Goal: Transaction & Acquisition: Purchase product/service

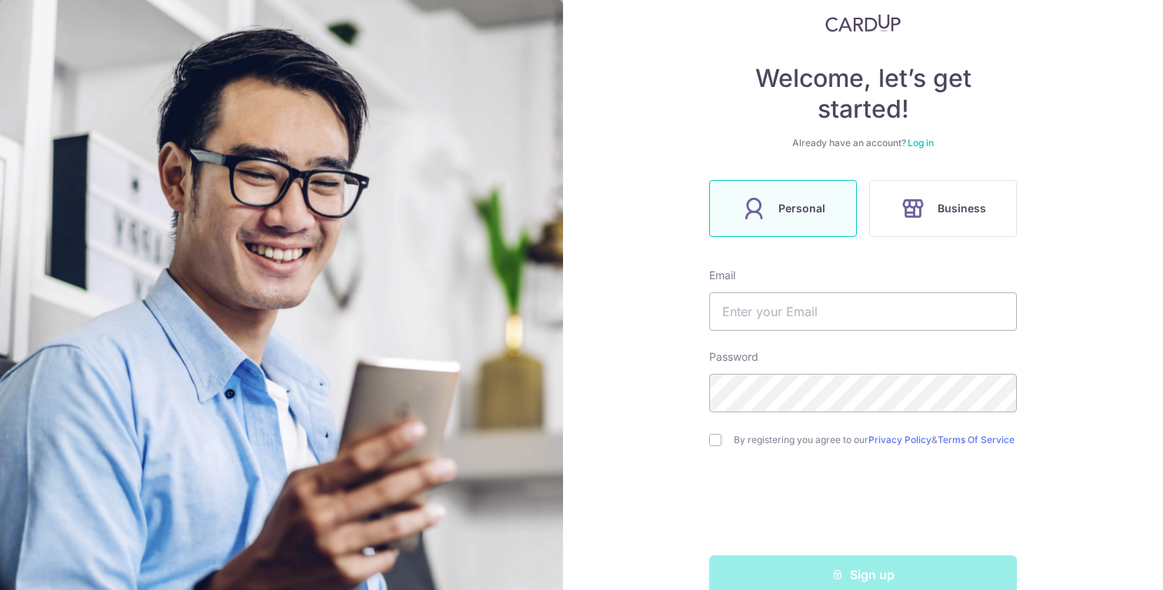
scroll to position [131, 0]
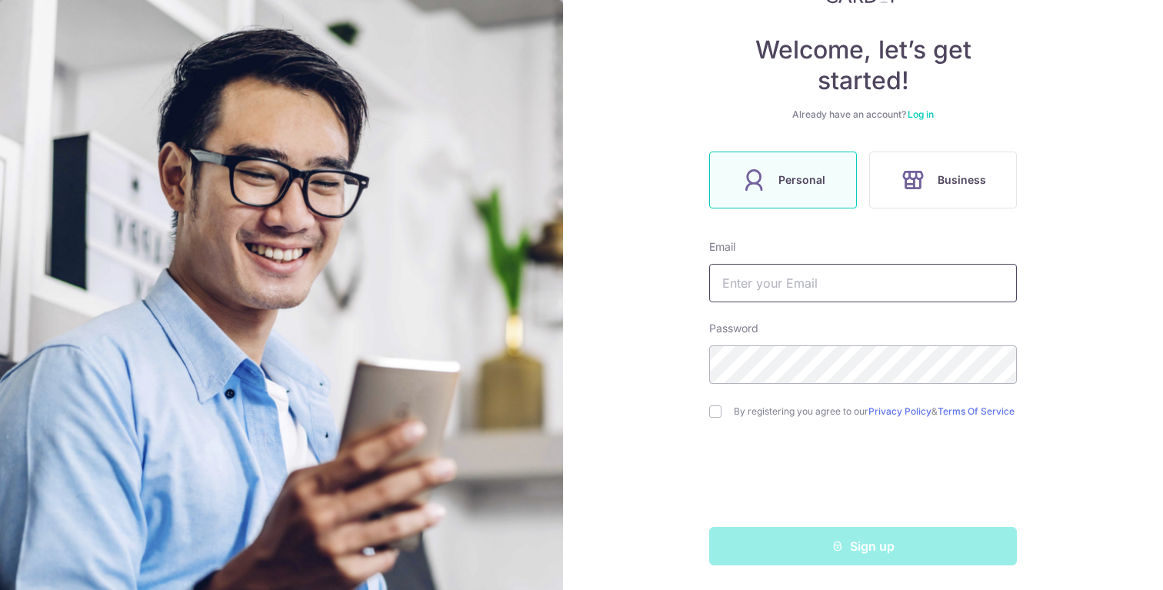
click at [771, 274] on input "text" at bounding box center [863, 283] width 308 height 38
type input "junquan.ong@gmail.com"
click at [908, 112] on link "Log in" at bounding box center [921, 114] width 26 height 12
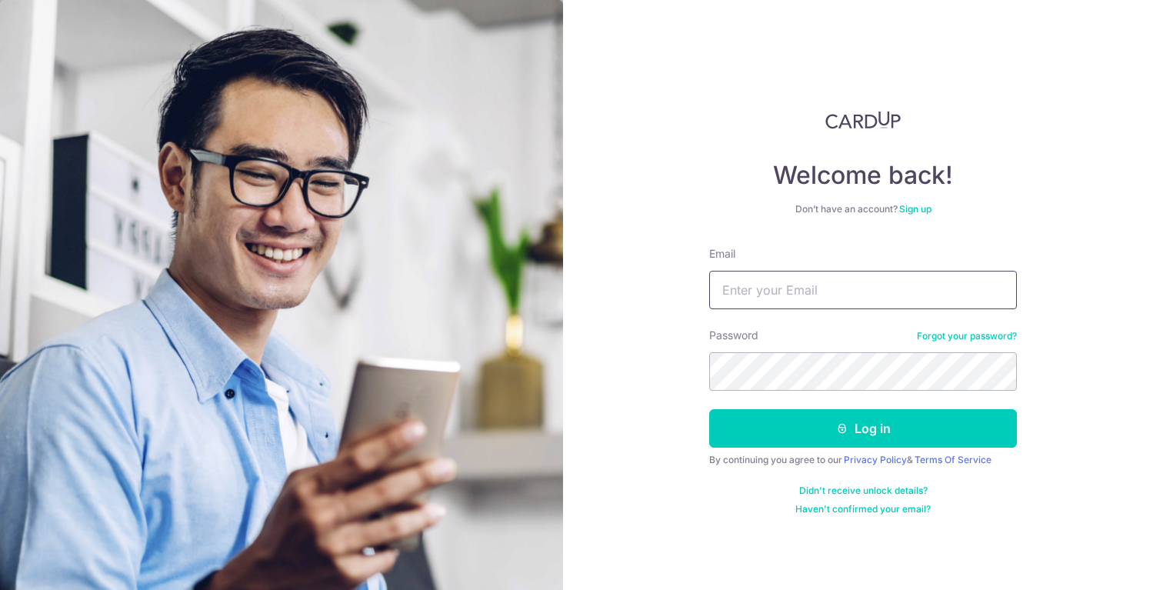
click at [800, 296] on input "Email" at bounding box center [863, 290] width 308 height 38
type input "junquan.ong@gmail.com"
click at [862, 331] on div "Password Forgot your password?" at bounding box center [863, 359] width 308 height 63
click at [956, 335] on link "Forgot your password?" at bounding box center [967, 336] width 100 height 12
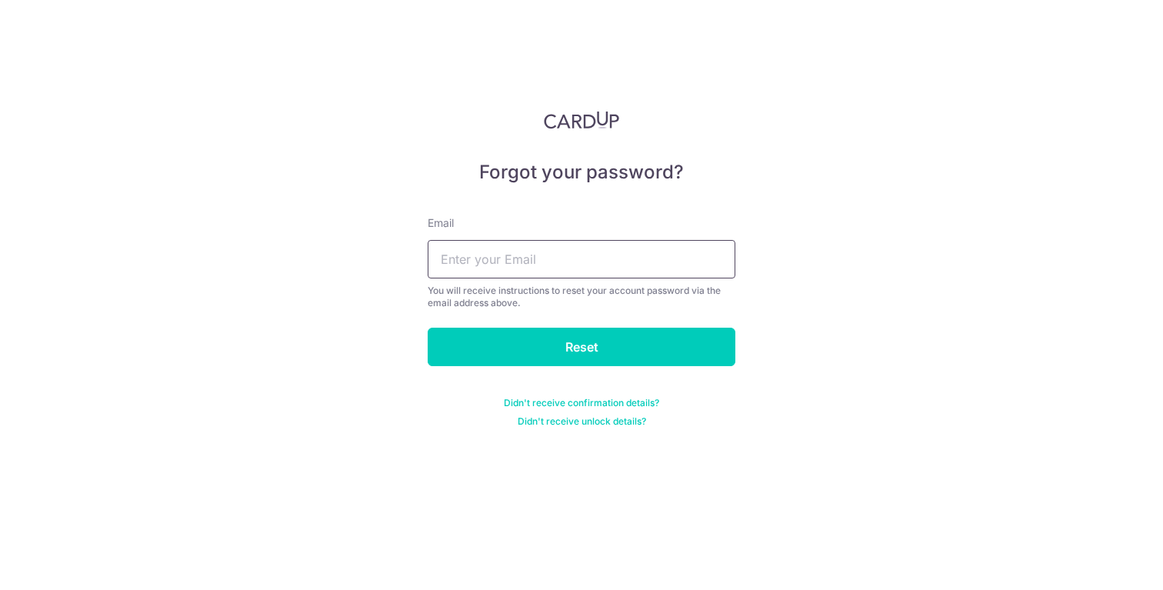
click at [577, 270] on input "text" at bounding box center [582, 259] width 308 height 38
type input "junquan.ong@gmail.com"
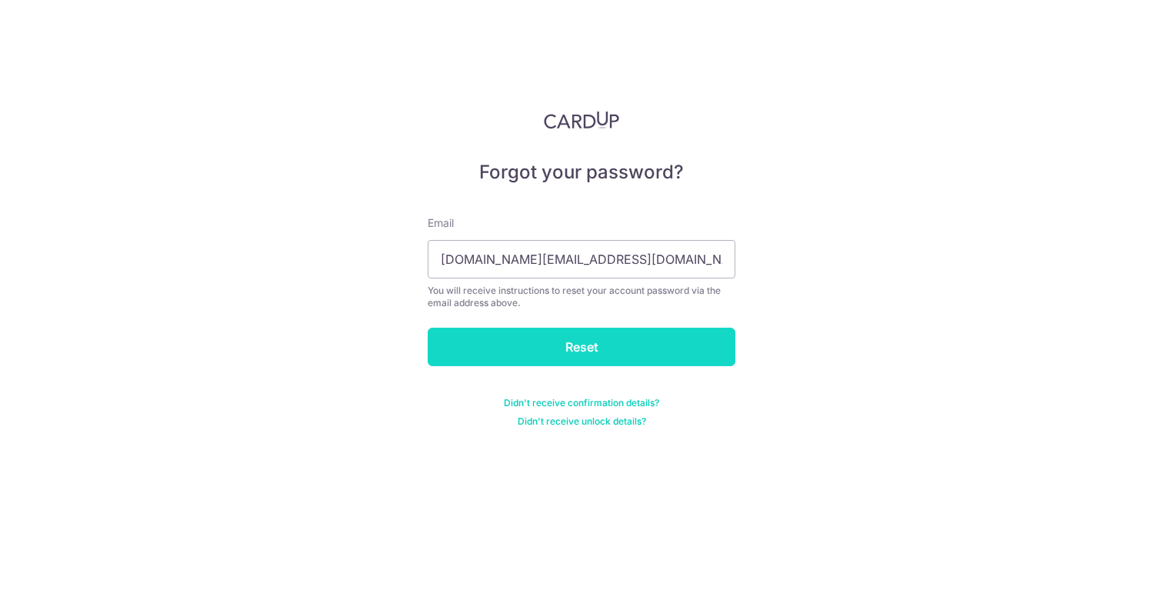
click at [571, 346] on input "Reset" at bounding box center [582, 347] width 308 height 38
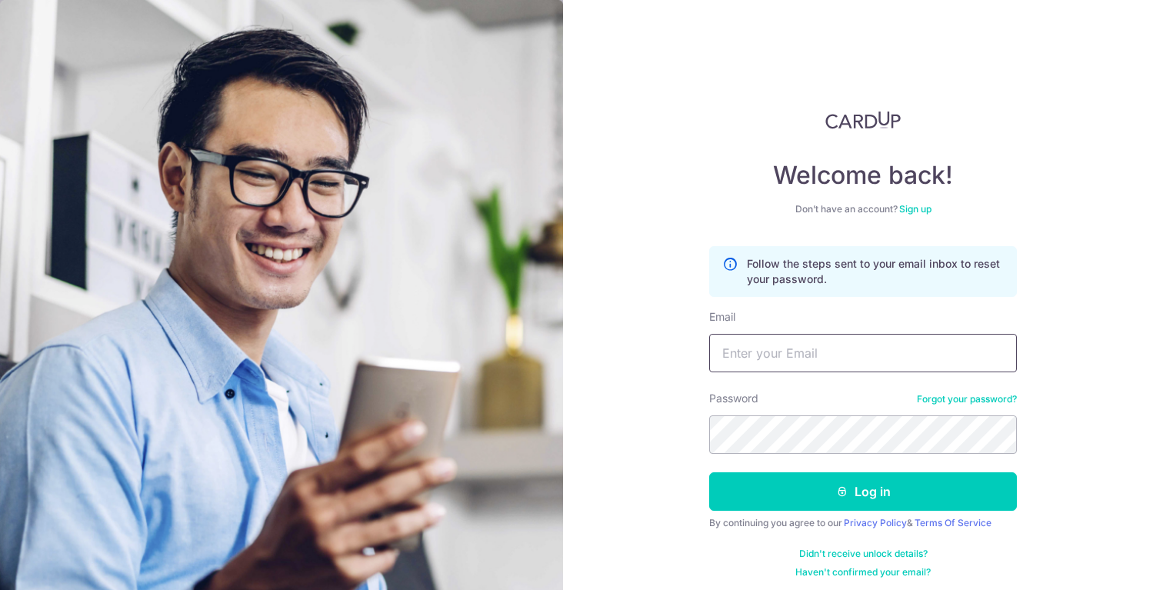
click at [773, 358] on input "Email" at bounding box center [863, 353] width 308 height 38
type input "junquan.ong@gmail.com"
click at [709, 472] on button "Log in" at bounding box center [863, 491] width 308 height 38
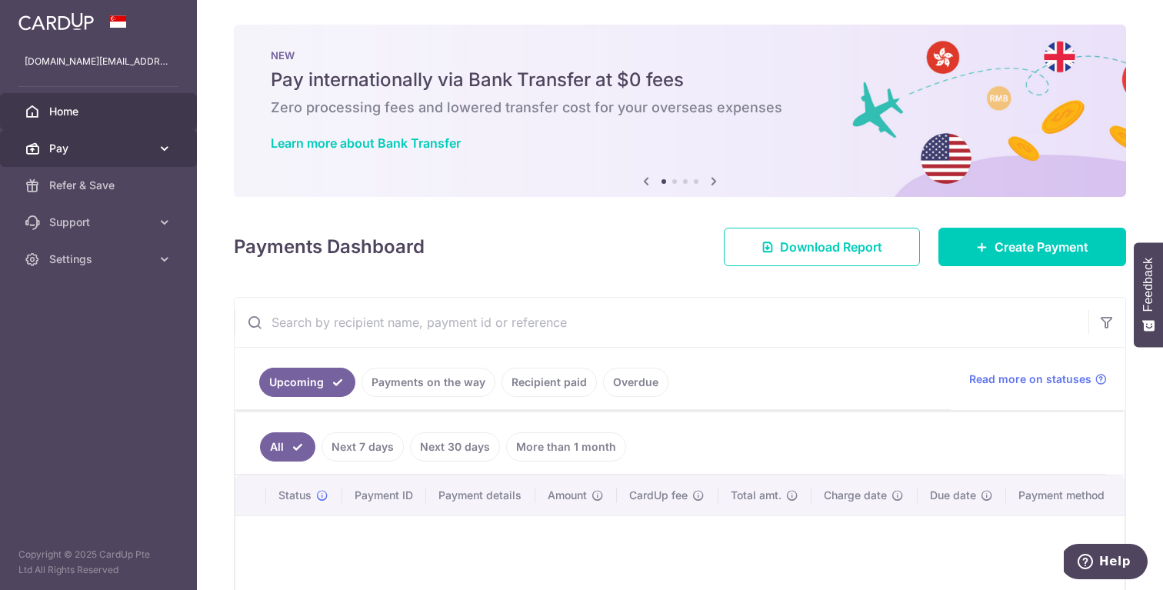
click at [131, 158] on link "Pay" at bounding box center [98, 148] width 197 height 37
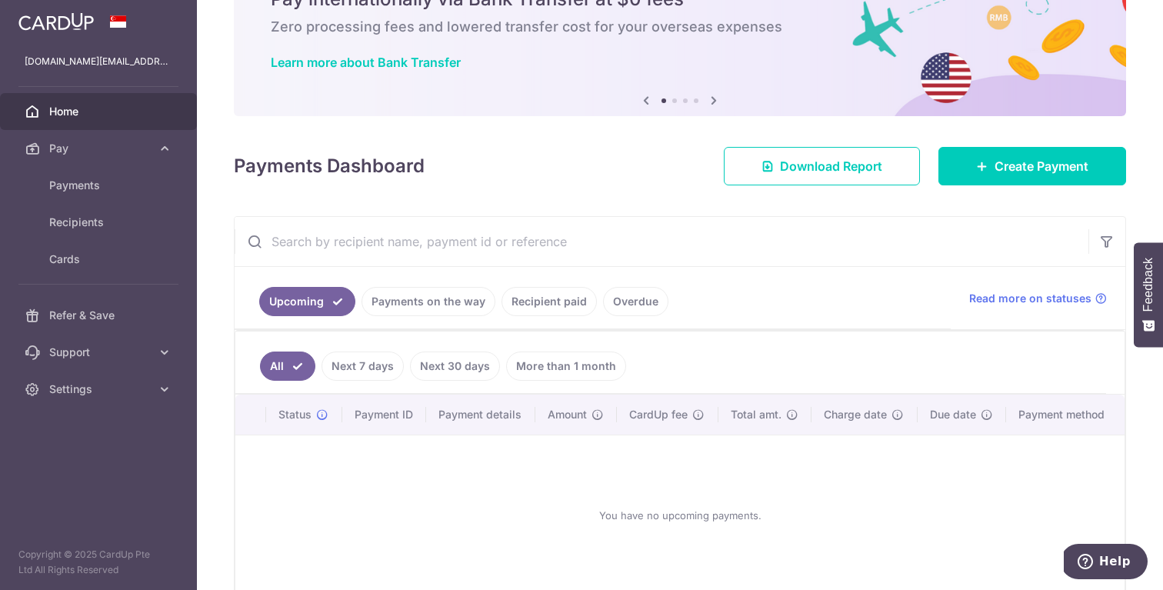
click at [551, 310] on link "Recipient paid" at bounding box center [548, 301] width 95 height 29
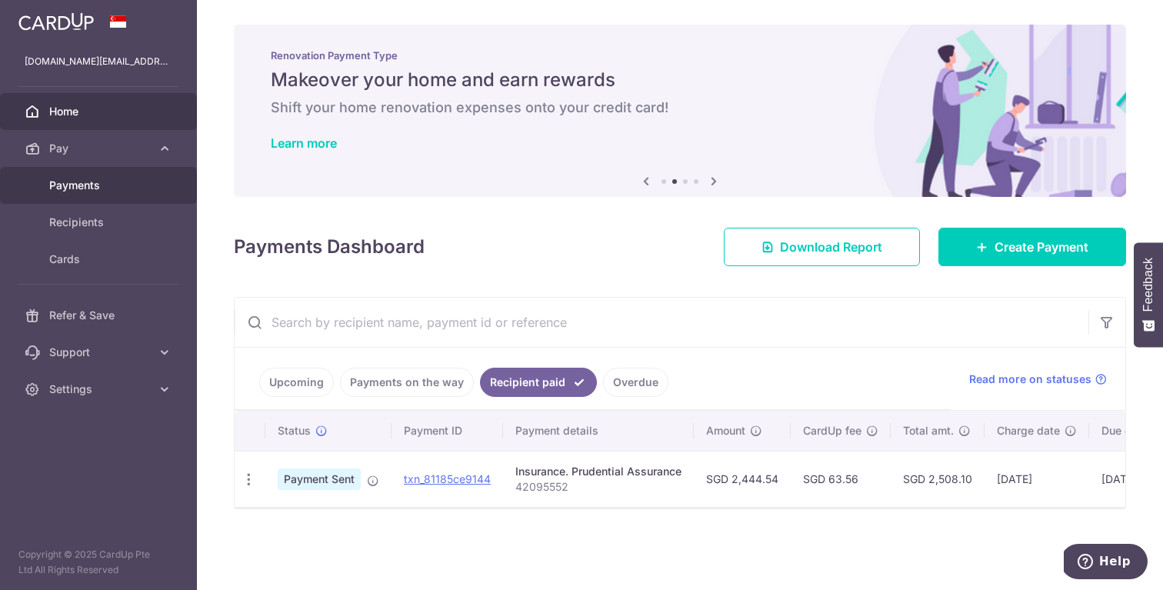
click at [92, 175] on link "Payments" at bounding box center [98, 185] width 197 height 37
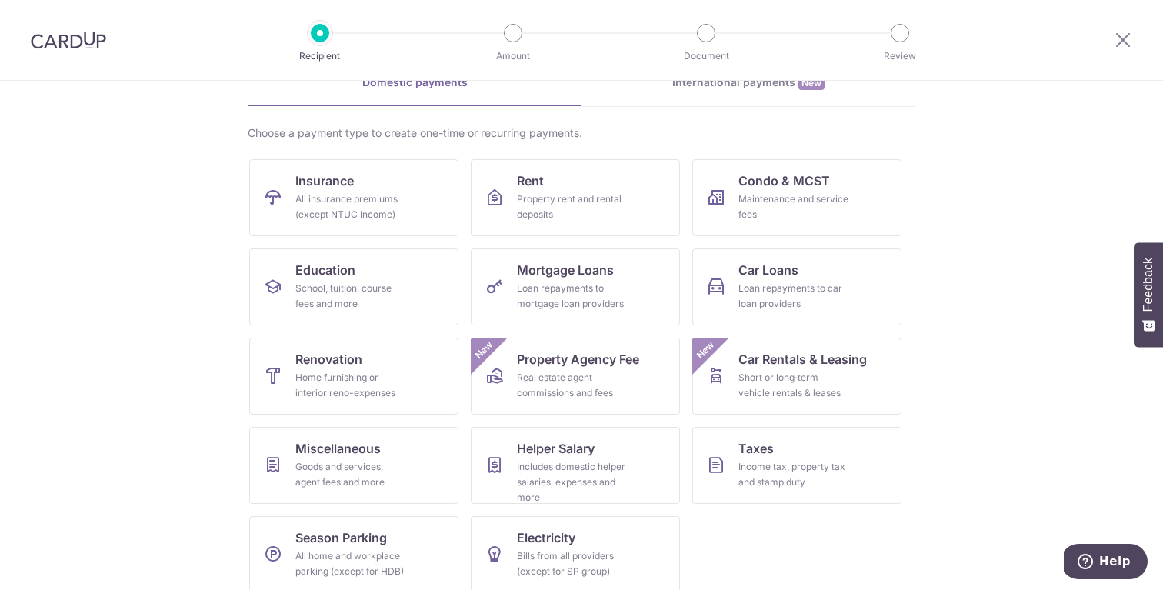
scroll to position [98, 0]
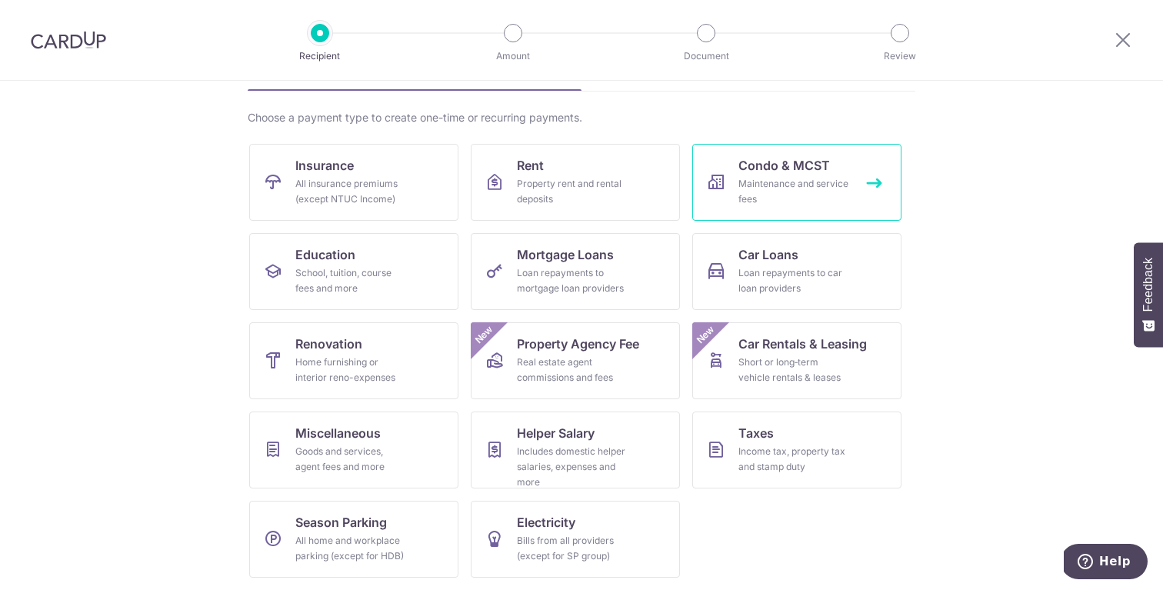
click at [782, 178] on div "Maintenance and service fees" at bounding box center [793, 191] width 111 height 31
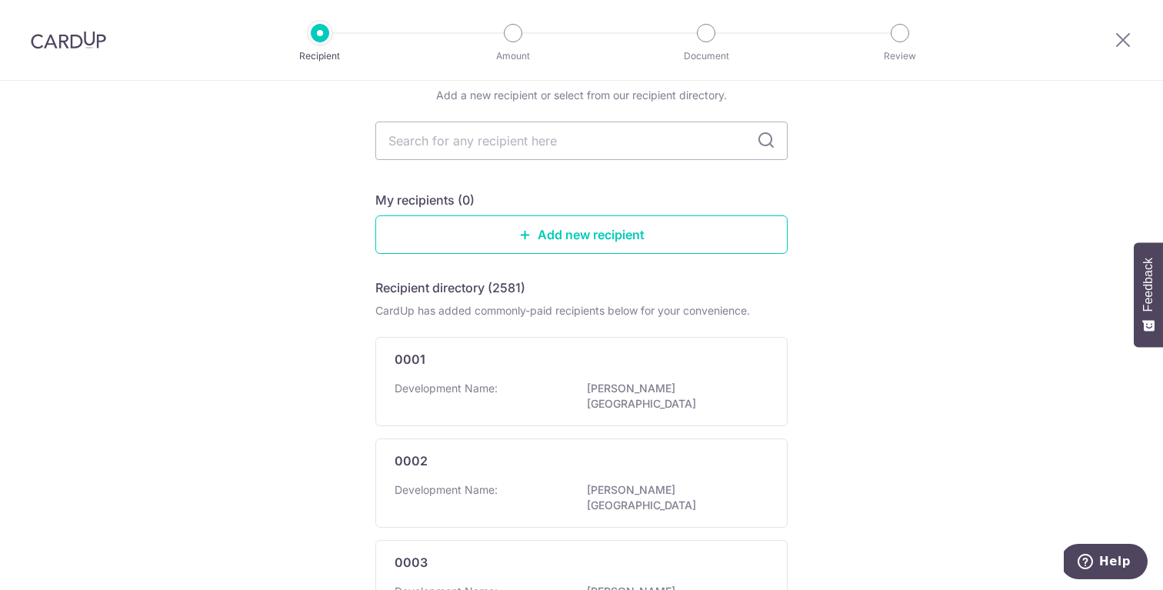
scroll to position [38, 0]
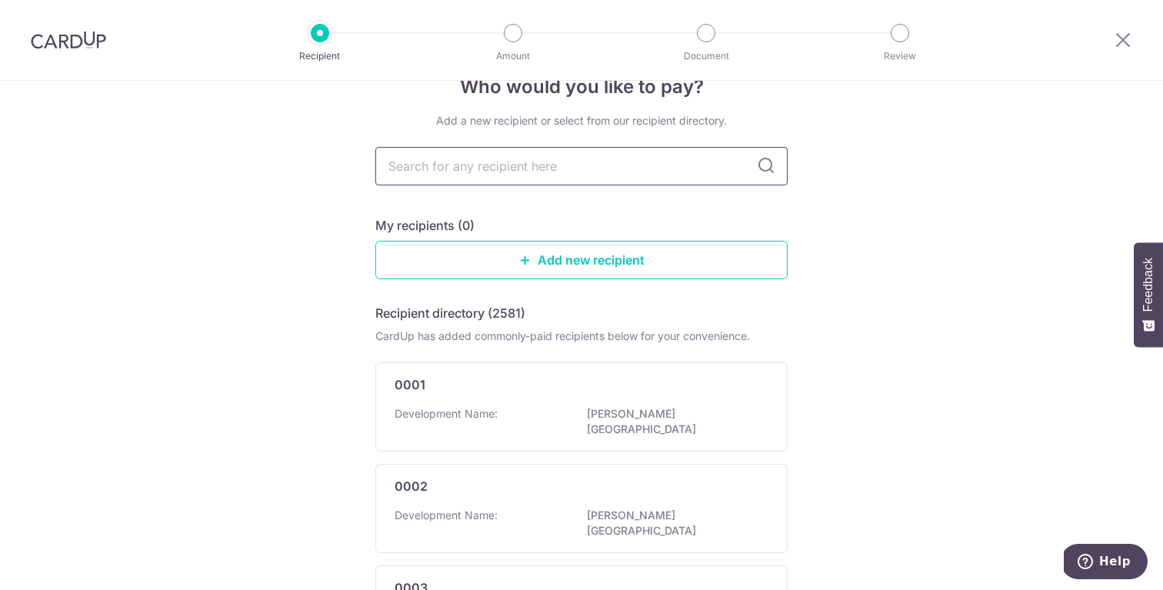
click at [597, 168] on input "text" at bounding box center [581, 166] width 412 height 38
type input "seaside"
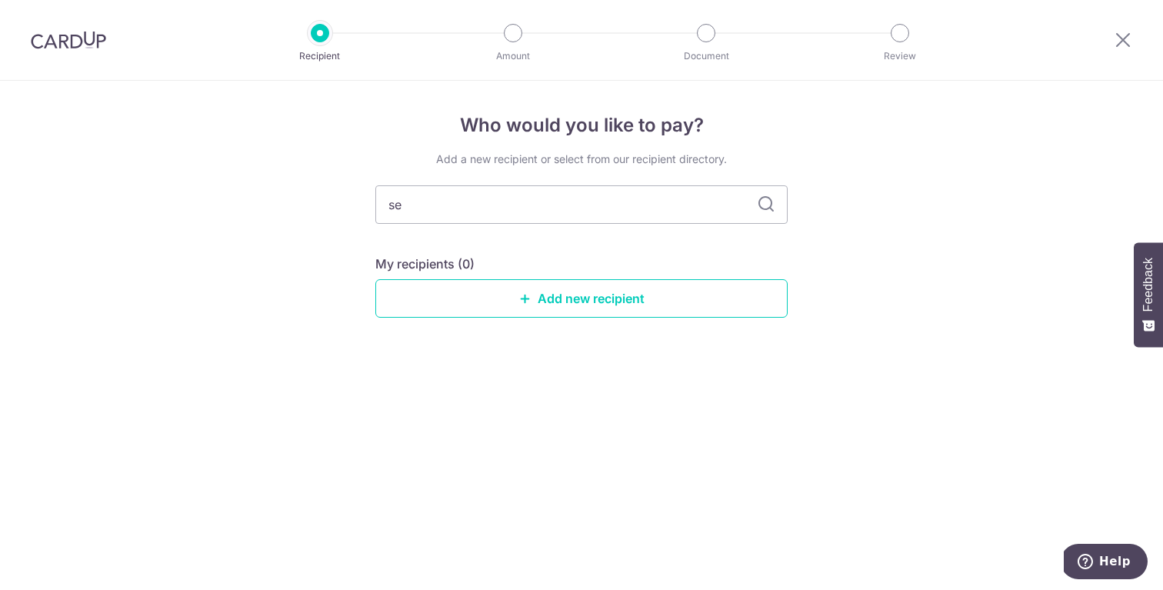
type input "s"
click at [249, 268] on div "Who would you like to pay? Add a new recipient or select from our recipient dir…" at bounding box center [581, 335] width 1163 height 509
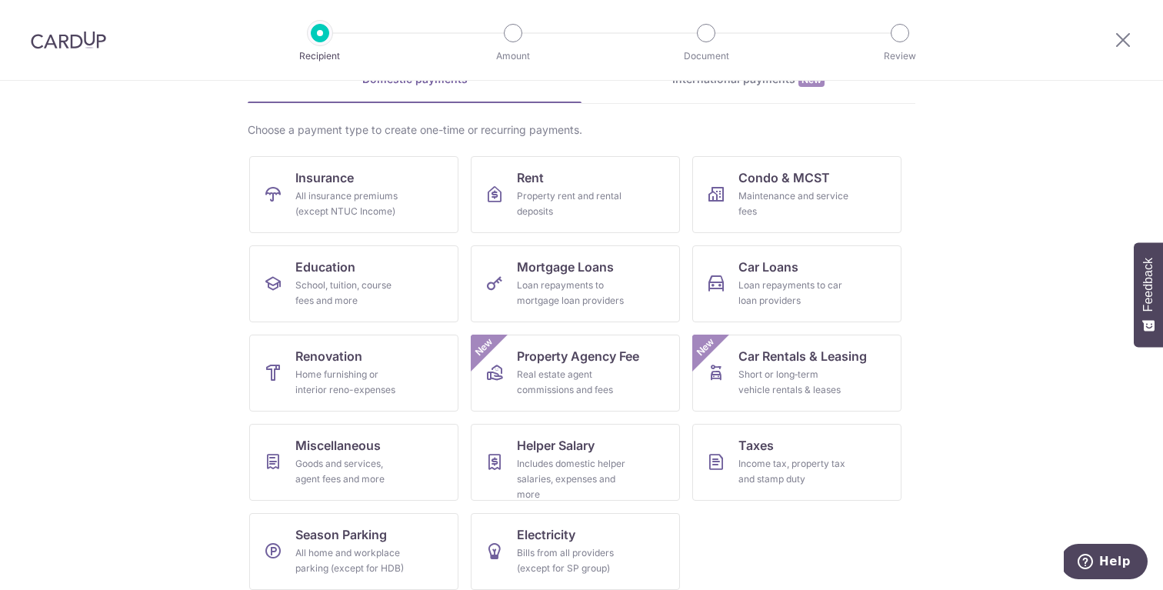
scroll to position [78, 0]
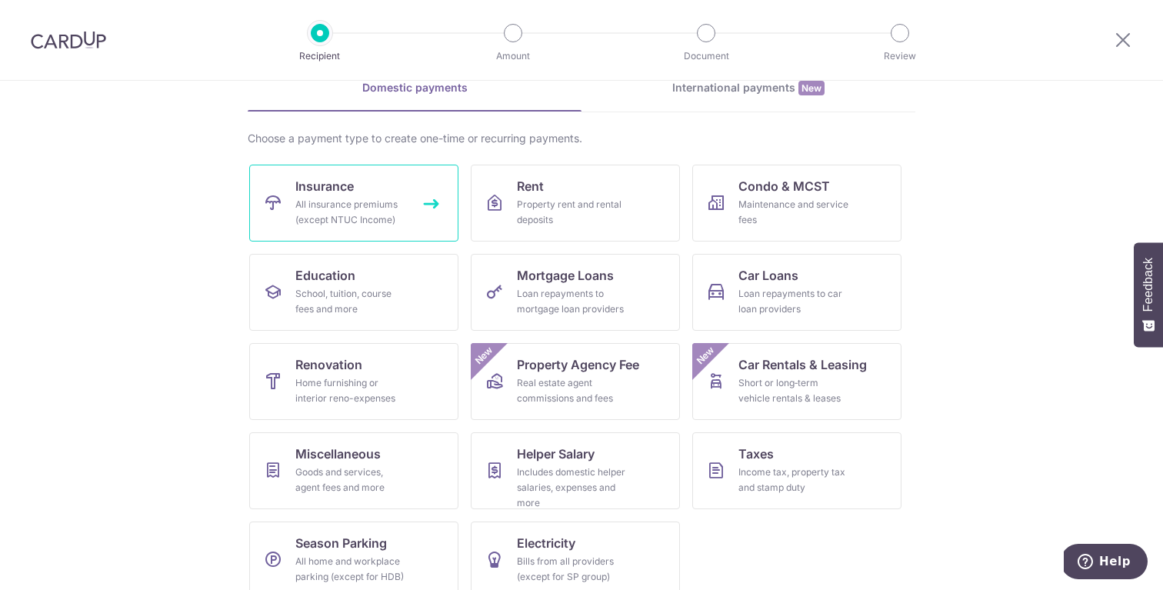
click at [379, 200] on div "All insurance premiums (except NTUC Income)" at bounding box center [350, 212] width 111 height 31
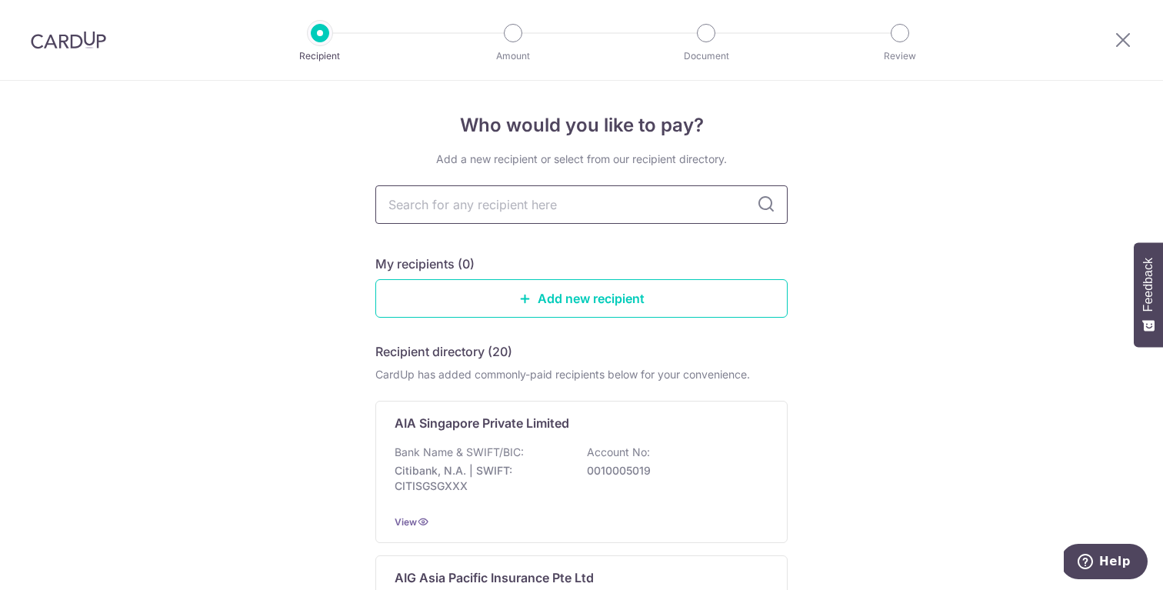
click at [565, 198] on input "text" at bounding box center [581, 204] width 412 height 38
type input "great eastern"
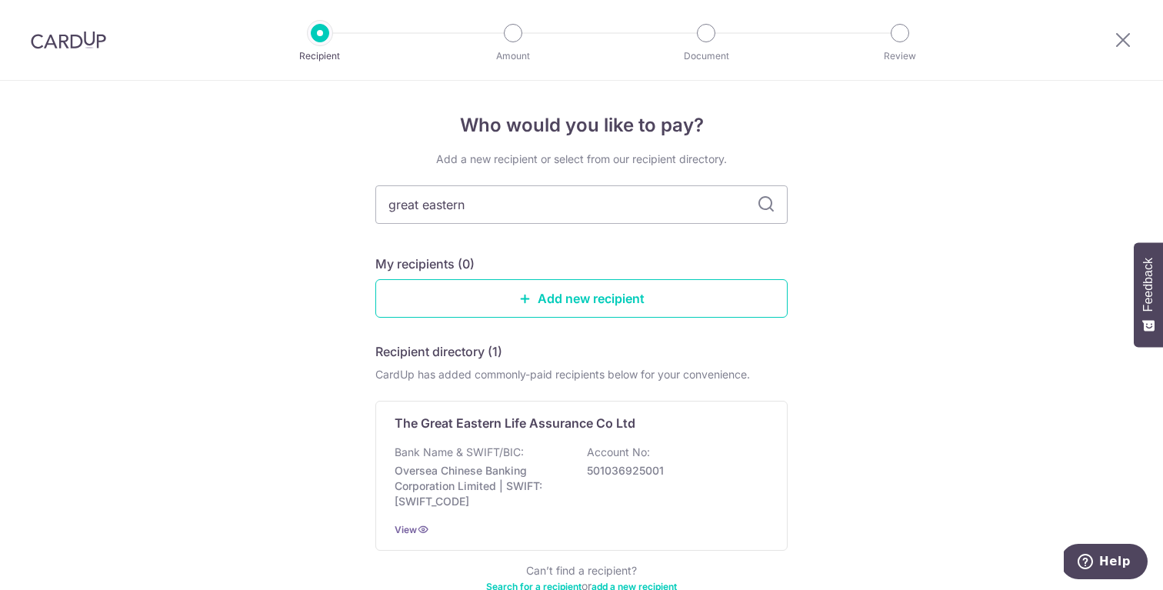
scroll to position [95, 0]
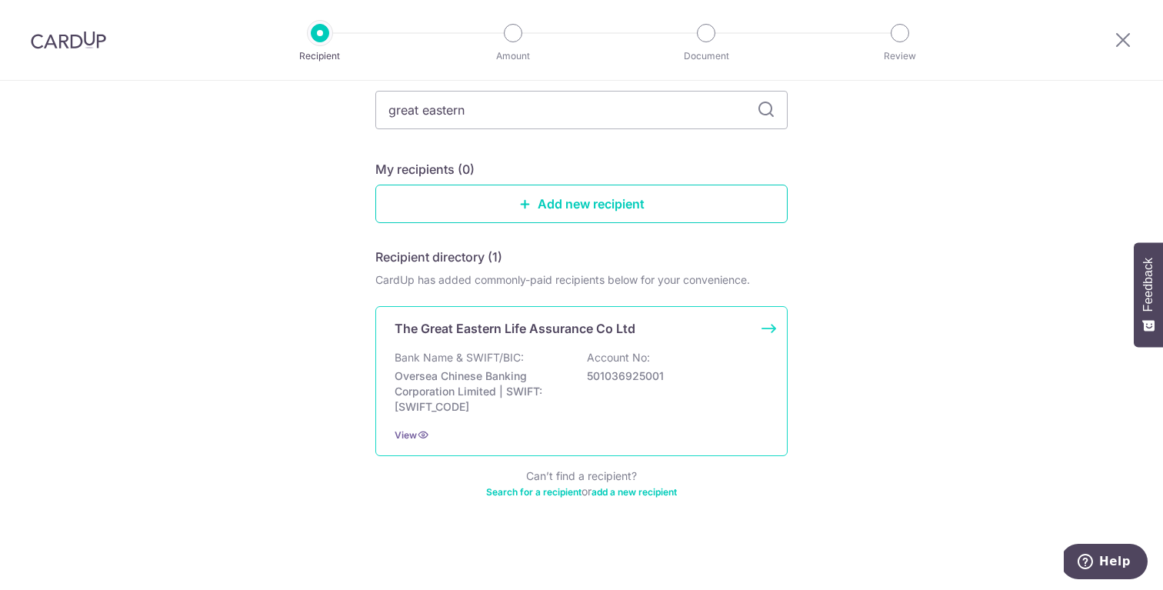
click at [671, 379] on p "501036925001" at bounding box center [673, 375] width 172 height 15
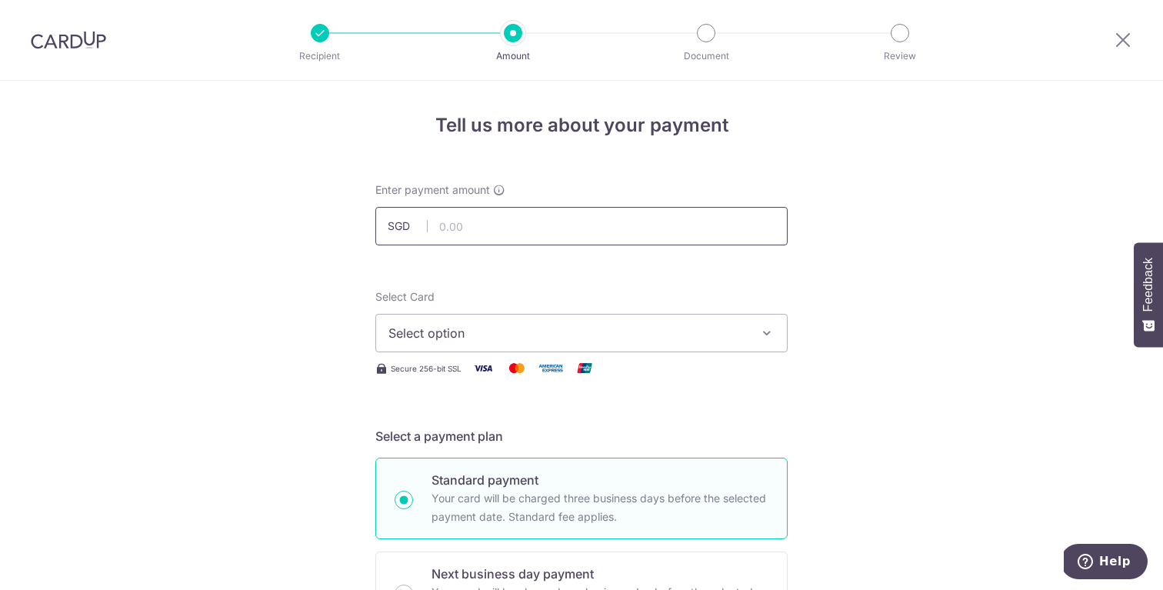
click at [664, 233] on input "text" at bounding box center [581, 226] width 412 height 38
type input "2,517.20"
click at [734, 340] on span "Select option" at bounding box center [567, 333] width 358 height 18
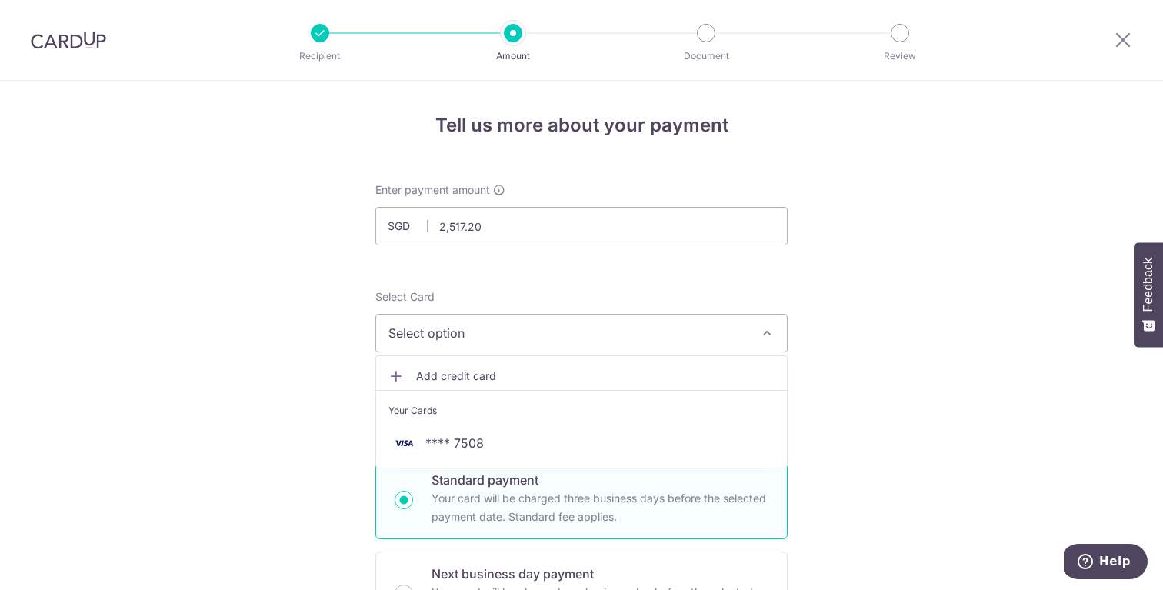
click at [465, 373] on span "Add credit card" at bounding box center [595, 375] width 358 height 15
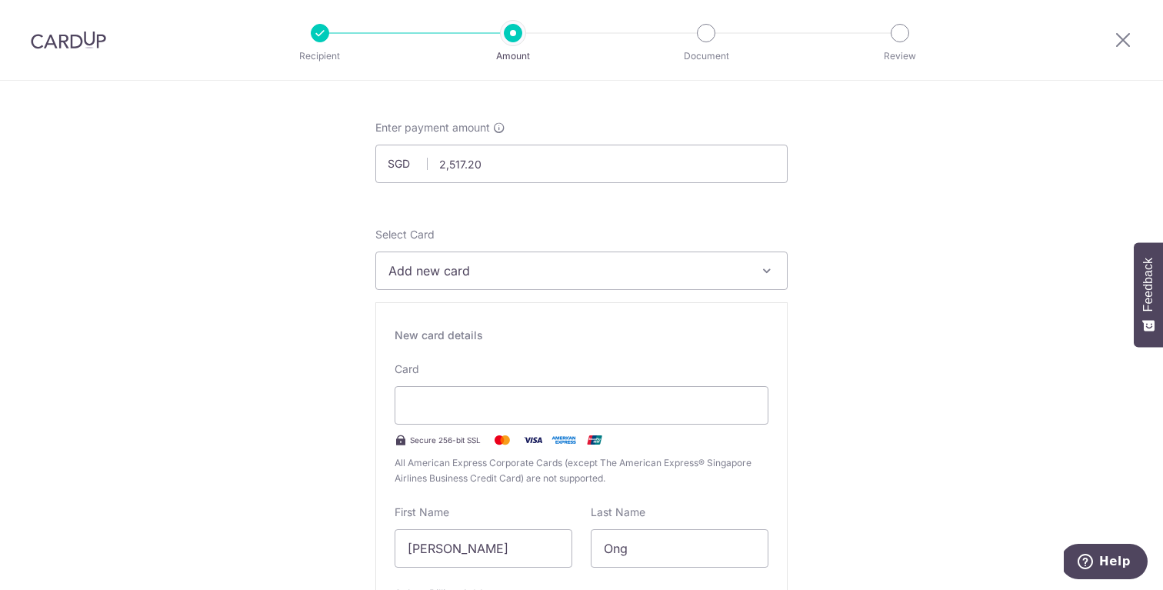
scroll to position [92, 0]
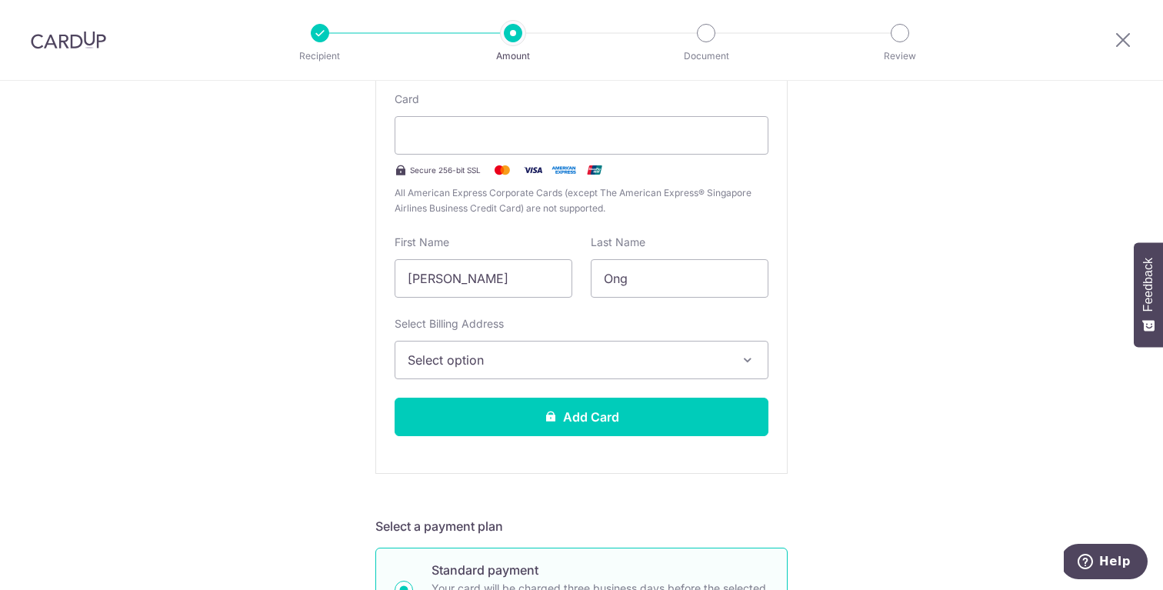
scroll to position [337, 0]
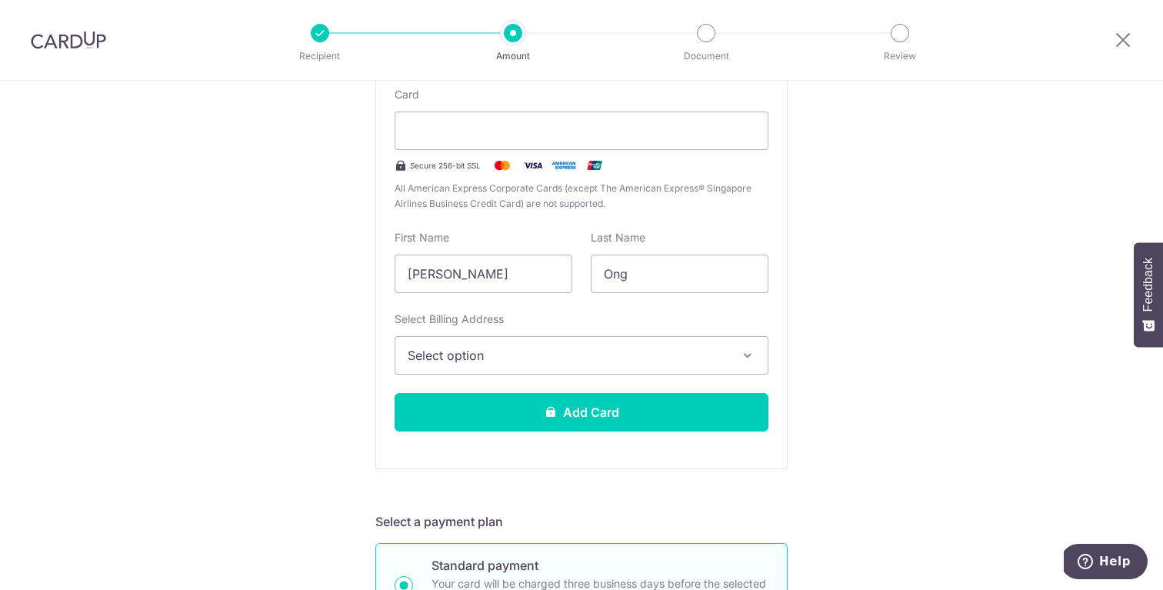
click at [531, 348] on span "Select option" at bounding box center [568, 355] width 320 height 18
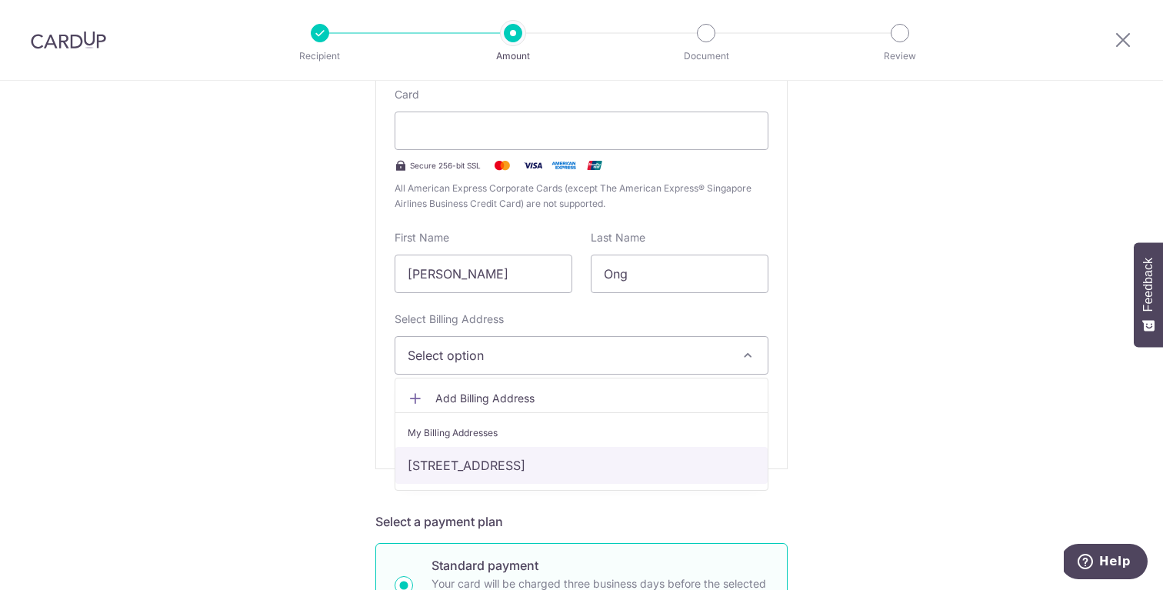
click at [541, 465] on link "[STREET_ADDRESS]" at bounding box center [581, 465] width 372 height 37
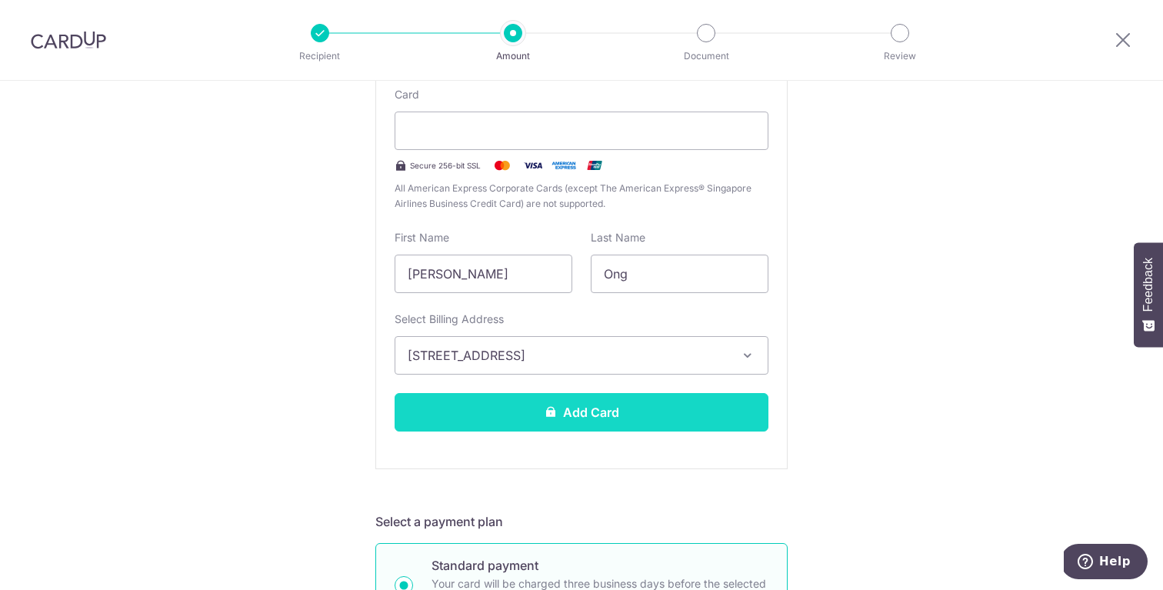
click at [488, 421] on button "Add Card" at bounding box center [582, 412] width 374 height 38
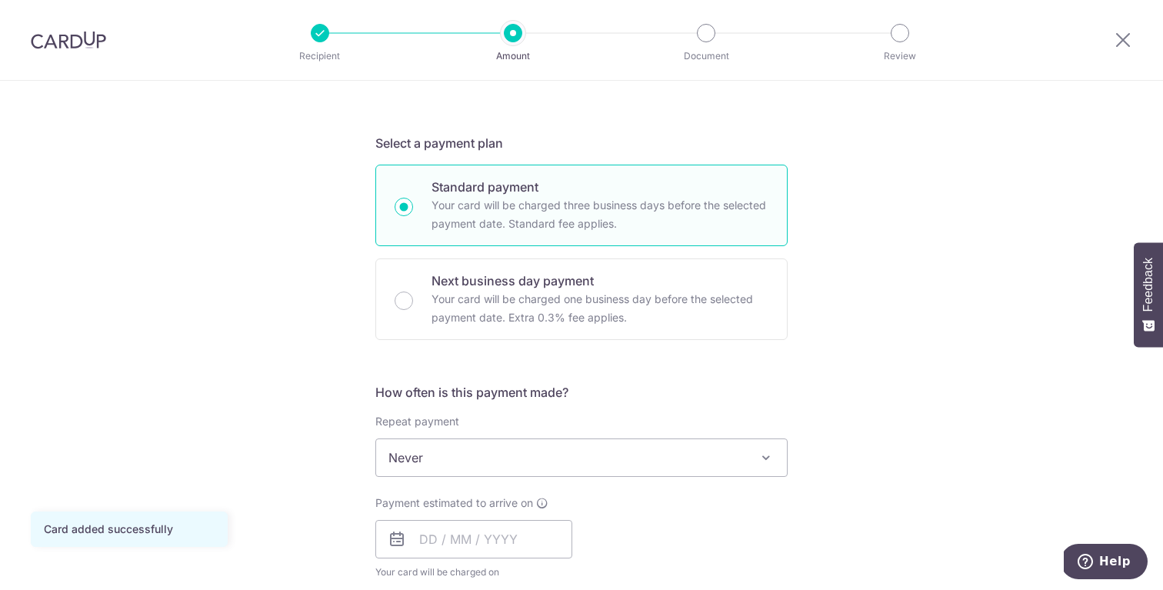
scroll to position [313, 0]
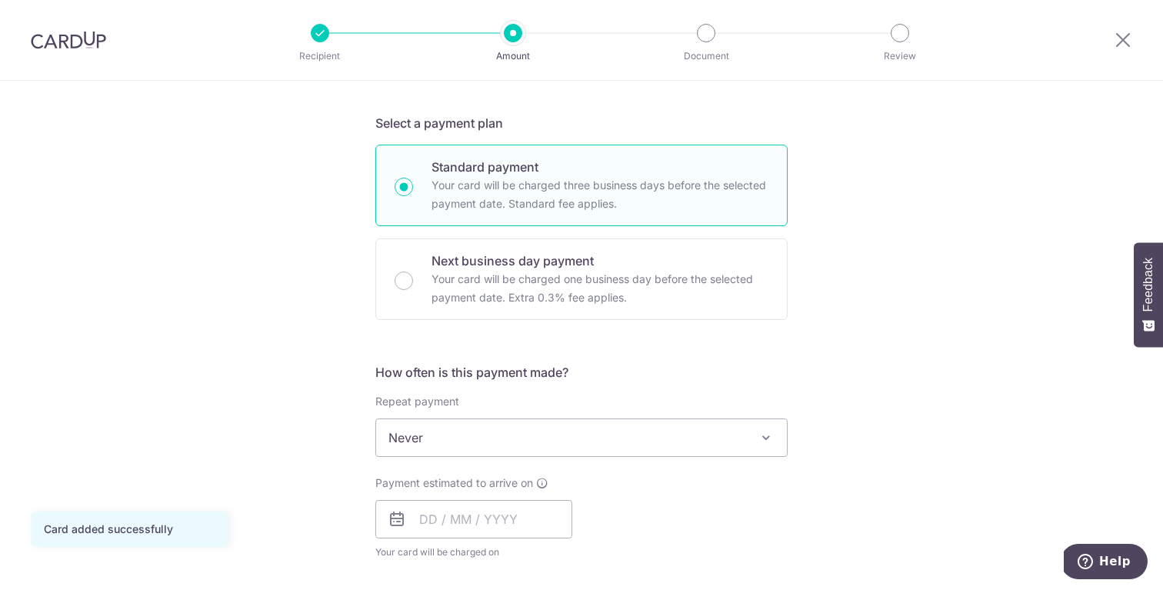
click at [467, 435] on span "Never" at bounding box center [581, 437] width 411 height 37
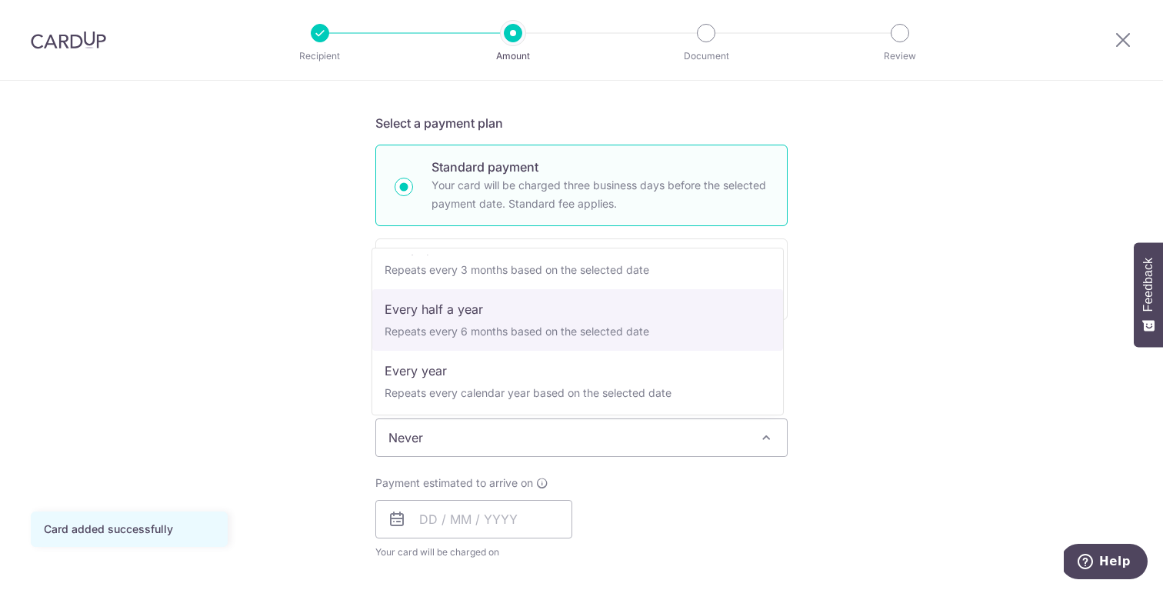
scroll to position [215, 0]
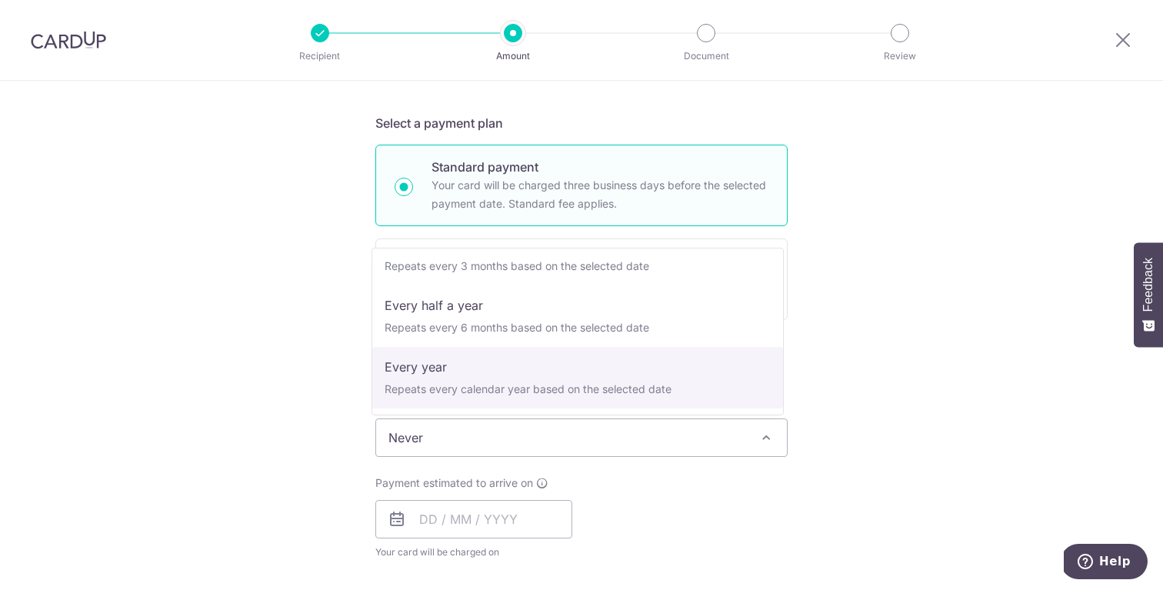
select select "6"
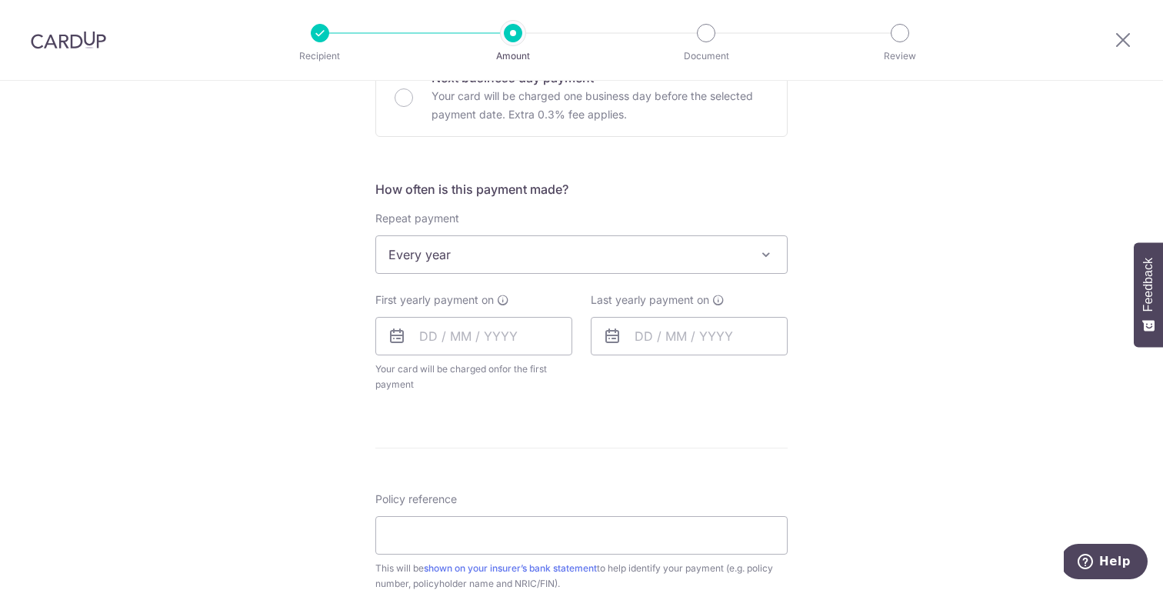
scroll to position [501, 0]
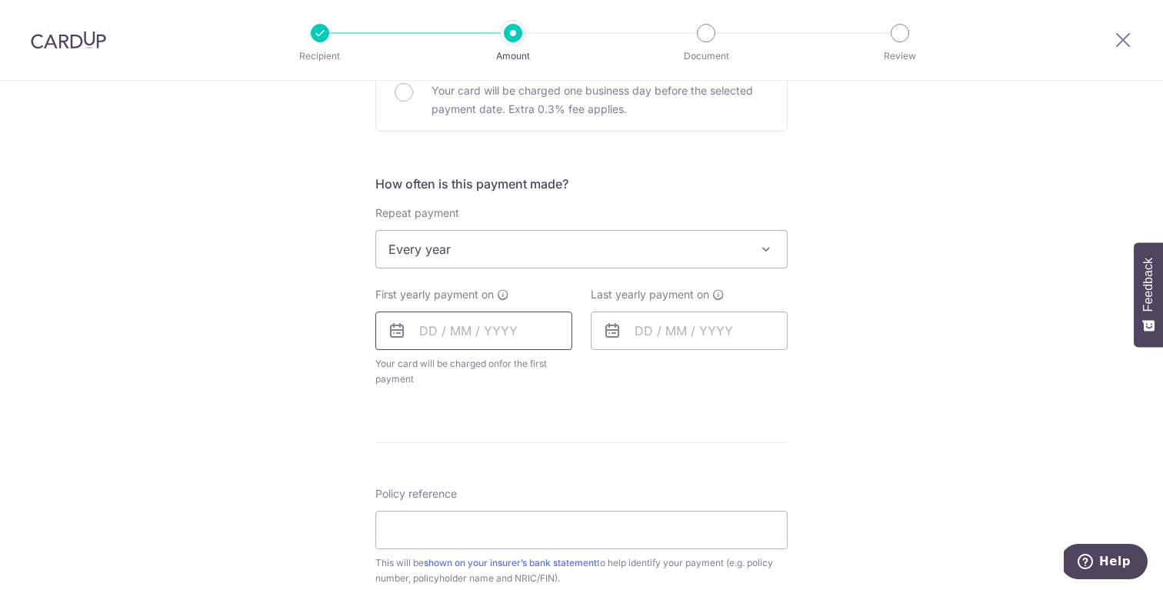
click at [431, 330] on input "text" at bounding box center [473, 330] width 197 height 38
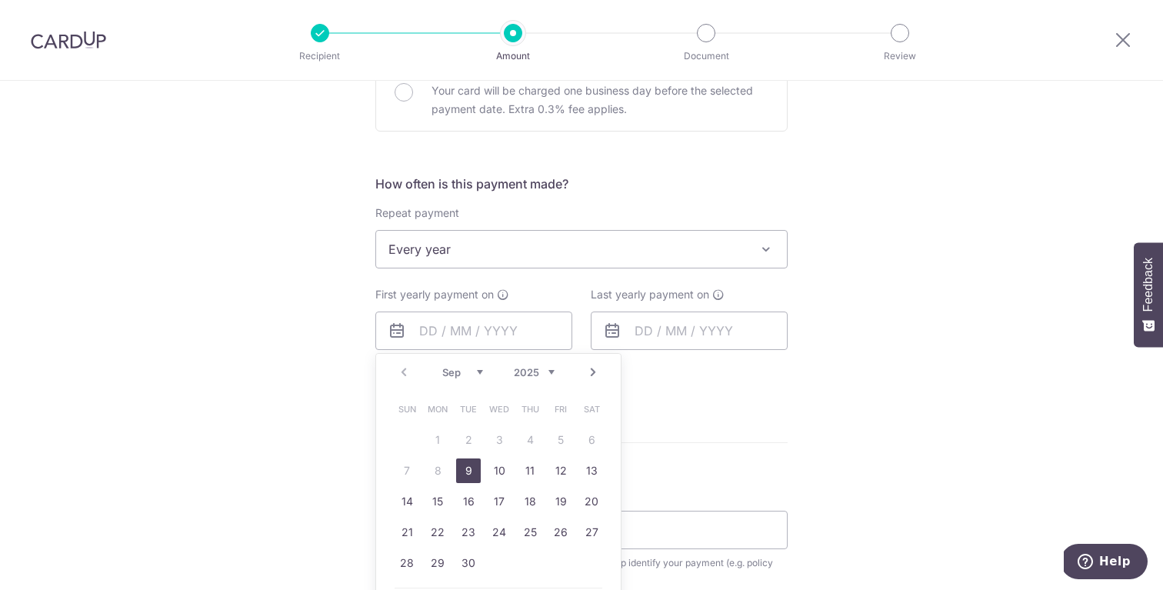
click at [469, 470] on link "9" at bounding box center [468, 470] width 25 height 25
type input "[DATE]"
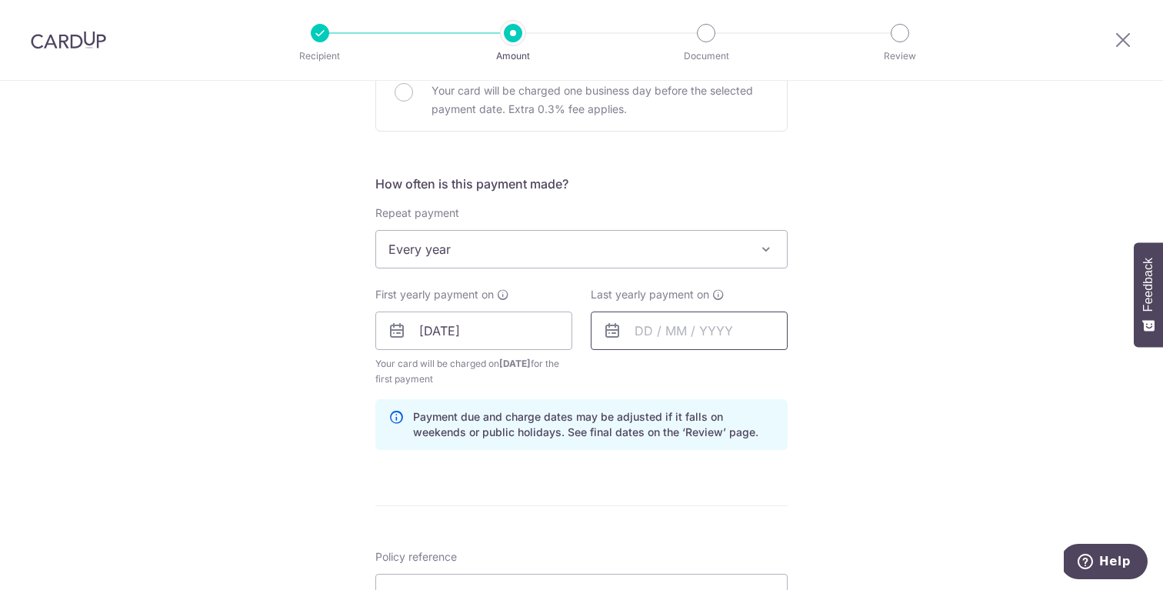
click at [635, 334] on input "text" at bounding box center [689, 330] width 197 height 38
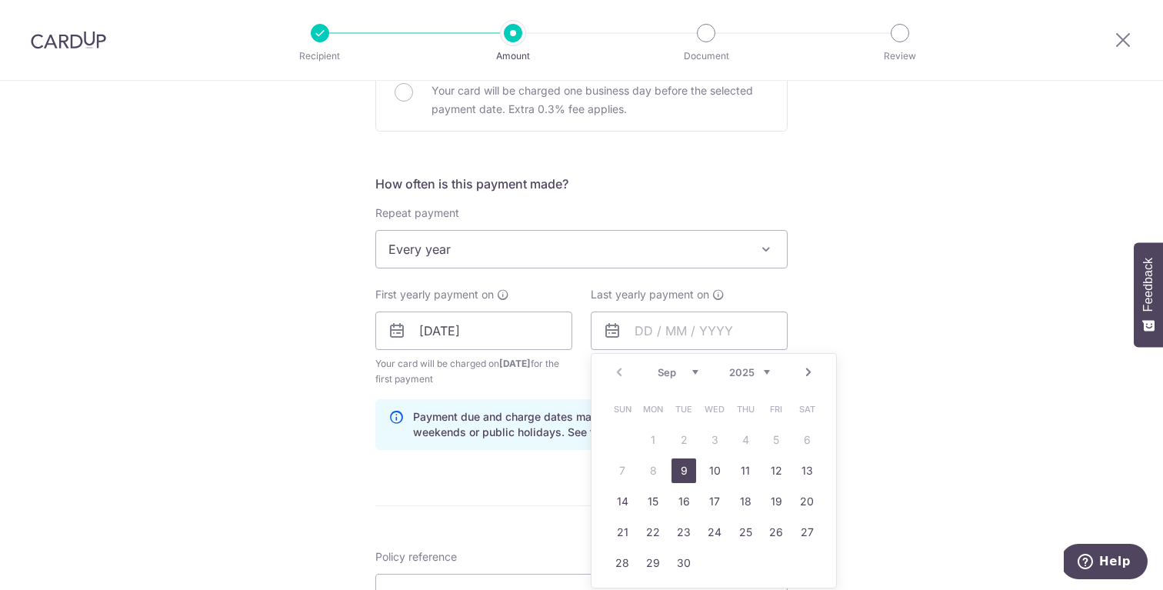
click at [757, 371] on select "2025 2026 2027 2028 2029 2030 2031 2032 2033 2034 2035" at bounding box center [749, 372] width 41 height 12
click at [714, 470] on link "9" at bounding box center [714, 470] width 25 height 25
type input "[DATE]"
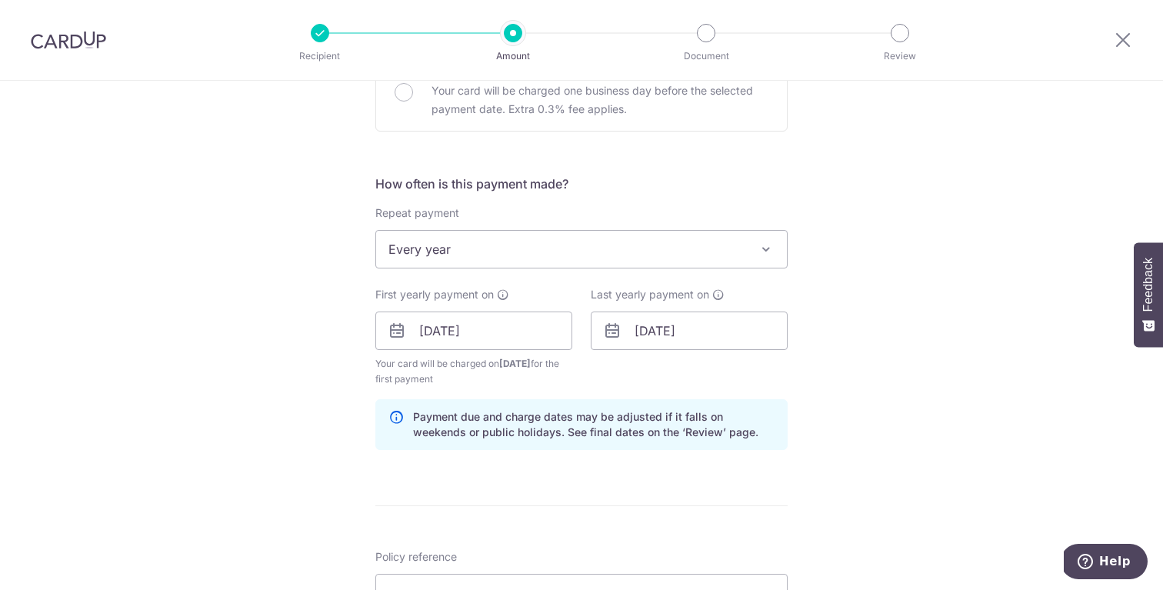
click at [923, 363] on div "Tell us more about your payment Enter payment amount SGD 2,517.20 2517.20 Card …" at bounding box center [581, 314] width 1163 height 1470
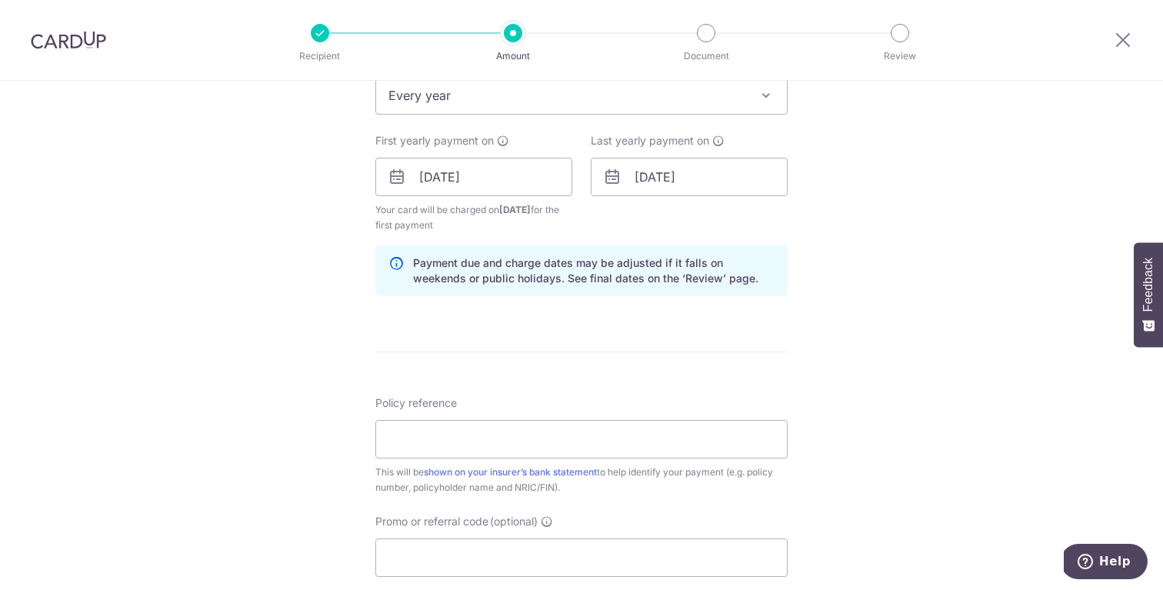
scroll to position [681, 0]
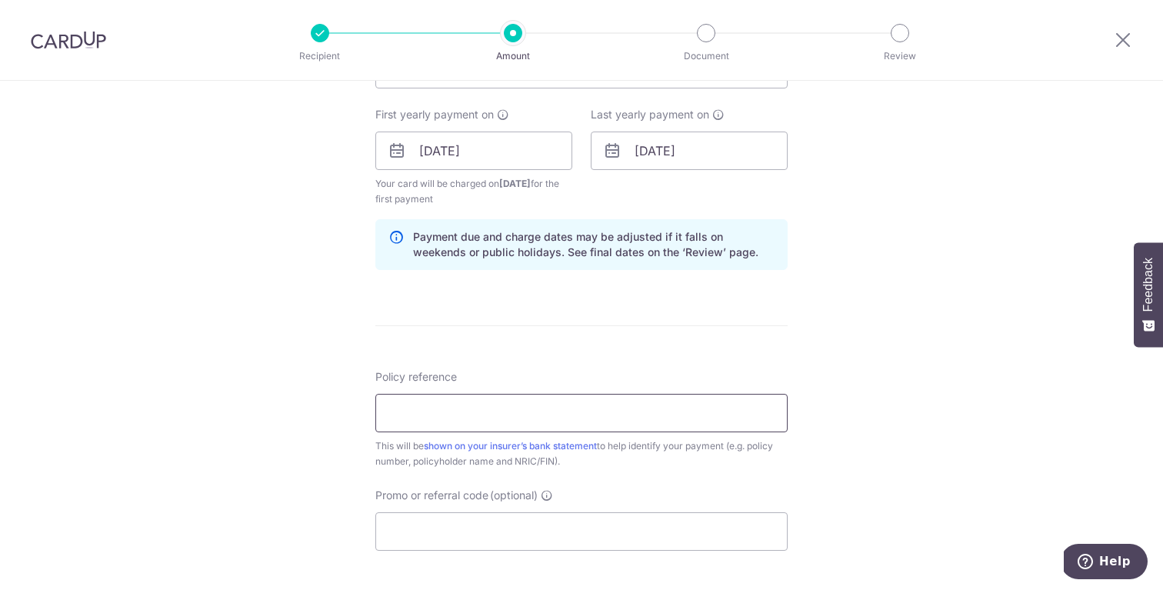
click at [690, 413] on input "Policy reference" at bounding box center [581, 413] width 412 height 38
type input "0241779409"
click at [662, 534] on input "Promo or referral code (optional)" at bounding box center [581, 531] width 412 height 38
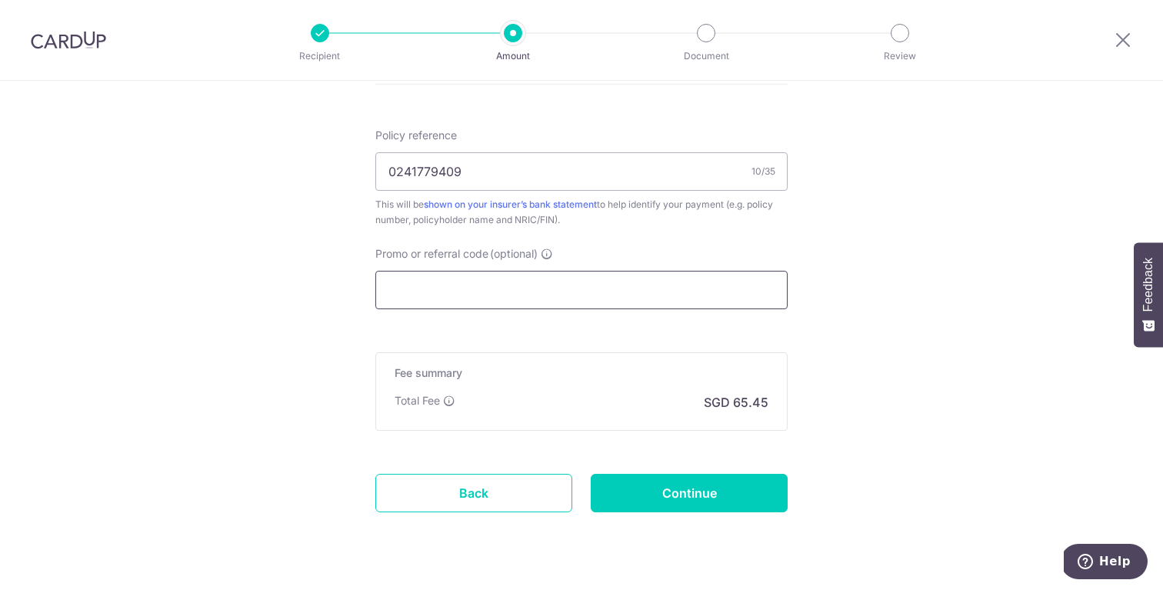
scroll to position [941, 0]
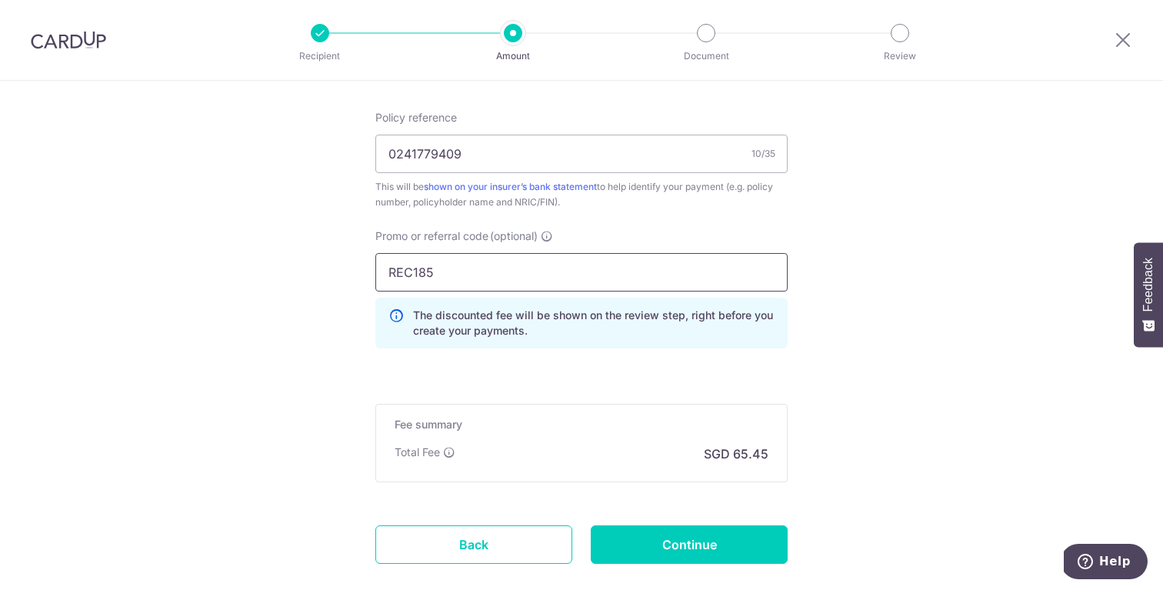
type input "REC185"
click at [745, 280] on input "REC185" at bounding box center [581, 272] width 412 height 38
click at [658, 162] on input "0241779409" at bounding box center [581, 154] width 412 height 38
click at [631, 269] on input "REC185" at bounding box center [581, 272] width 412 height 38
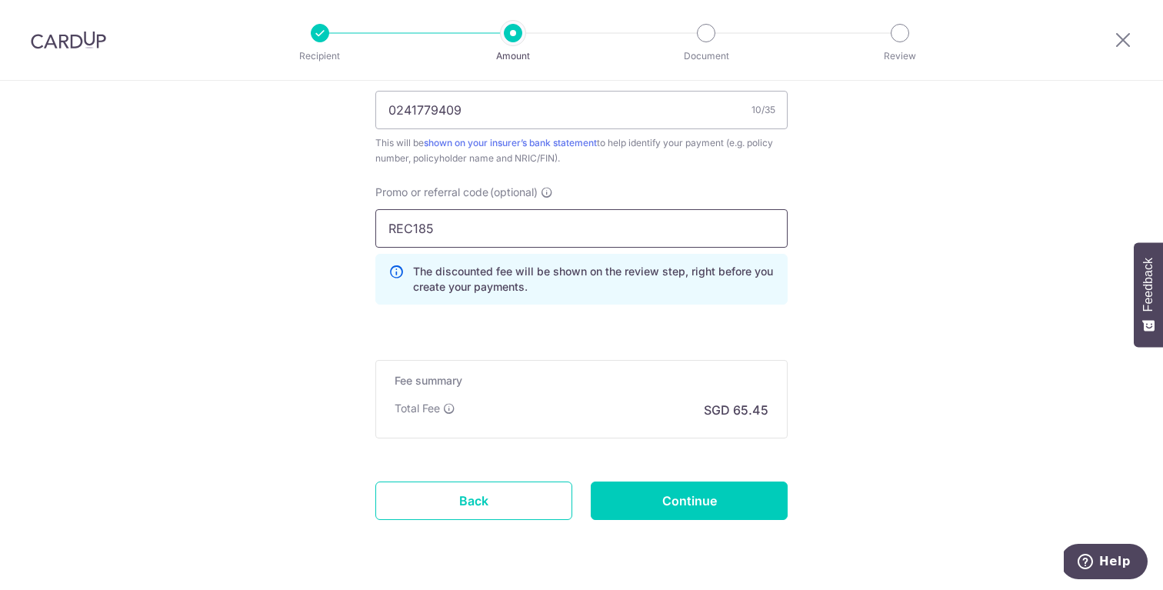
scroll to position [1030, 0]
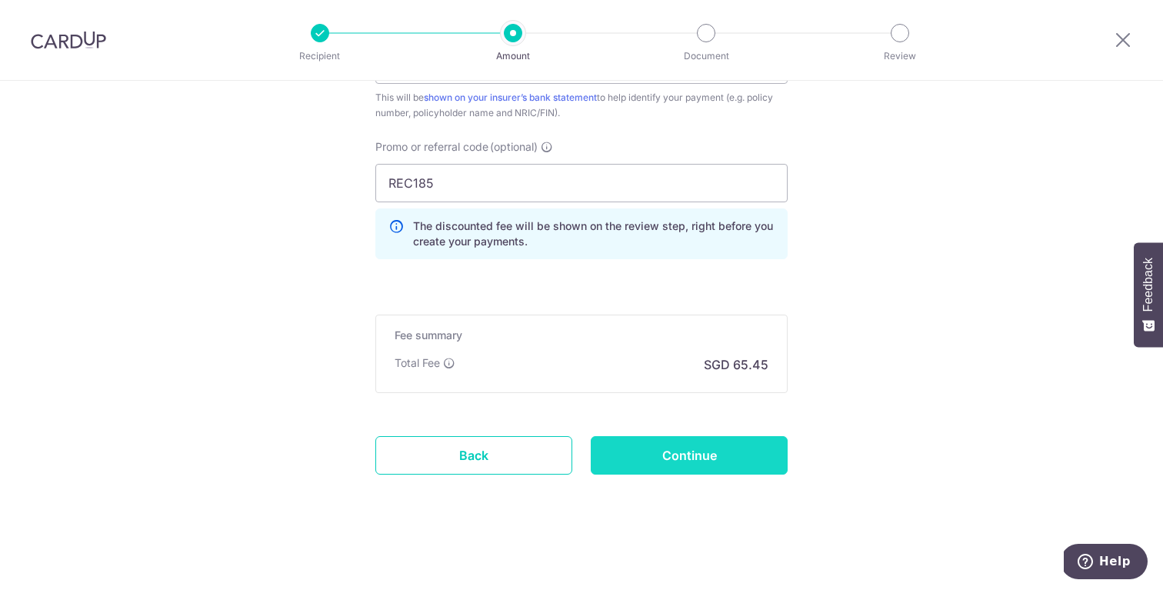
click at [700, 456] on input "Continue" at bounding box center [689, 455] width 197 height 38
type input "Create Schedule"
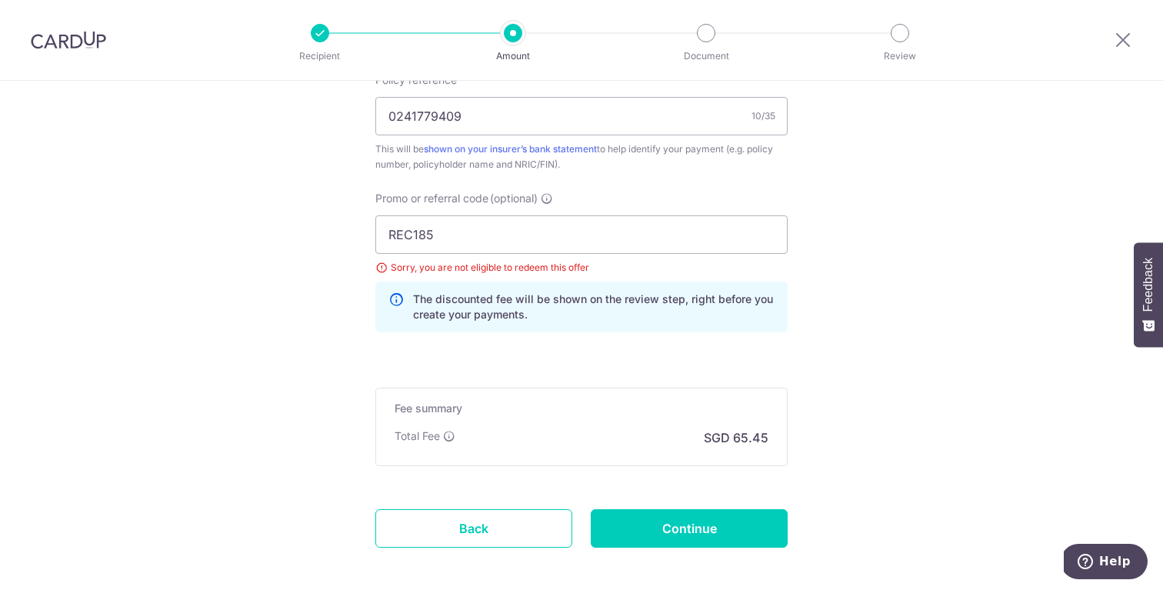
scroll to position [884, 0]
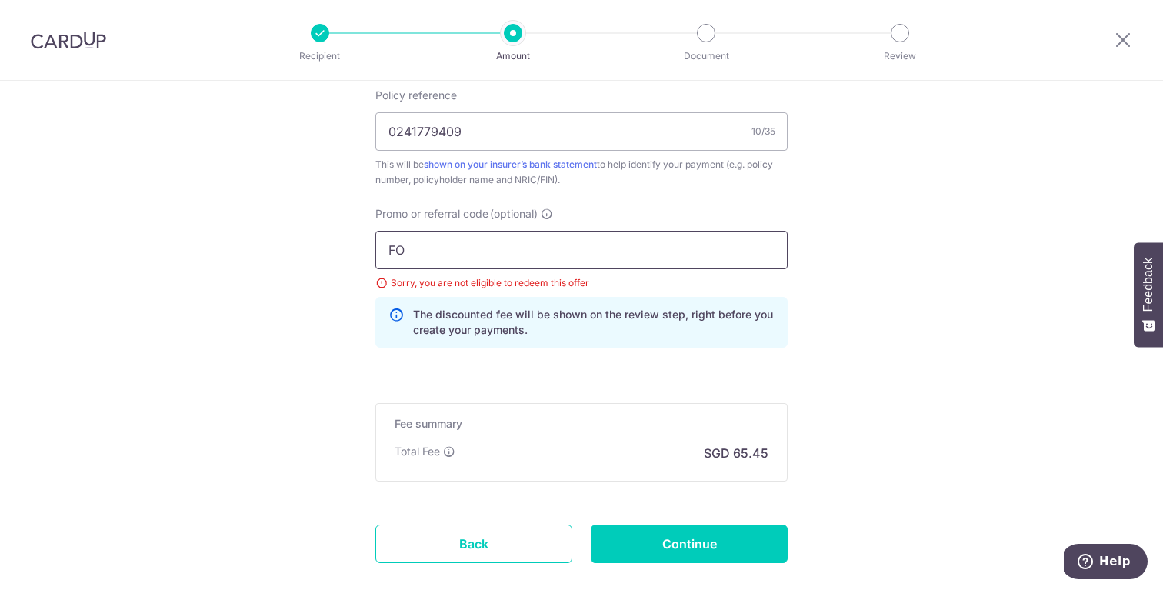
drag, startPoint x: 444, startPoint y: 254, endPoint x: 318, endPoint y: 243, distance: 126.6
type input "F"
type input "OFF225"
click at [703, 341] on div "The discounted fee will be shown on the review step, right before you create yo…" at bounding box center [581, 322] width 412 height 51
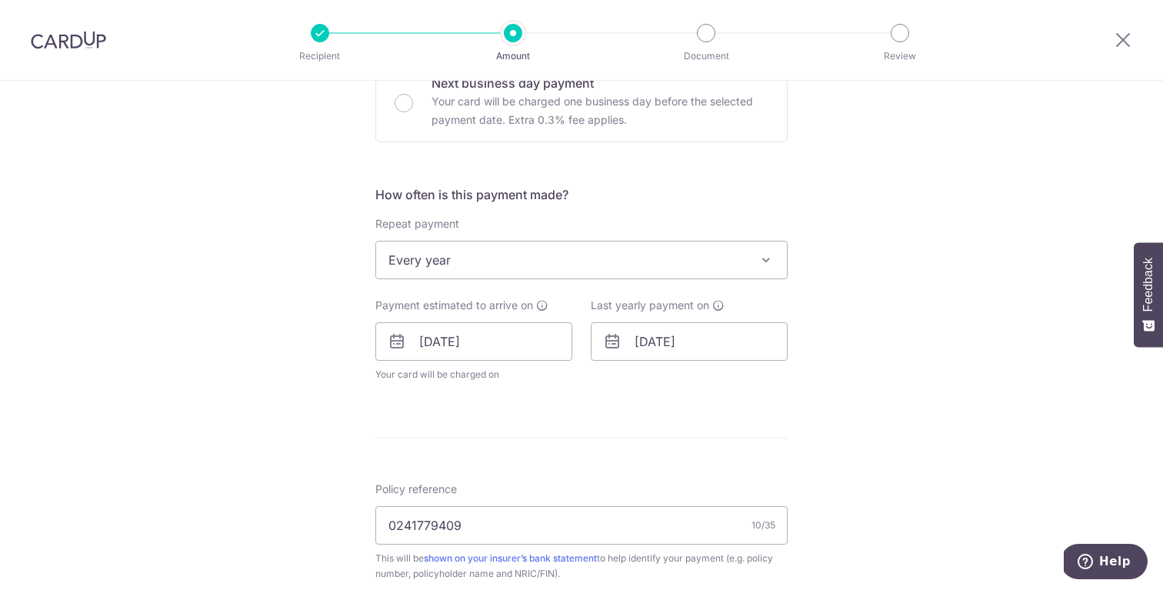
scroll to position [485, 0]
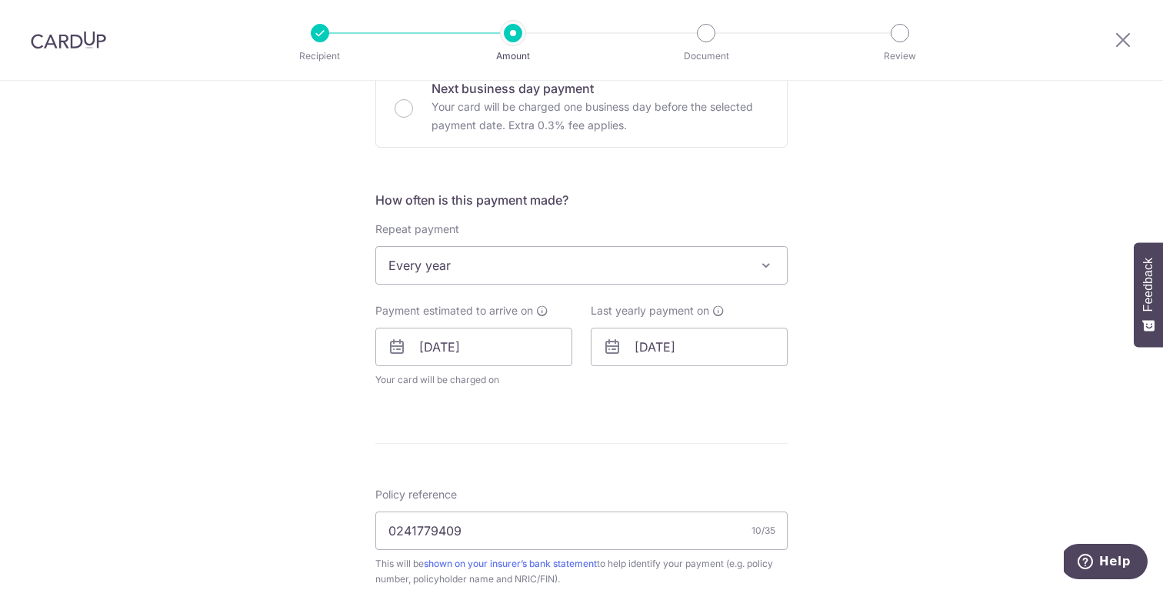
click at [595, 268] on span "Every year" at bounding box center [581, 265] width 411 height 37
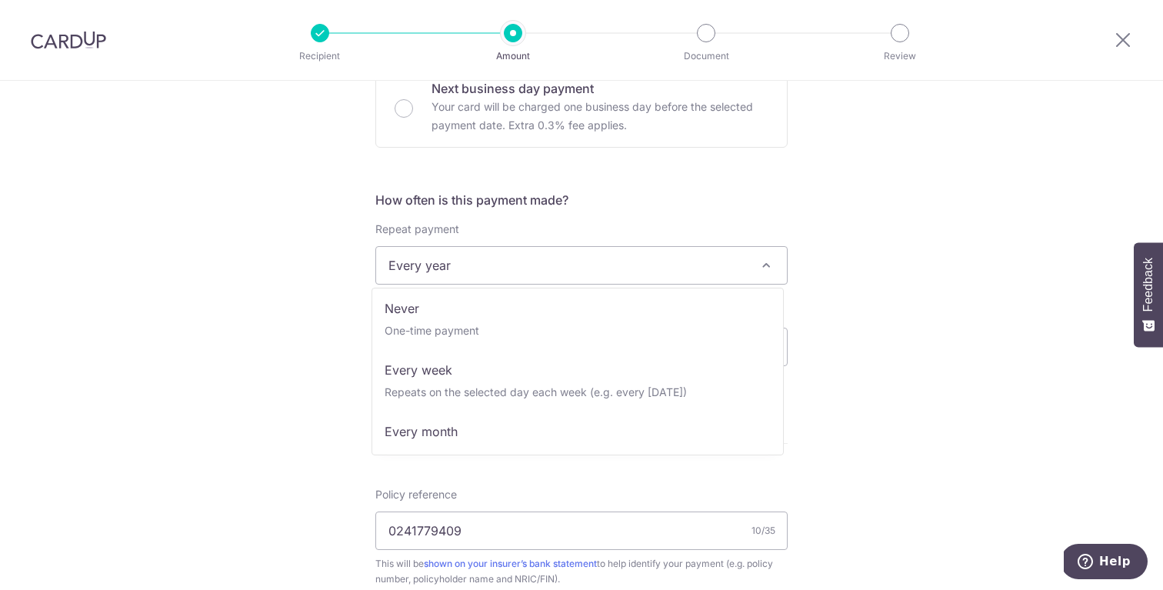
scroll to position [0, 0]
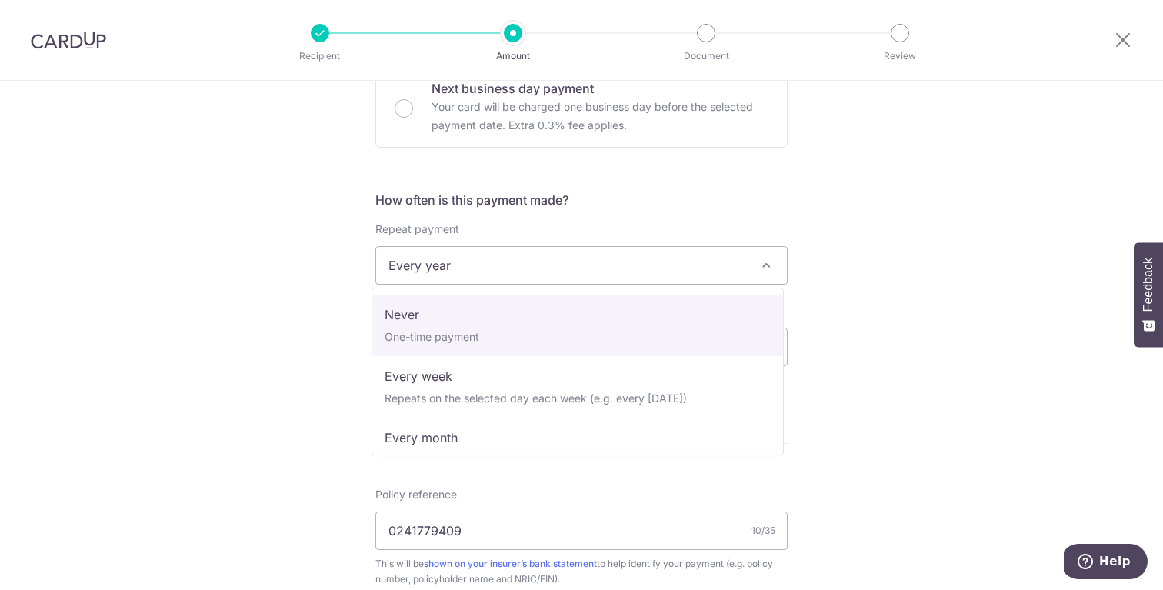
select select "1"
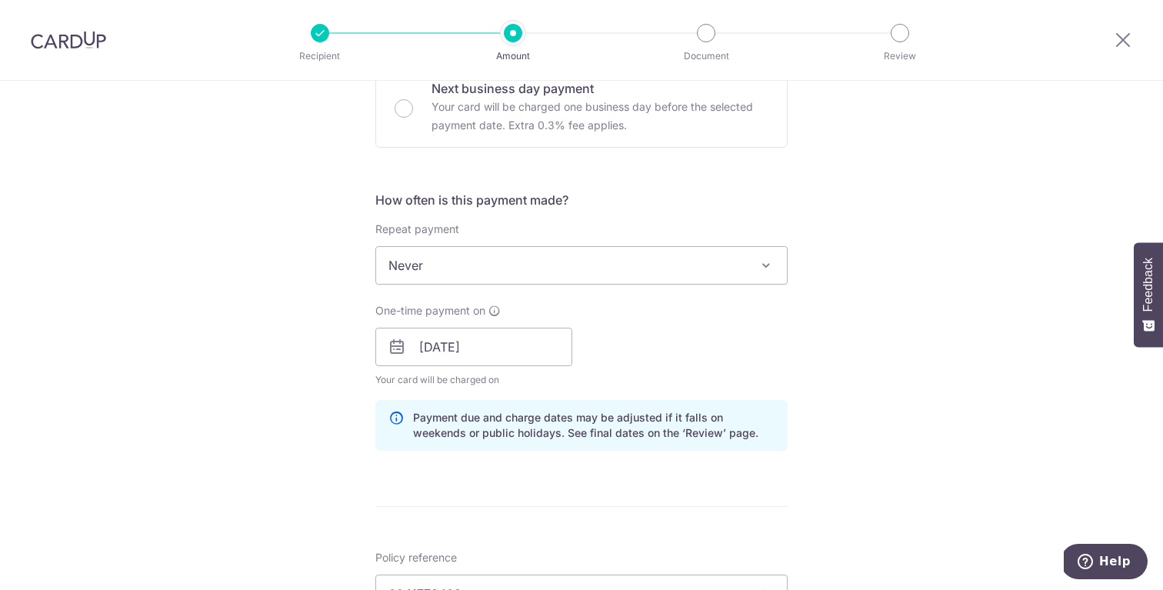
click at [314, 368] on div "Tell us more about your payment Enter payment amount SGD 2,517.20 2517.20 Selec…" at bounding box center [581, 367] width 1163 height 1545
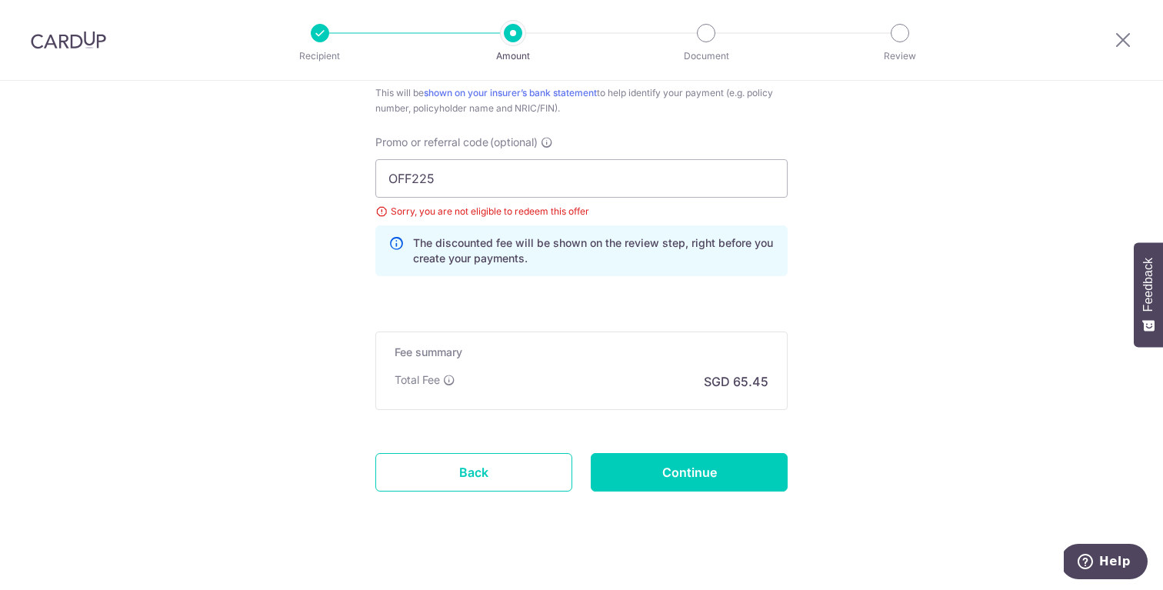
scroll to position [1021, 0]
click at [542, 175] on input "OFF225" at bounding box center [581, 177] width 412 height 38
click at [559, 228] on div "The discounted fee will be shown on the review step, right before you create yo…" at bounding box center [581, 249] width 412 height 51
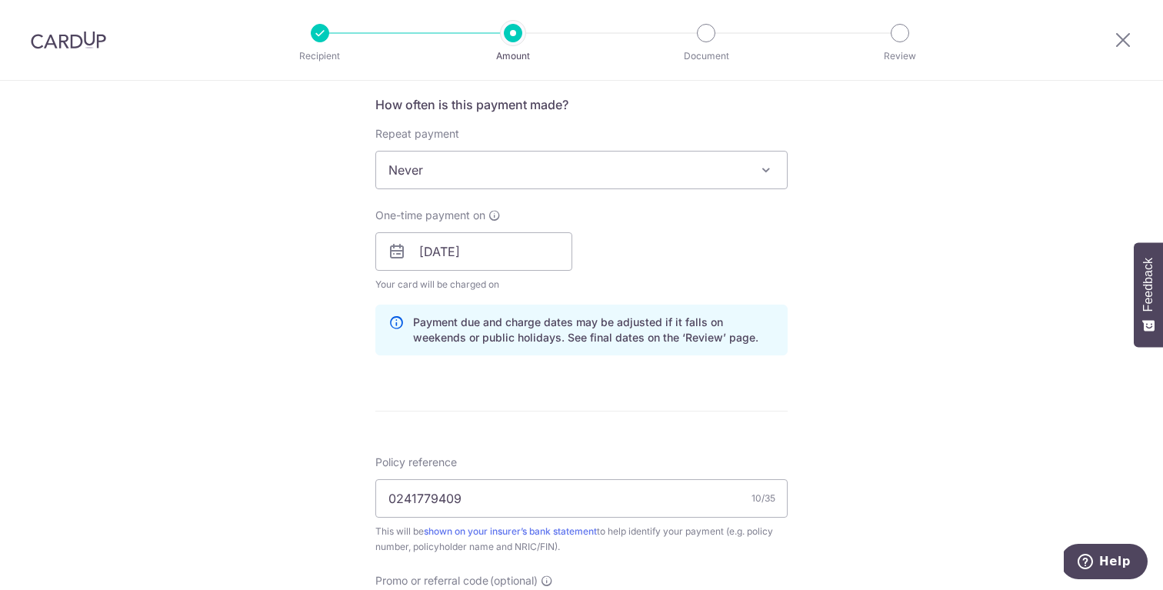
scroll to position [580, 0]
click at [735, 269] on div "One-time payment on 09/09/2025 Your card will be charged on for the first payme…" at bounding box center [581, 250] width 431 height 85
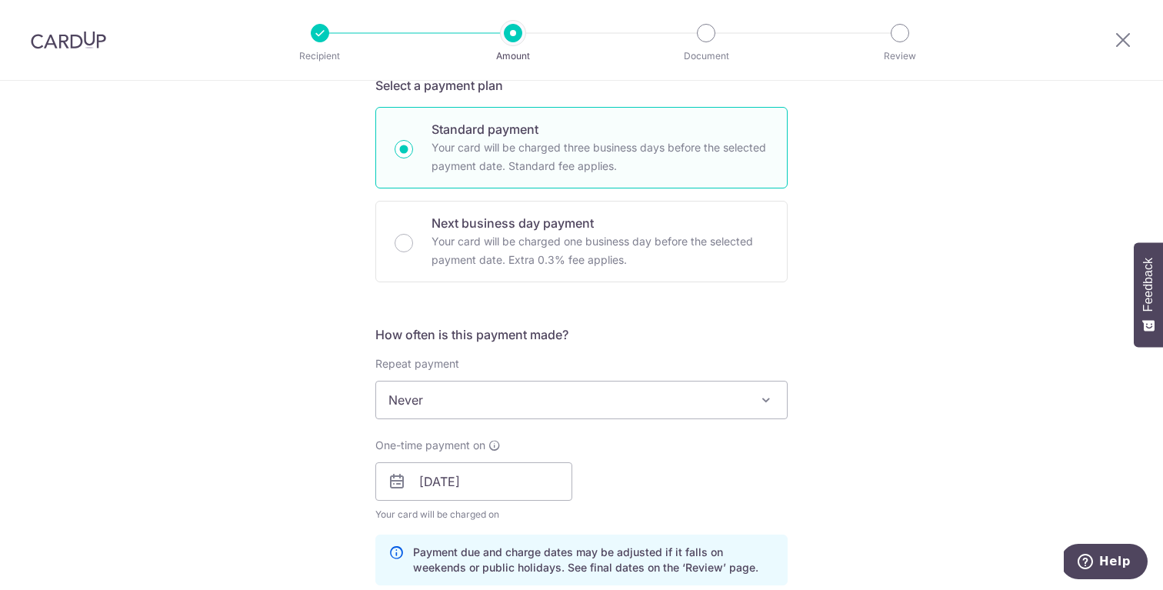
scroll to position [345, 0]
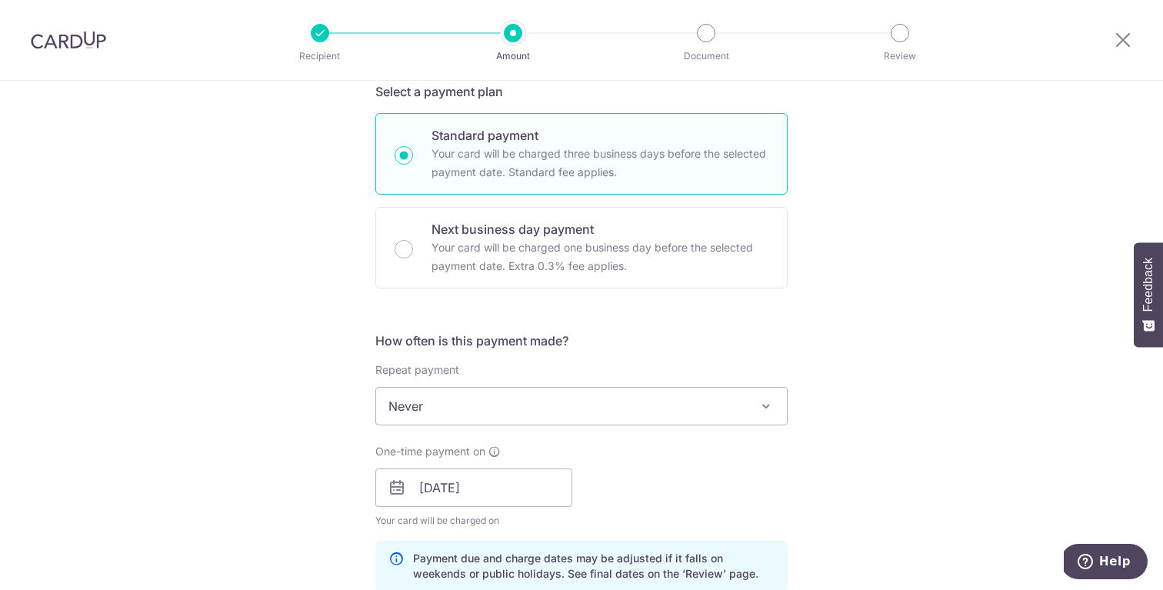
click at [839, 321] on div "Tell us more about your payment Enter payment amount SGD 2,517.20 2517.20 Selec…" at bounding box center [581, 508] width 1163 height 1545
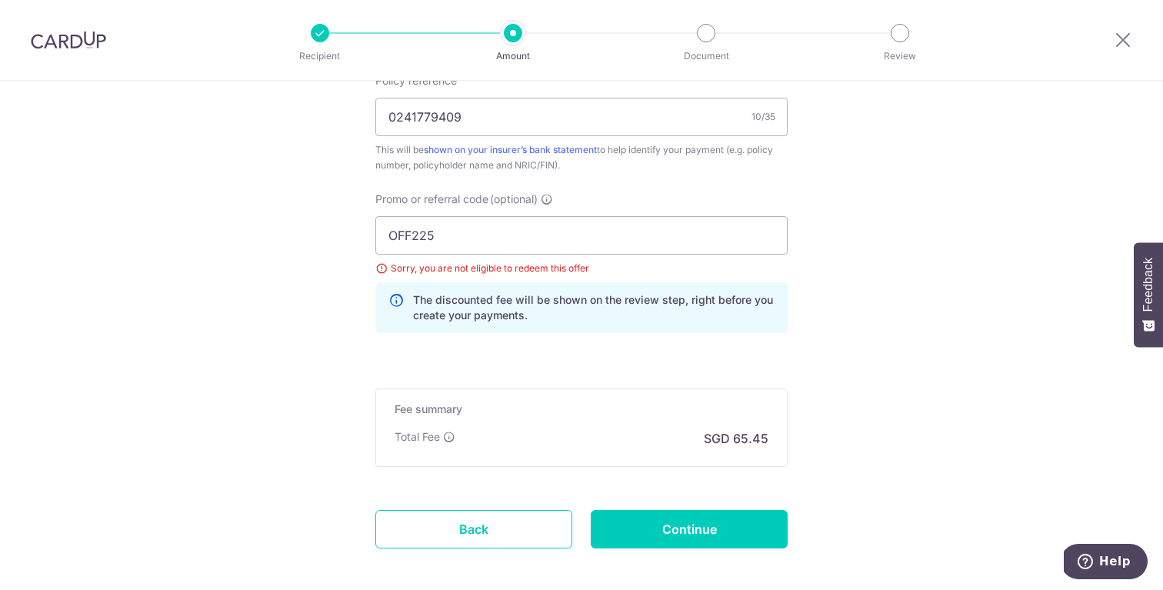
scroll to position [982, 0]
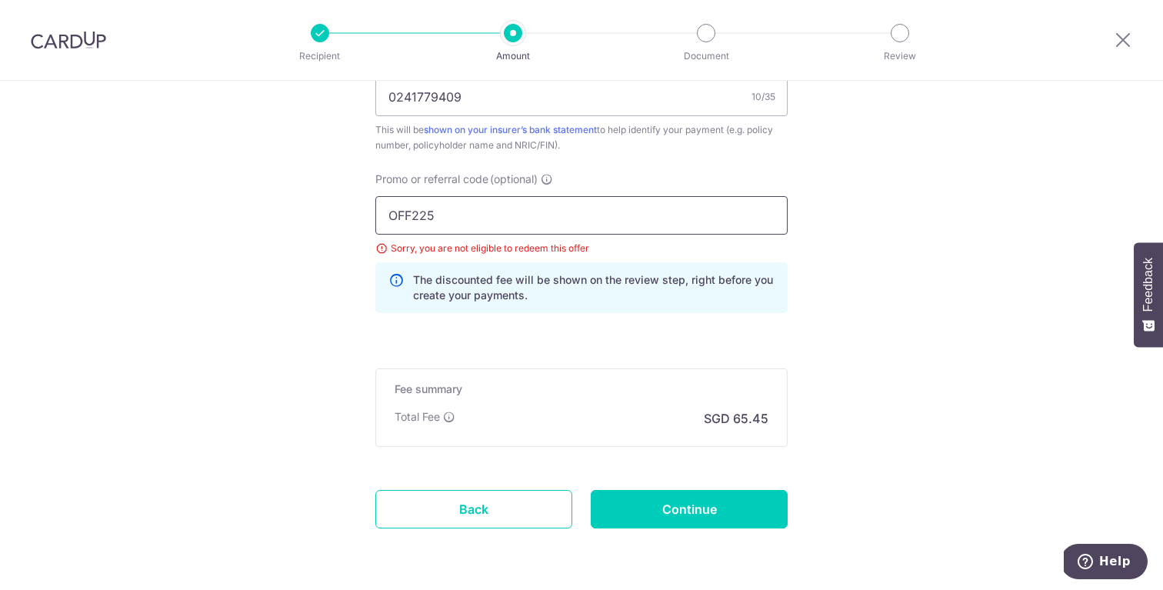
click at [635, 218] on input "OFF225" at bounding box center [581, 215] width 412 height 38
click at [575, 290] on p "The discounted fee will be shown on the review step, right before you create yo…" at bounding box center [593, 287] width 361 height 31
click at [444, 278] on p "The discounted fee will be shown on the review step, right before you create yo…" at bounding box center [593, 287] width 361 height 31
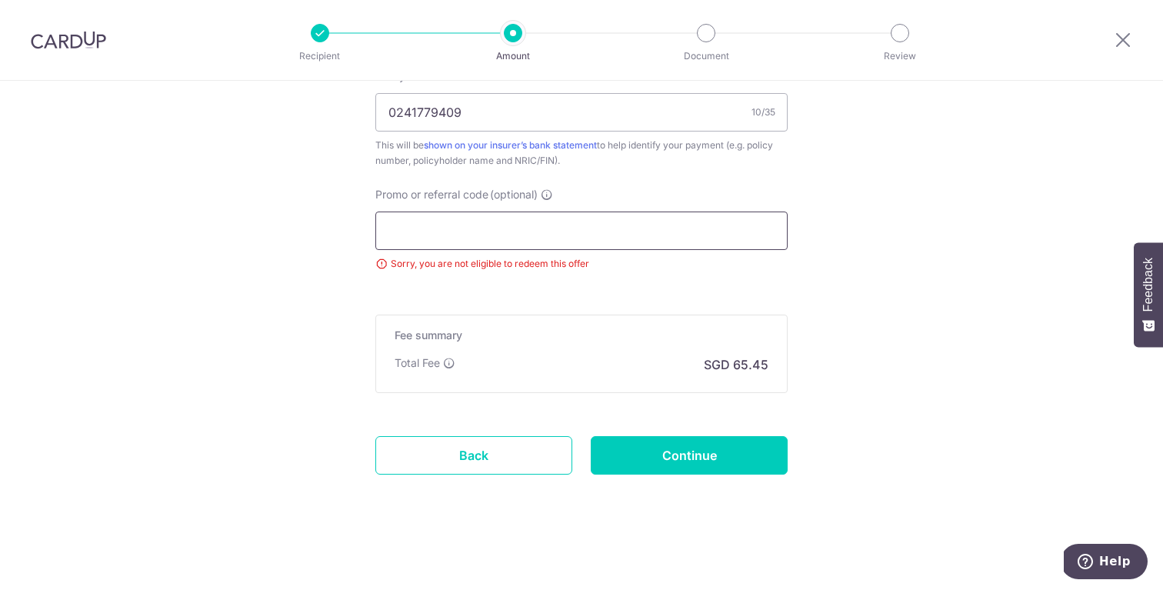
drag, startPoint x: 475, startPoint y: 210, endPoint x: 335, endPoint y: 221, distance: 140.4
click at [471, 117] on input "0241779409" at bounding box center [581, 112] width 412 height 38
click at [490, 225] on input "Promo or referral code (optional)" at bounding box center [581, 230] width 412 height 38
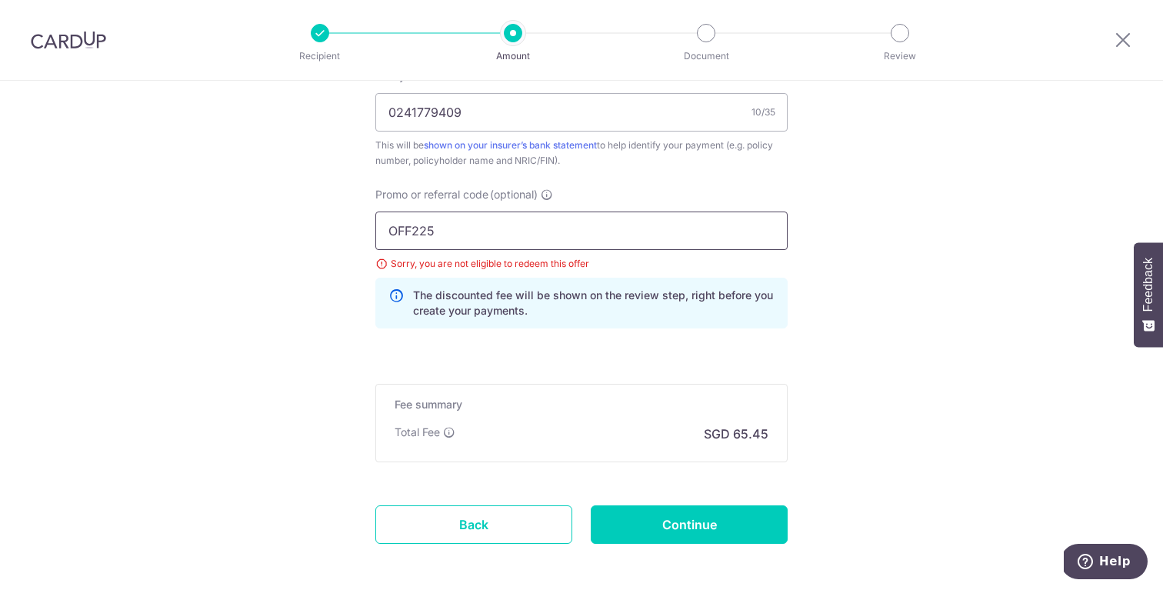
type input "OFF225"
click button "Add Card" at bounding box center [0, 0] width 0 height 0
click at [489, 279] on div "The discounted fee will be shown on the review step, right before you create yo…" at bounding box center [581, 303] width 412 height 51
click at [467, 258] on div "Sorry, you are not eligible to redeem this offer" at bounding box center [581, 263] width 412 height 15
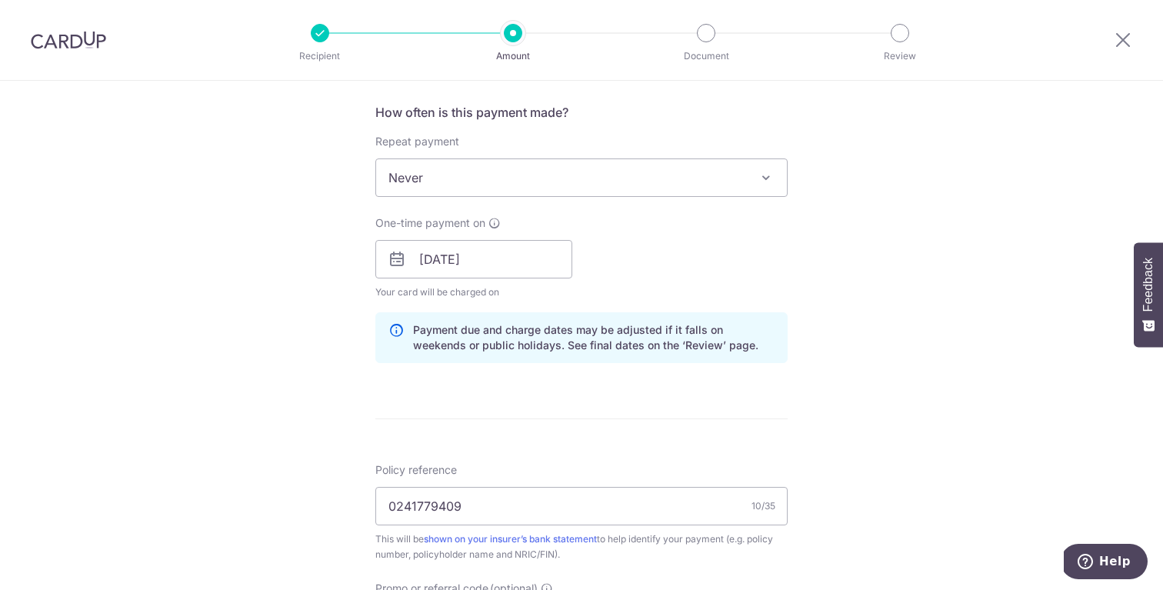
scroll to position [522, 0]
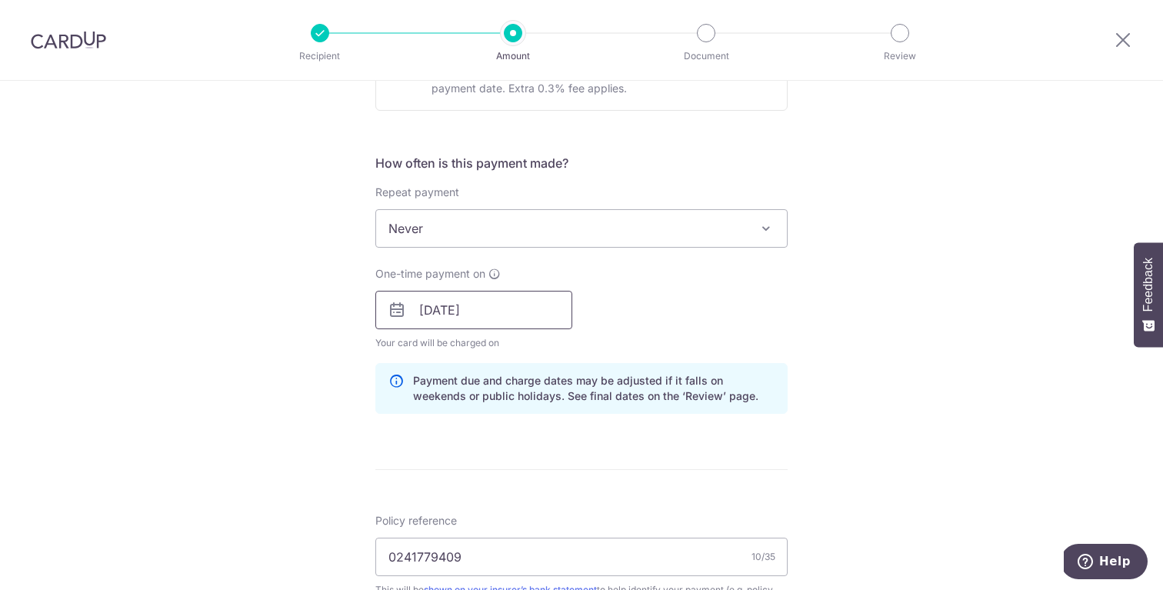
click at [528, 320] on input "09/09/2025" at bounding box center [473, 310] width 197 height 38
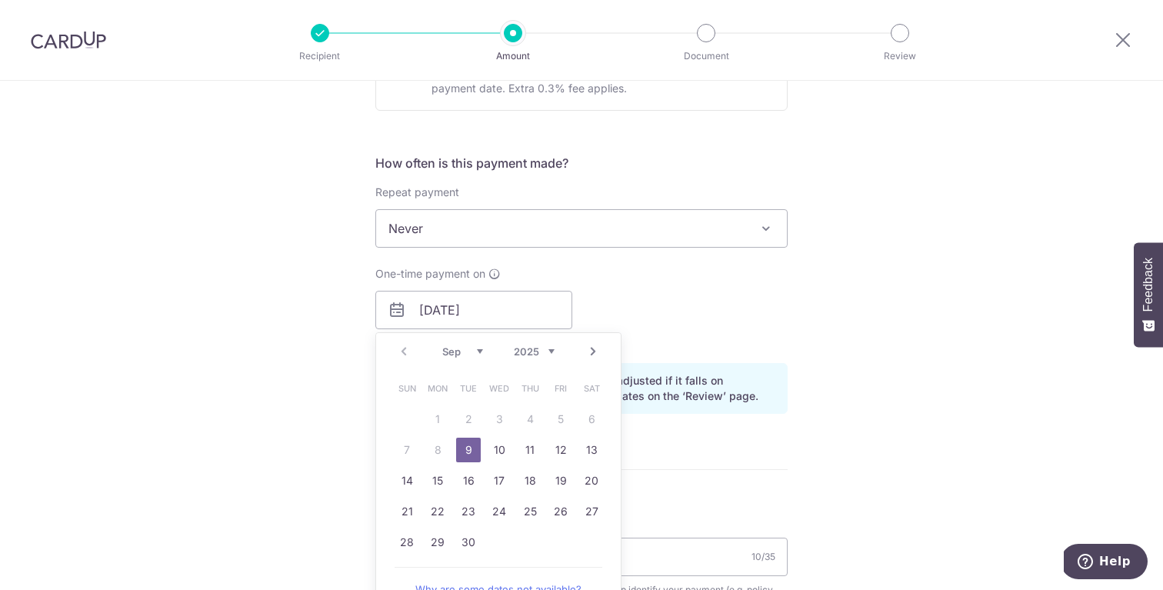
click at [983, 281] on div "Tell us more about your payment Enter payment amount SGD 2,517.20 2517.20 Selec…" at bounding box center [581, 331] width 1163 height 1545
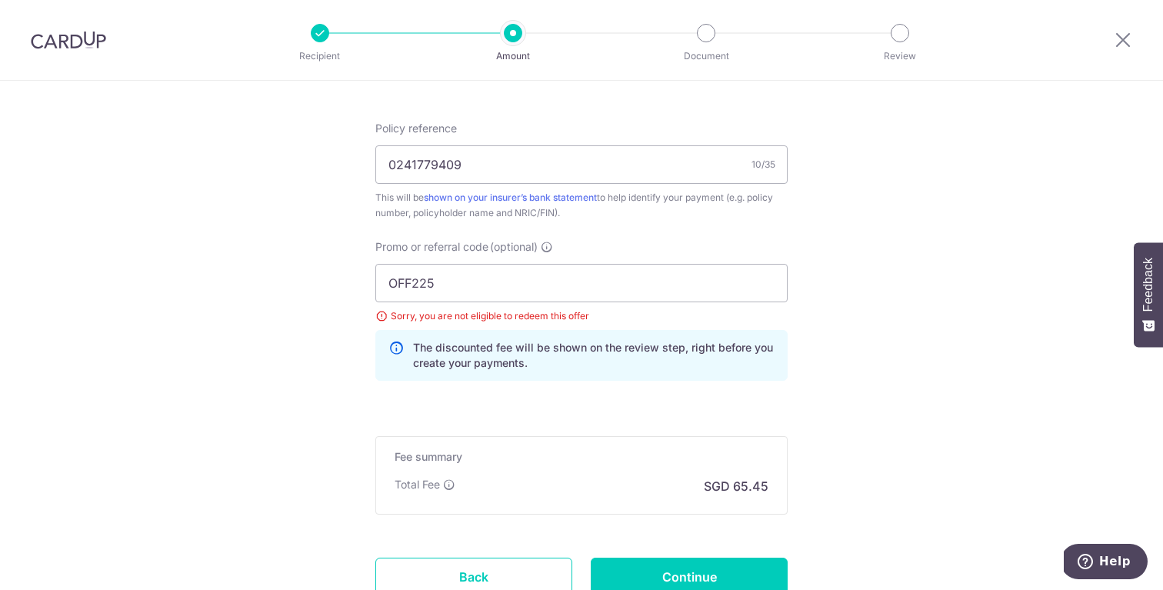
scroll to position [1036, 0]
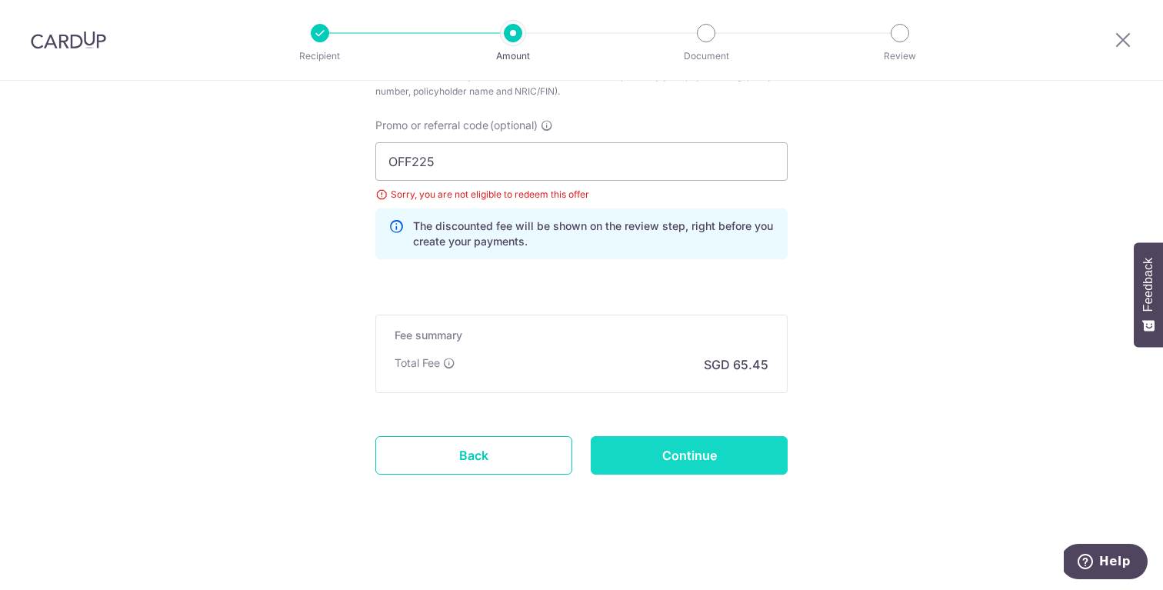
click at [689, 449] on input "Continue" at bounding box center [689, 455] width 197 height 38
type input "Update Schedule"
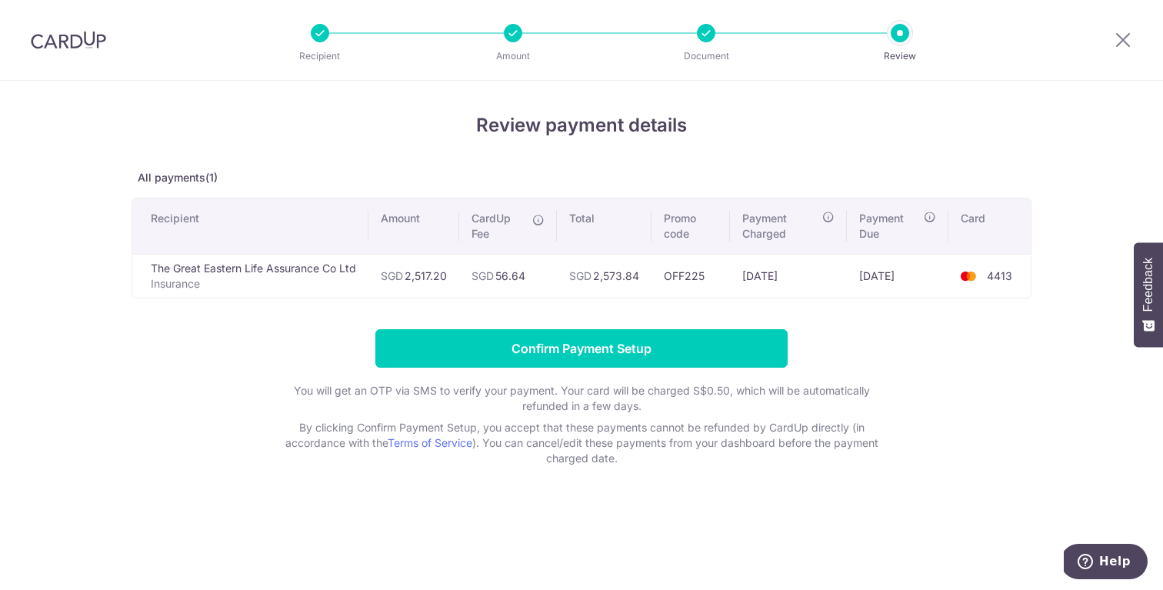
click at [515, 36] on div at bounding box center [513, 33] width 18 height 18
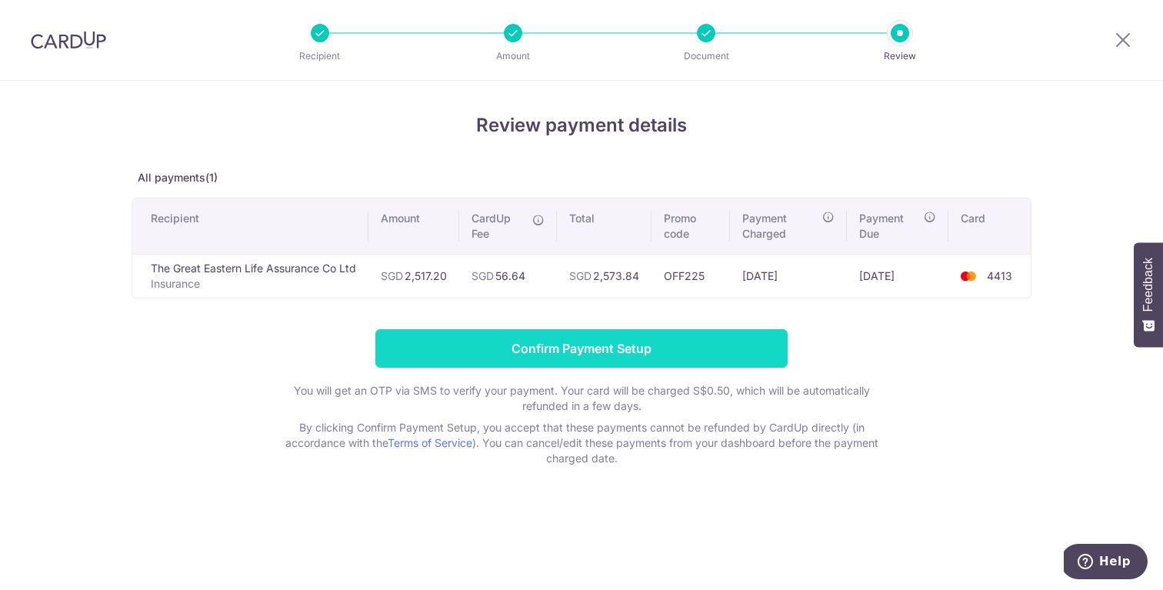
click at [671, 341] on input "Confirm Payment Setup" at bounding box center [581, 348] width 412 height 38
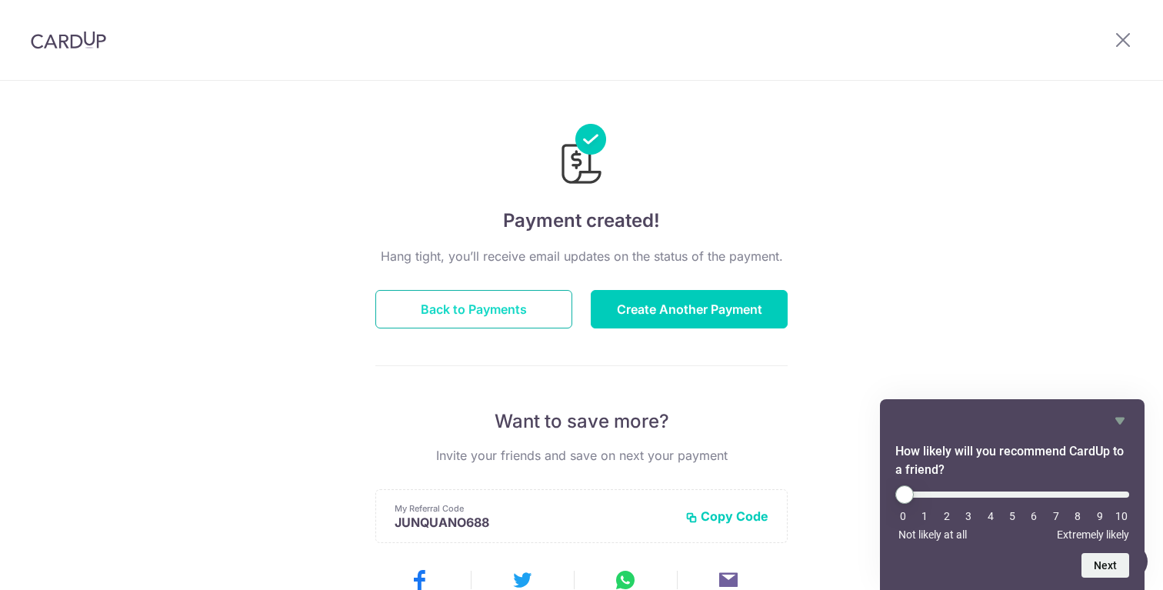
click at [497, 301] on button "Back to Payments" at bounding box center [473, 309] width 197 height 38
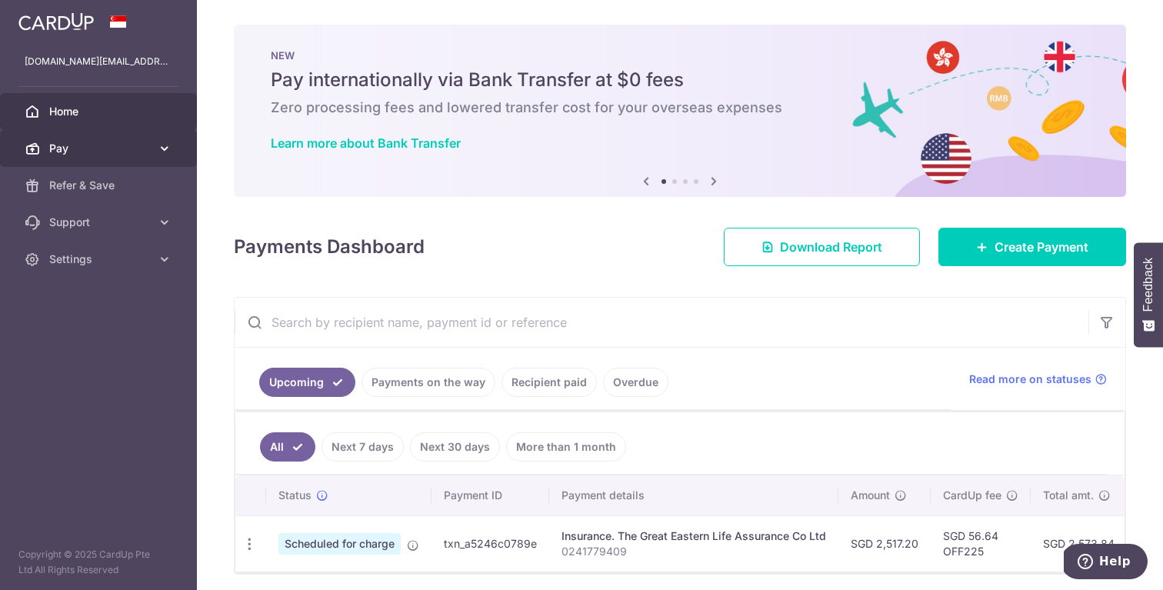
click at [160, 149] on icon at bounding box center [164, 148] width 15 height 15
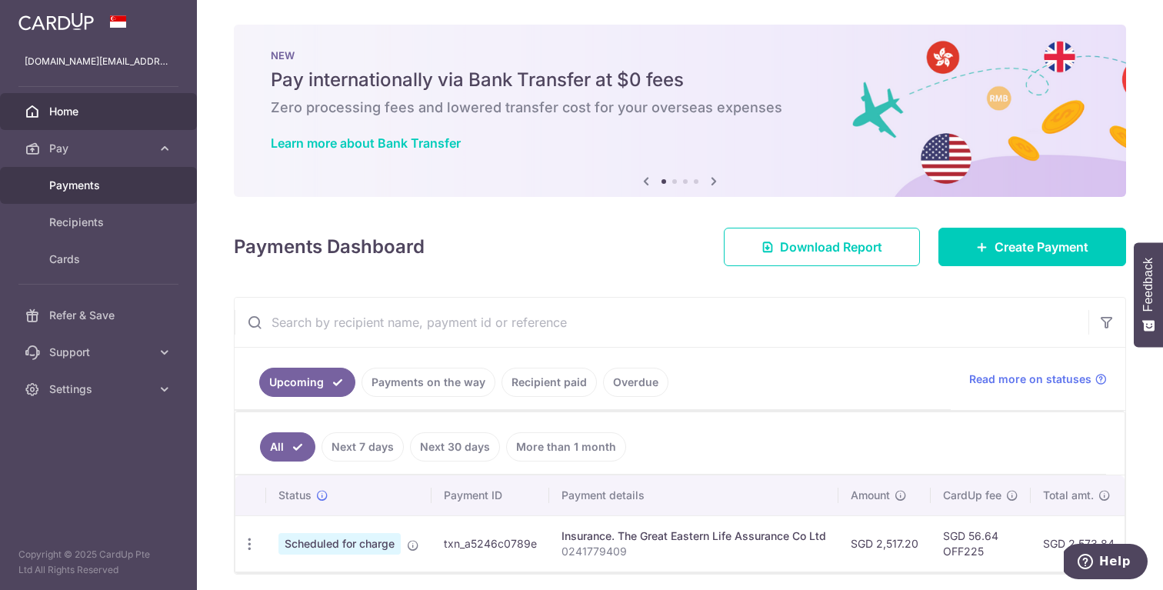
click at [79, 185] on span "Payments" at bounding box center [100, 185] width 102 height 15
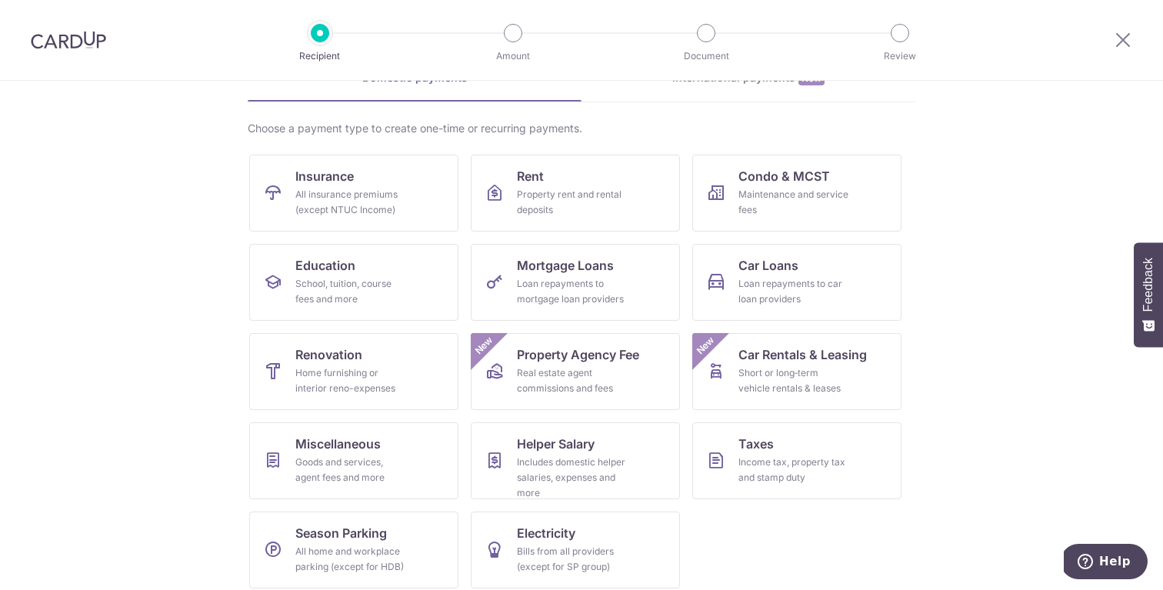
scroll to position [98, 0]
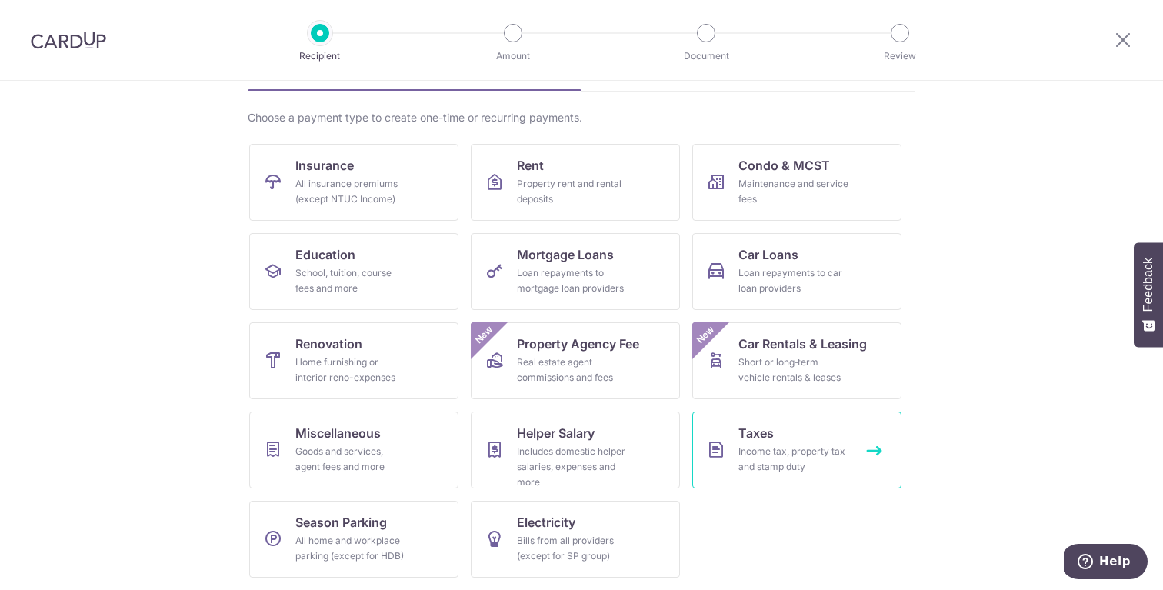
click at [802, 430] on link "Taxes Income tax, property tax and stamp duty" at bounding box center [796, 449] width 209 height 77
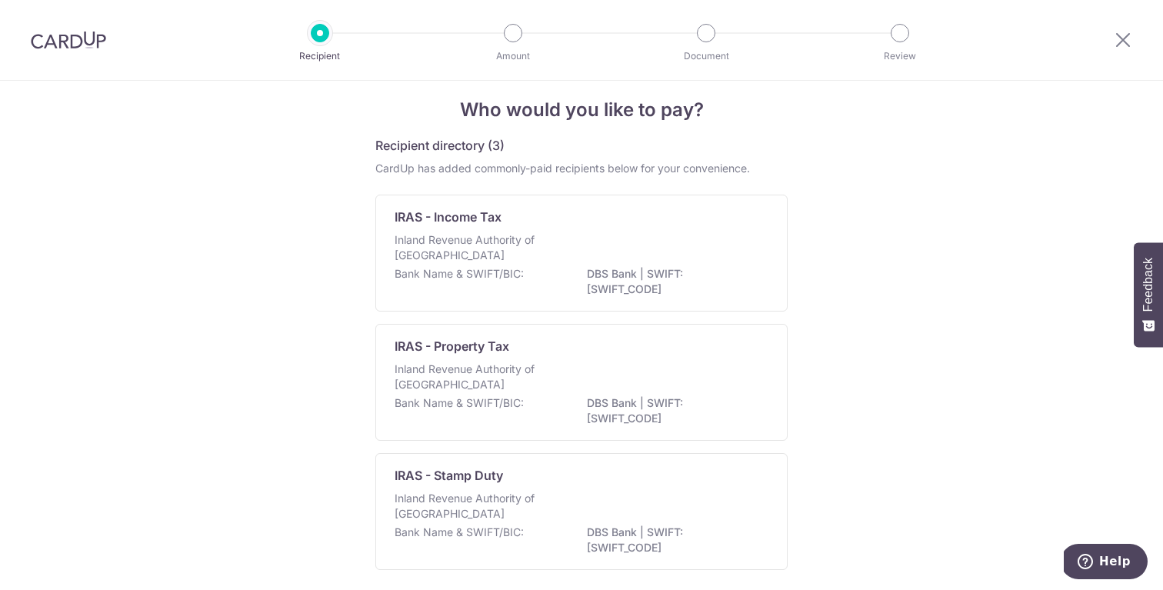
scroll to position [9, 0]
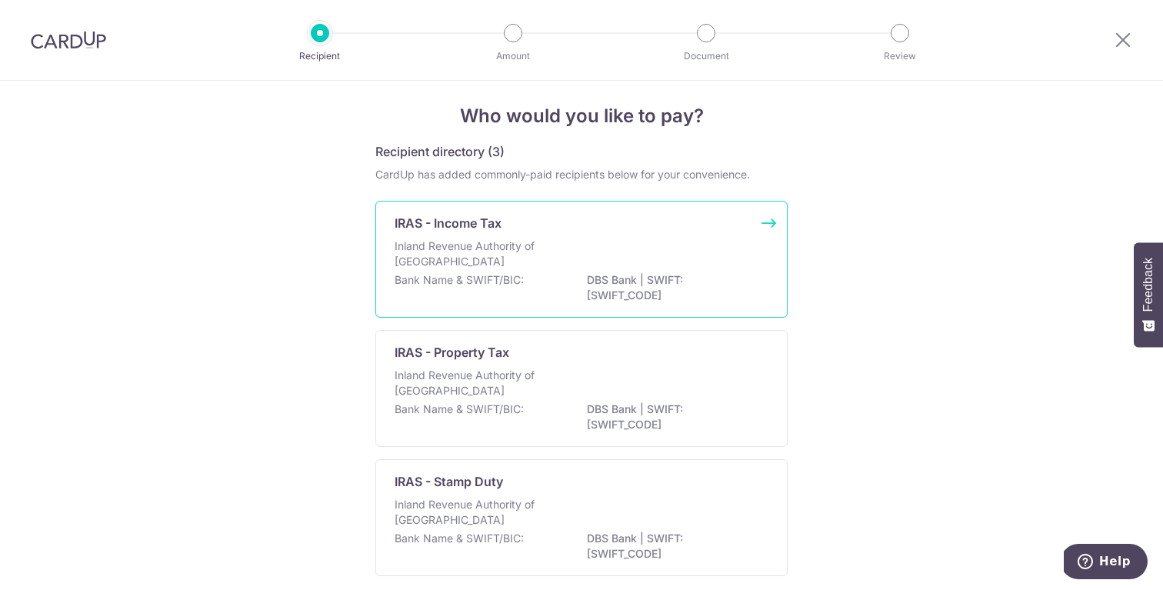
click at [691, 222] on div "IRAS - Income Tax" at bounding box center [572, 223] width 355 height 18
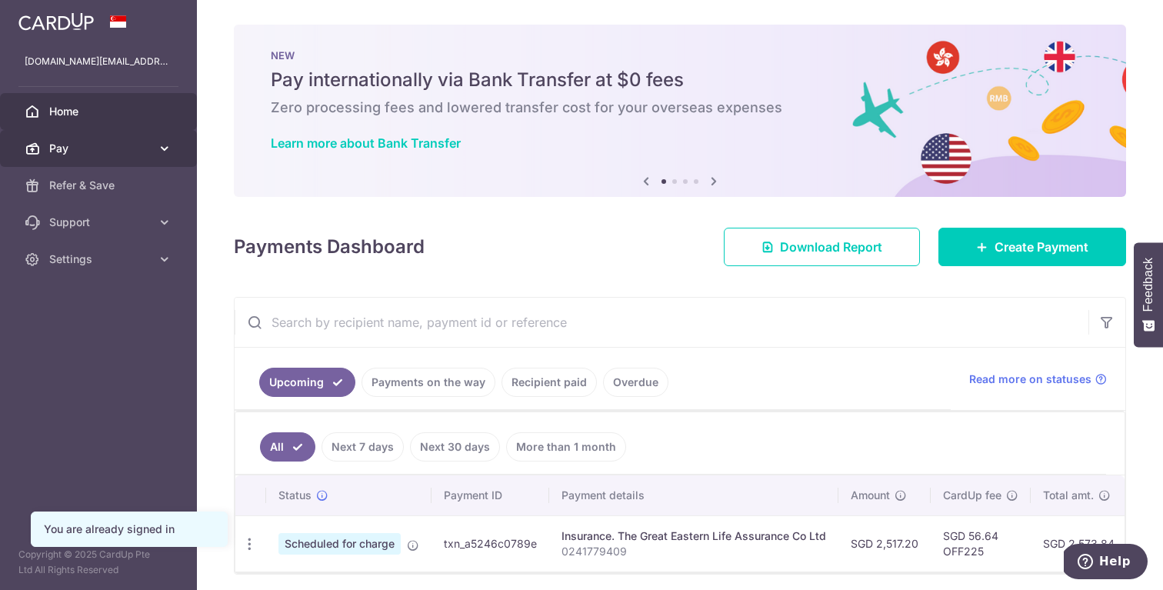
click at [128, 150] on span "Pay" at bounding box center [100, 148] width 102 height 15
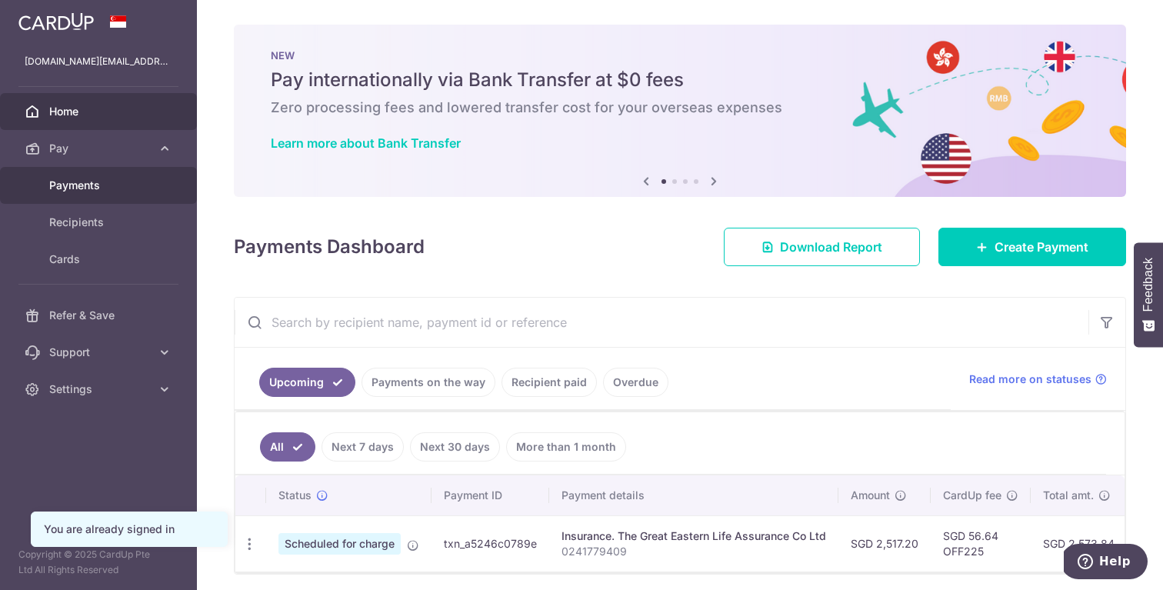
click at [81, 189] on span "Payments" at bounding box center [100, 185] width 102 height 15
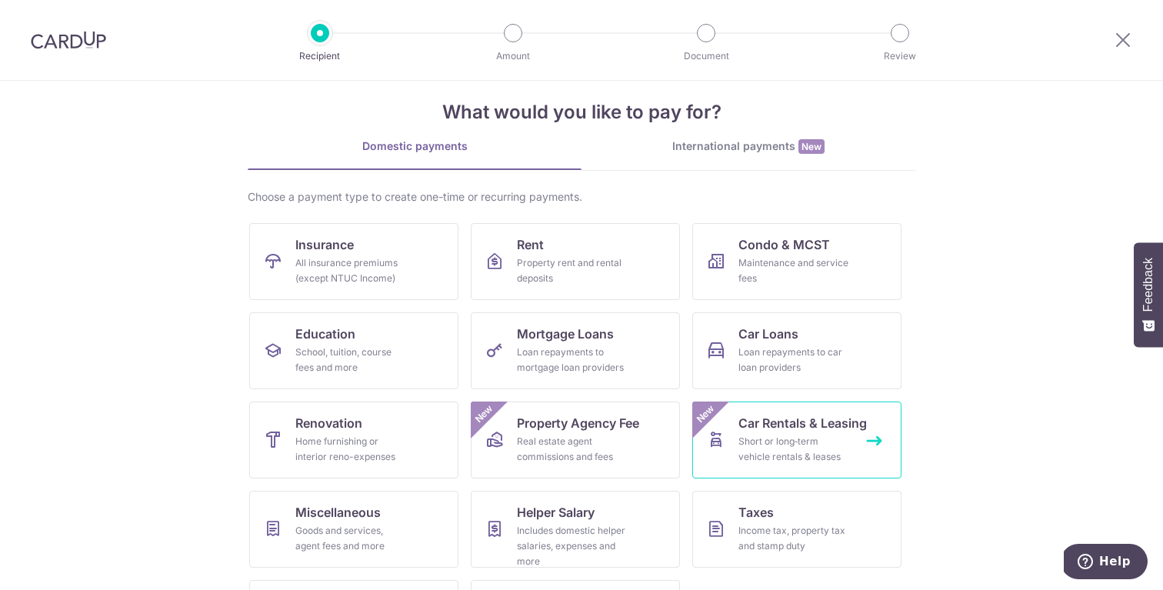
scroll to position [29, 0]
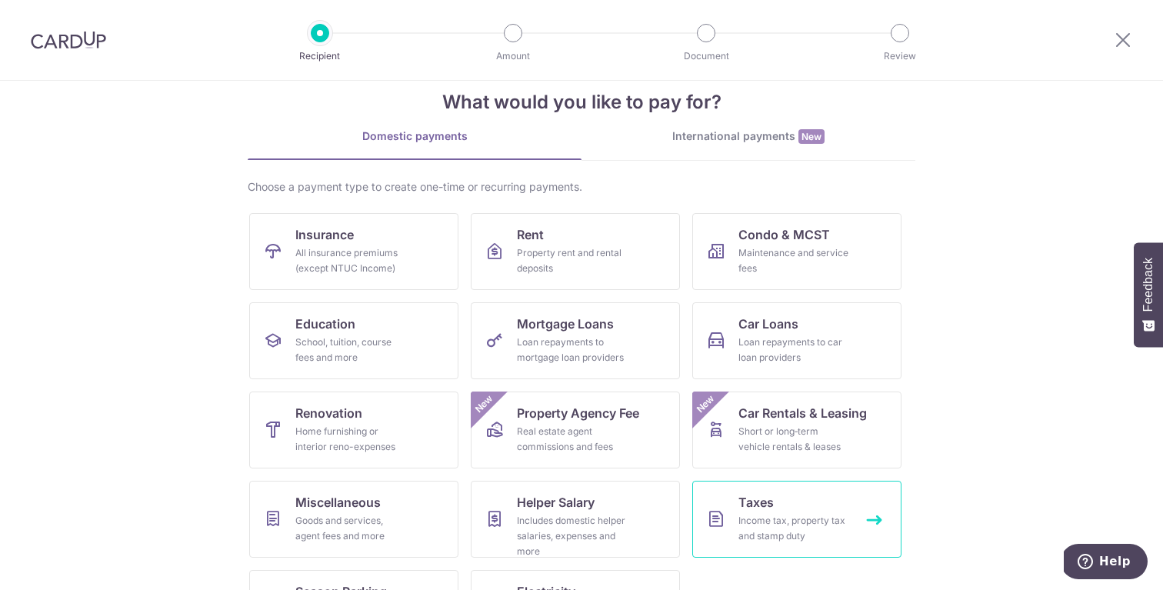
click at [827, 524] on div "Income tax, property tax and stamp duty" at bounding box center [793, 528] width 111 height 31
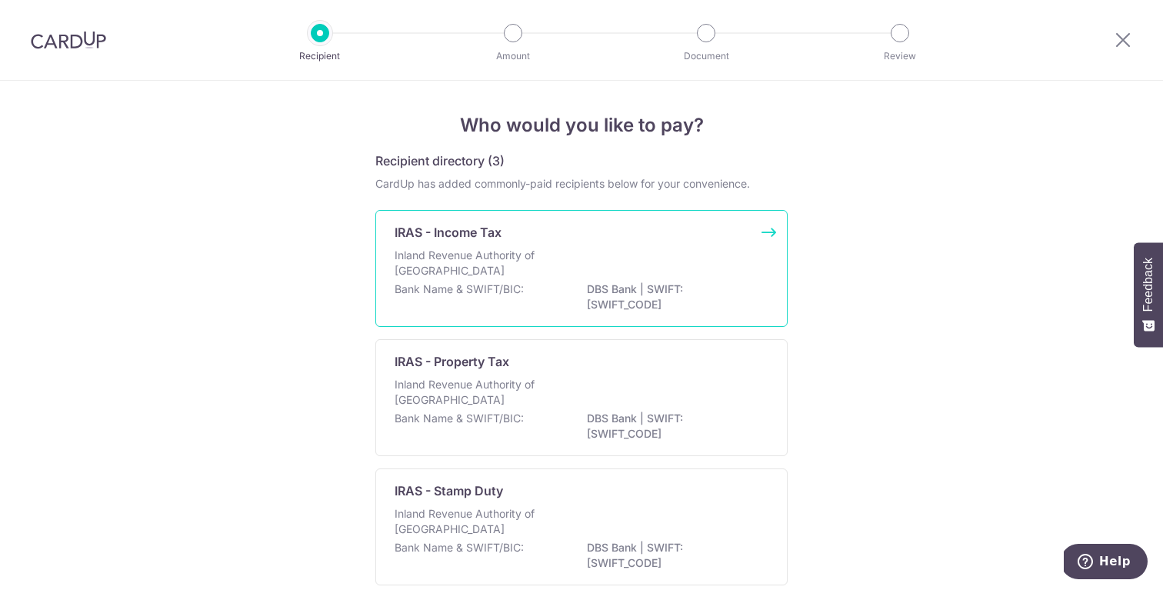
click at [691, 254] on div "Inland Revenue Authority of Singapore" at bounding box center [582, 265] width 374 height 34
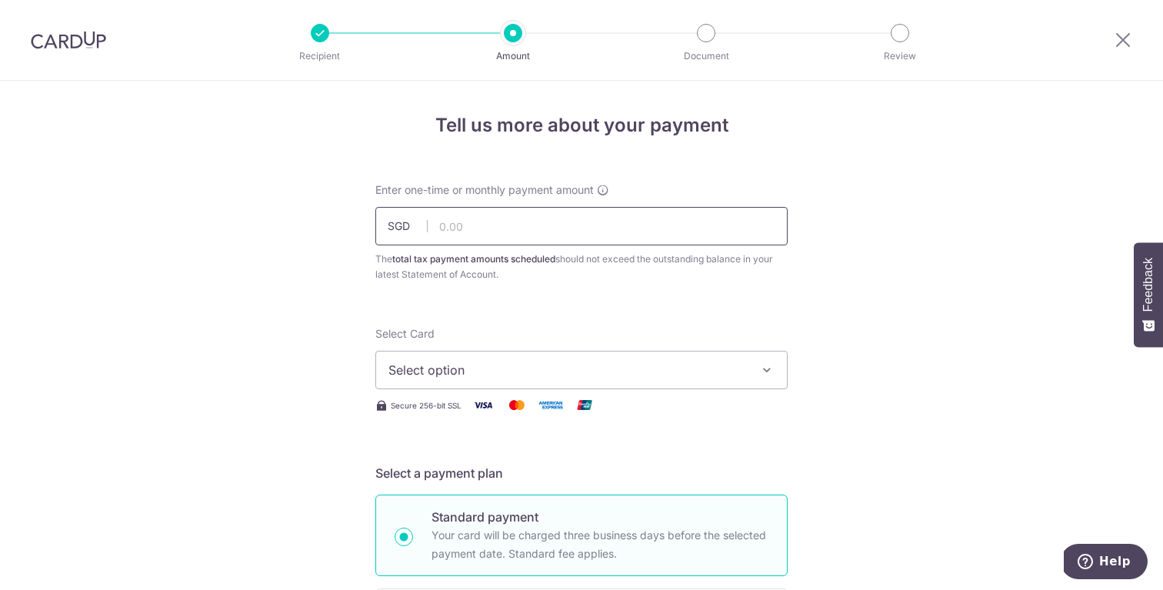
click at [653, 233] on input "text" at bounding box center [581, 226] width 412 height 38
type input "1,150.29"
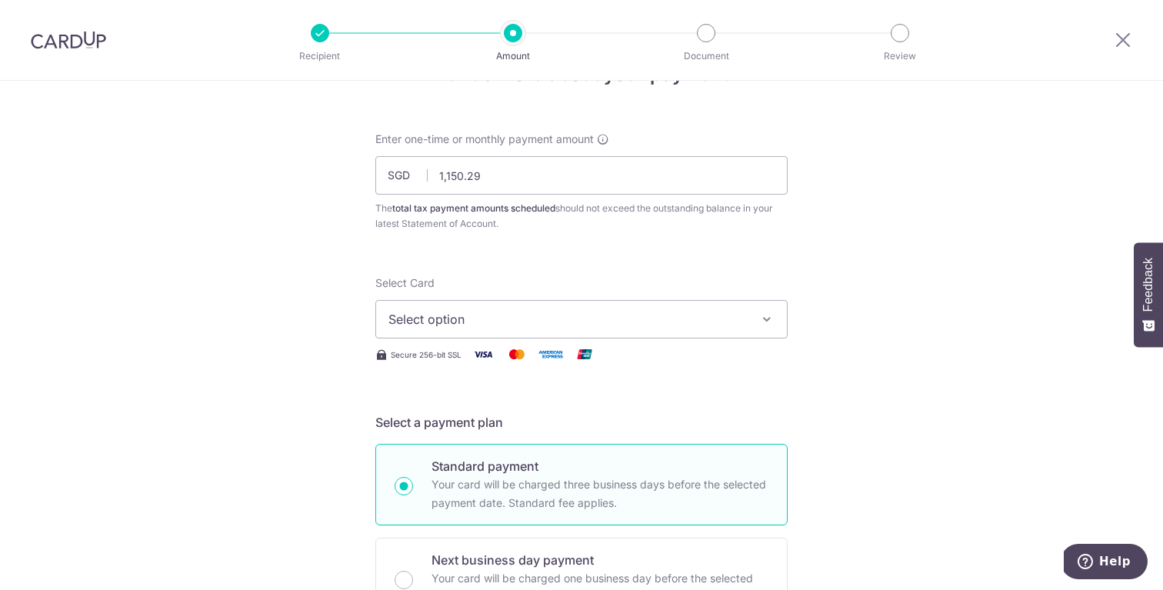
click at [547, 319] on span "Select option" at bounding box center [567, 319] width 358 height 18
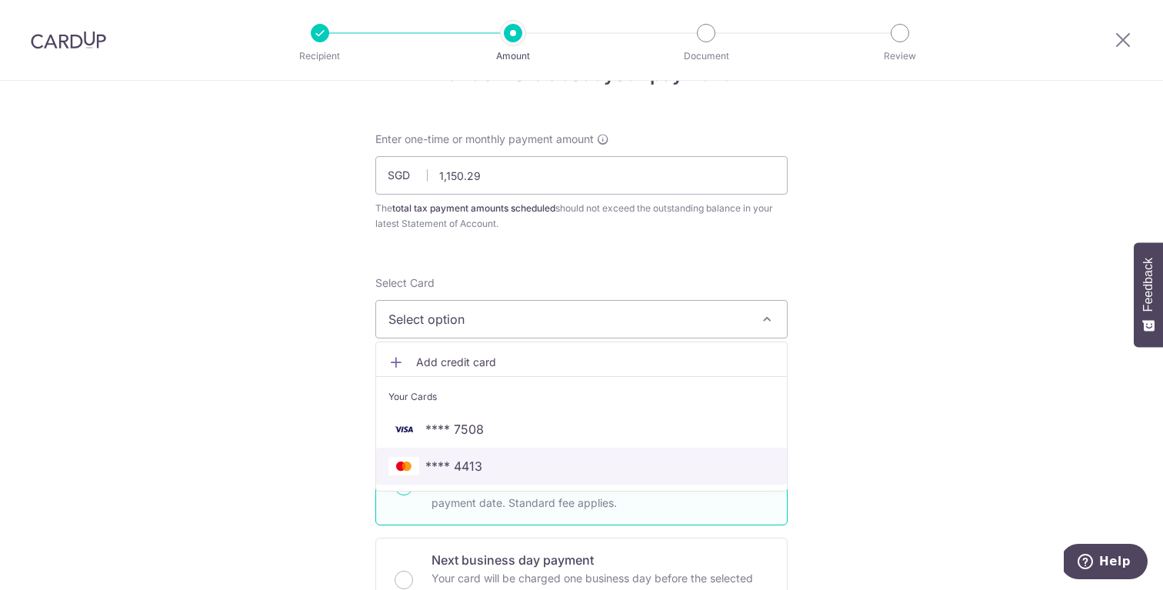
click at [486, 471] on span "**** 4413" at bounding box center [581, 466] width 386 height 18
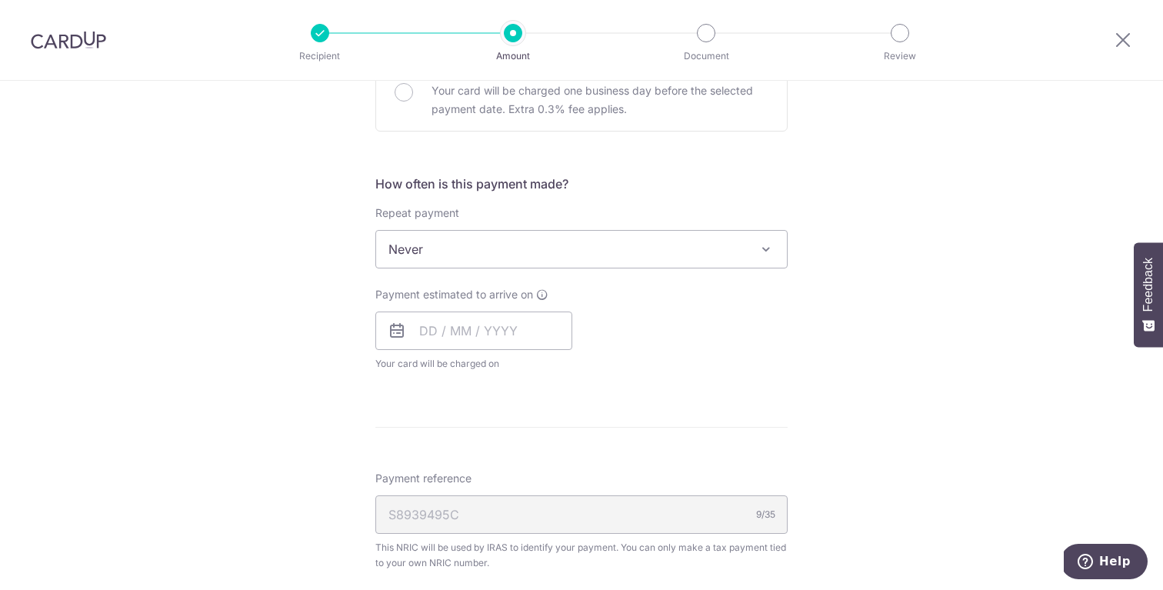
scroll to position [545, 0]
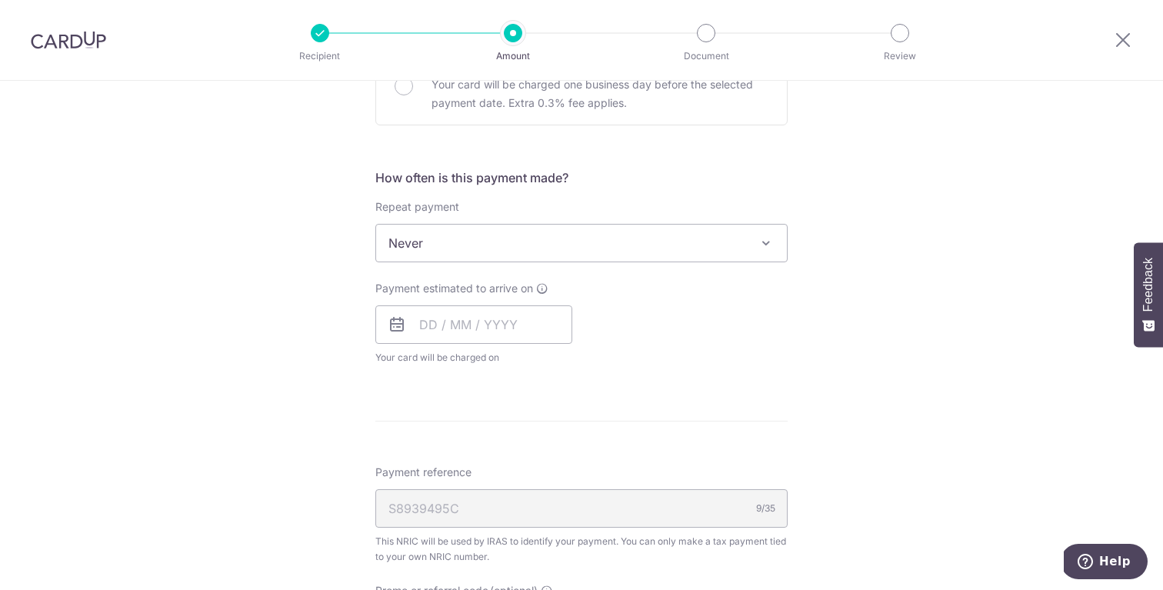
click at [469, 231] on span "Never" at bounding box center [581, 243] width 411 height 37
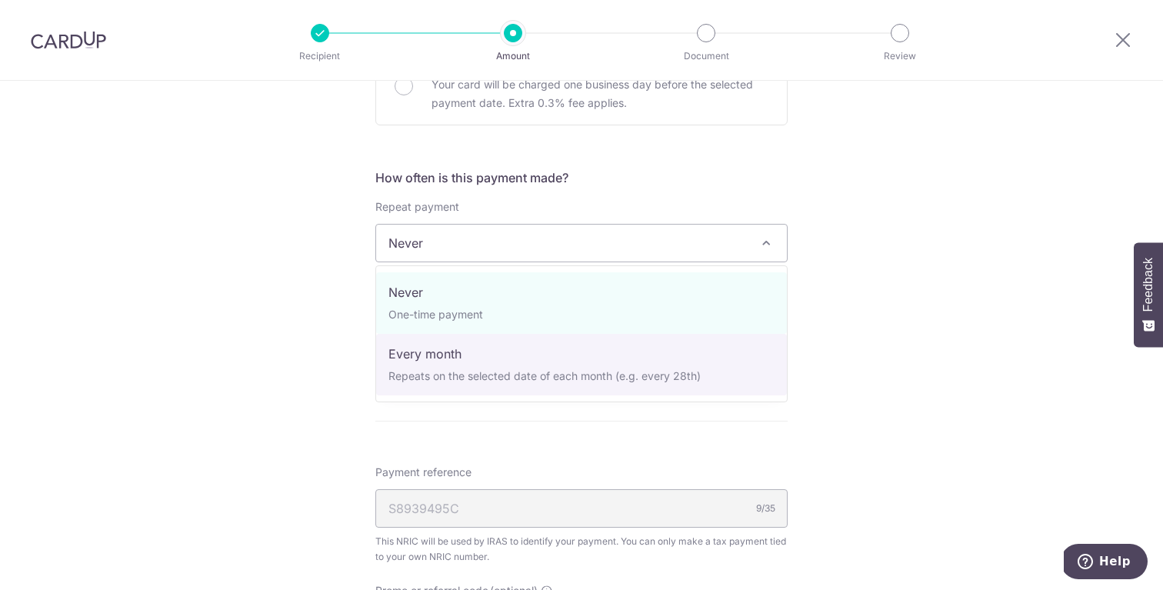
select select "3"
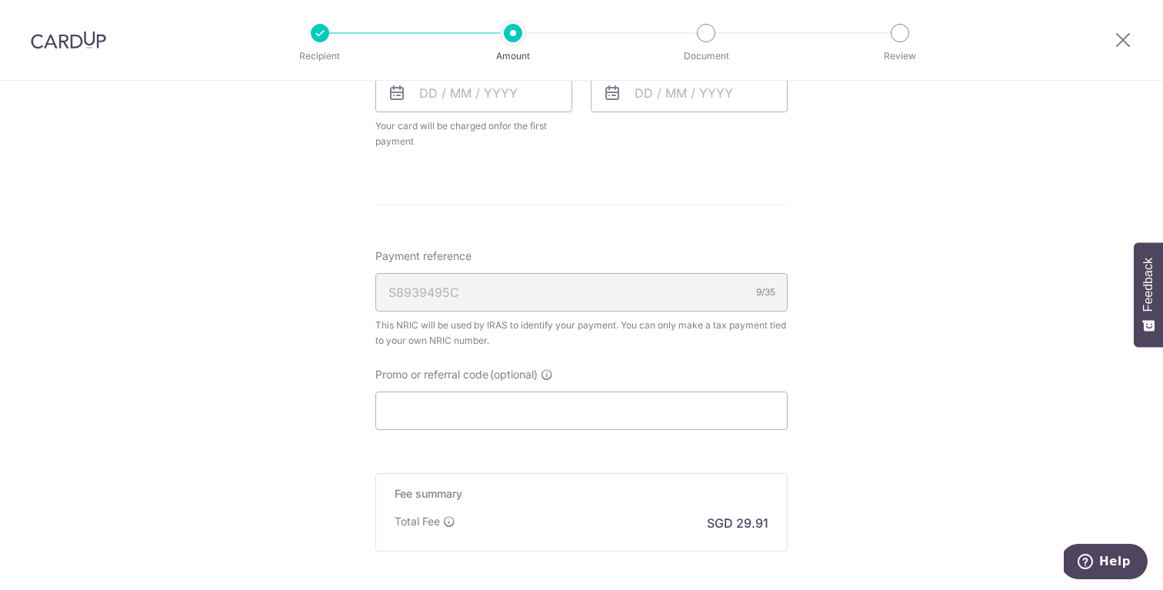
scroll to position [950, 0]
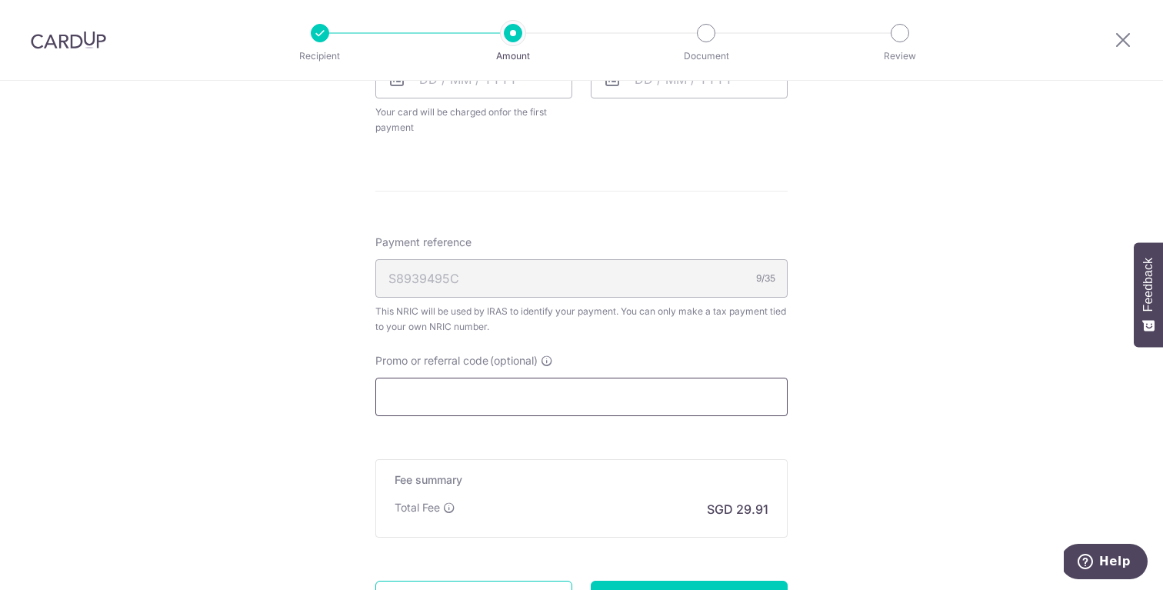
click at [709, 391] on input "Promo or referral code (optional)" at bounding box center [581, 397] width 412 height 38
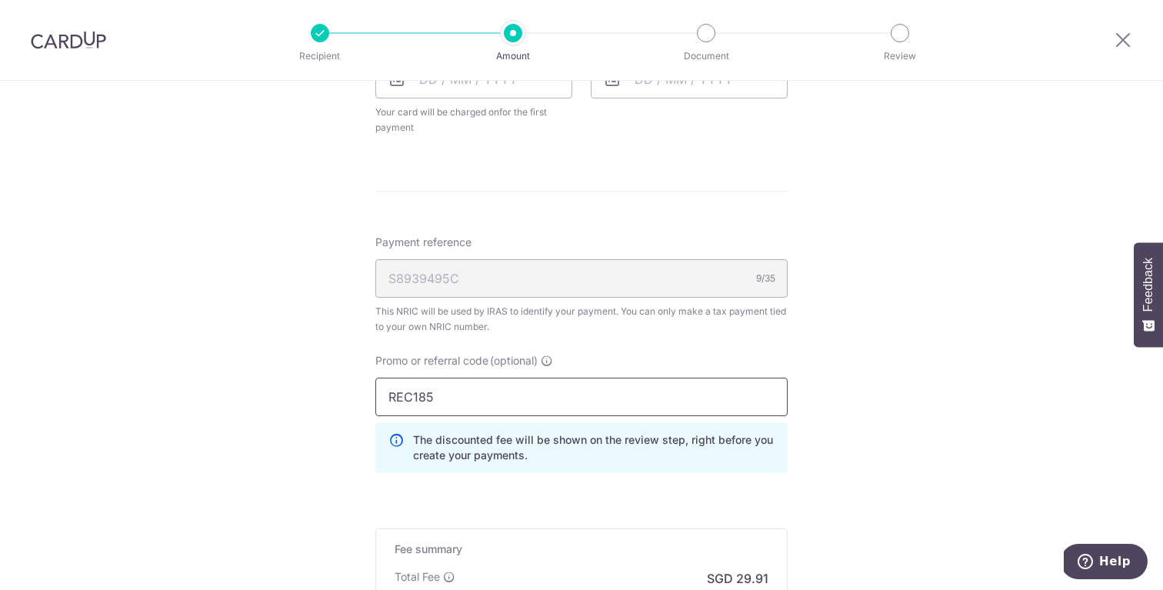
type input "REC185"
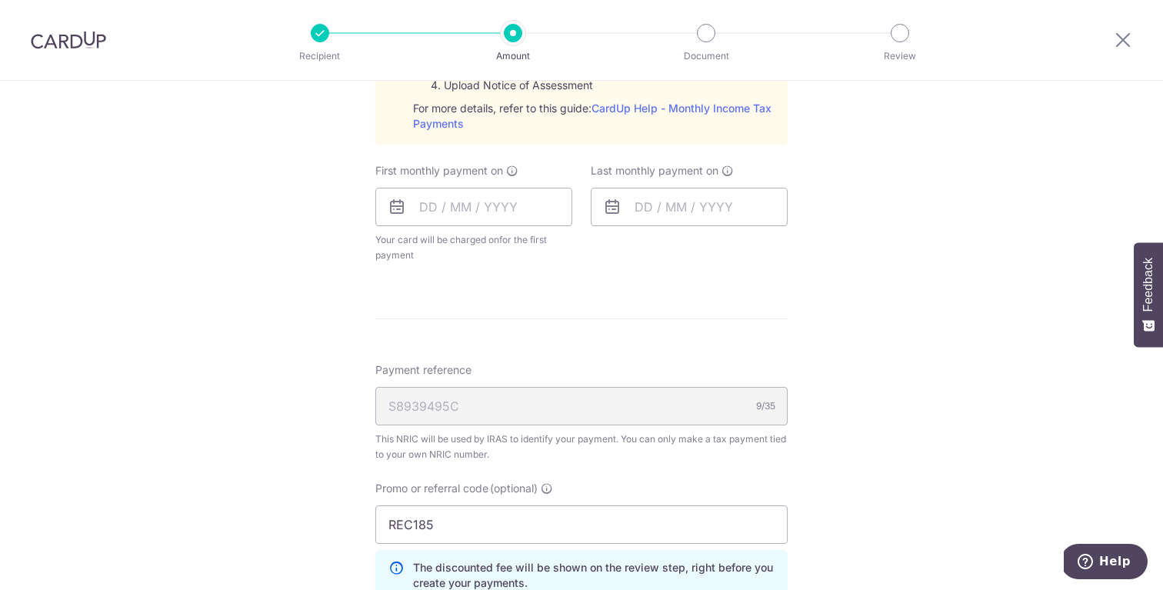
scroll to position [812, 0]
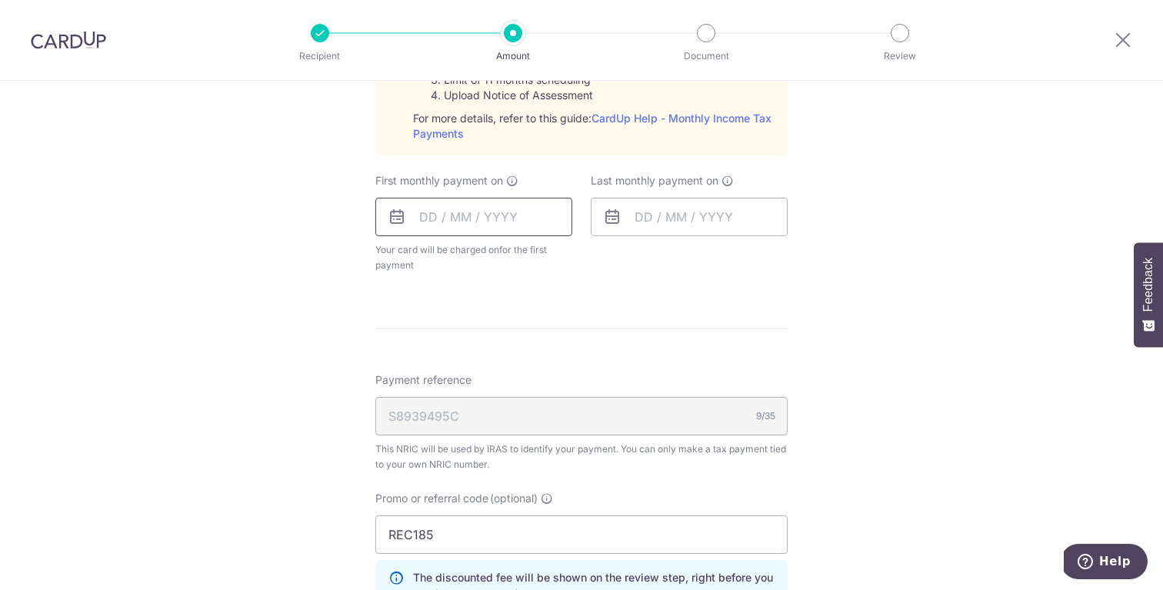
click at [462, 218] on input "text" at bounding box center [473, 217] width 197 height 38
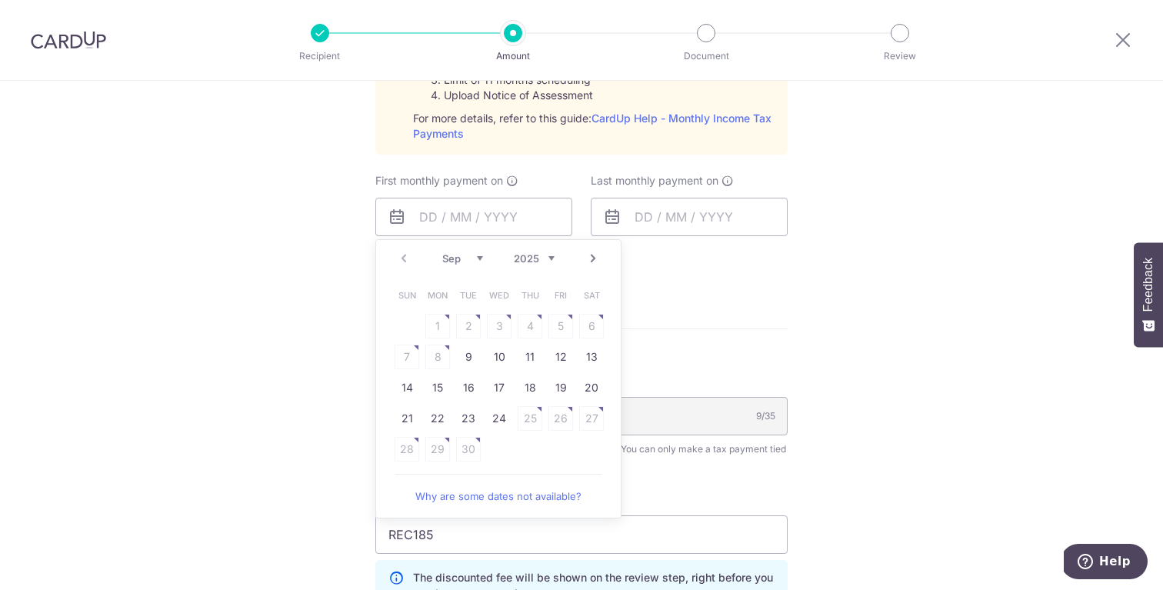
click at [473, 500] on link "Why are some dates not available?" at bounding box center [499, 496] width 208 height 31
click at [592, 259] on link "Next" at bounding box center [593, 258] width 18 height 18
click at [401, 255] on link "Prev" at bounding box center [404, 258] width 18 height 18
click at [592, 260] on link "Next" at bounding box center [593, 258] width 18 height 18
click at [469, 353] on link "7" at bounding box center [468, 357] width 25 height 25
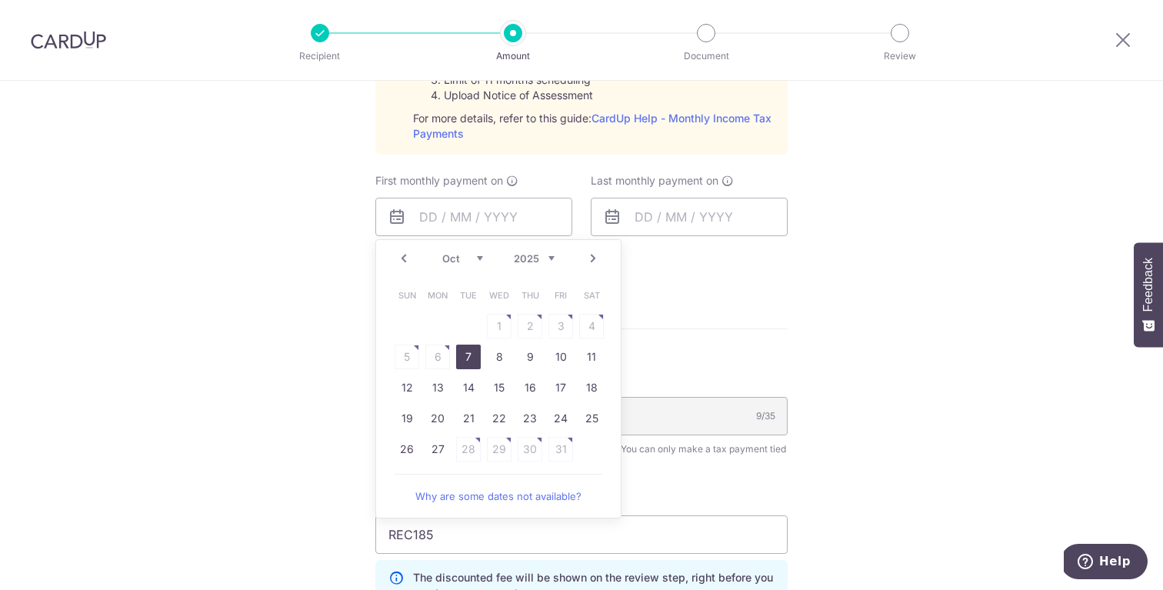
type input "[DATE]"
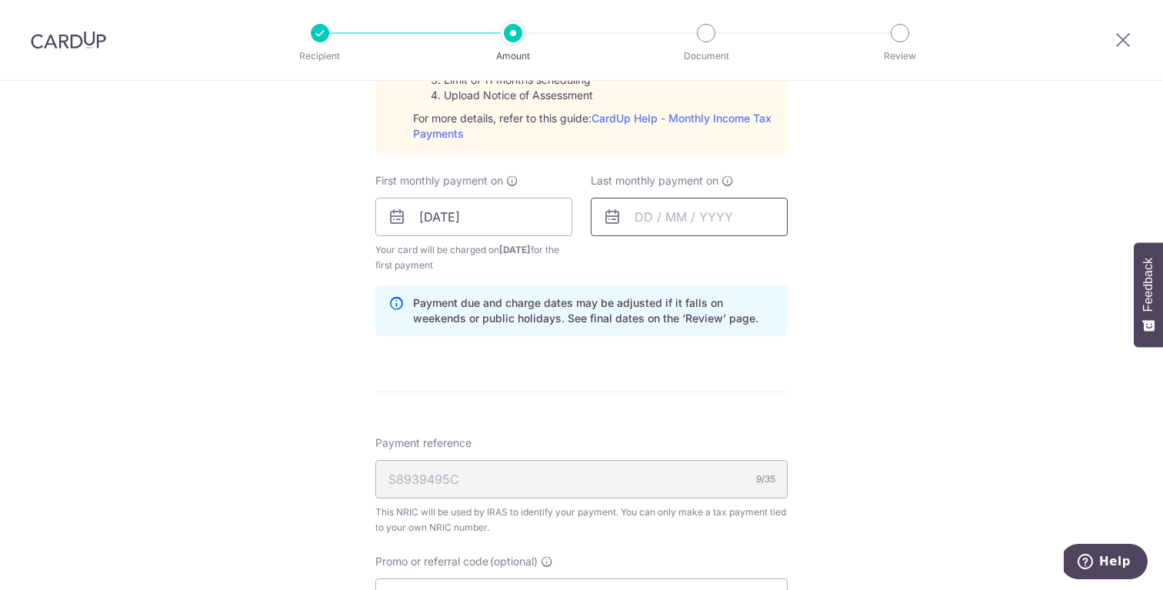
click at [684, 214] on input "text" at bounding box center [689, 217] width 197 height 38
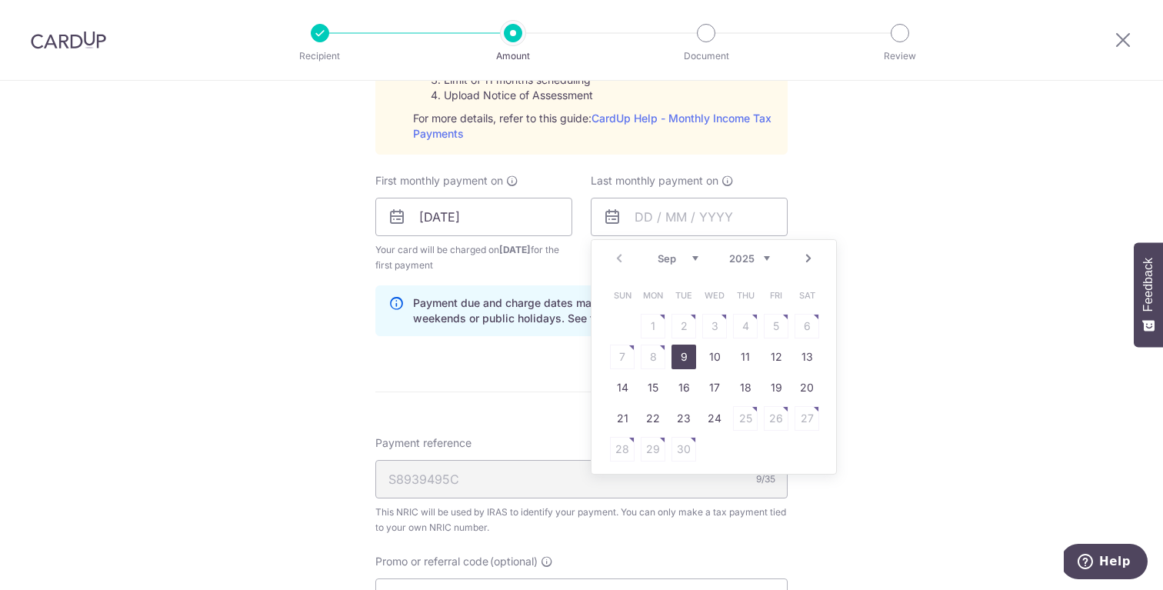
click at [764, 257] on select "2025 2026" at bounding box center [749, 258] width 41 height 12
click at [691, 257] on select "Jan Feb Mar Apr May Jun [DATE] Aug Sep Oct" at bounding box center [678, 258] width 41 height 12
click at [677, 365] on table "Sun Mon Tue Wed Thu Fri Sat 1 2 3 4 5 6 7 8 9 10 11 12 13 14 15 16 17 18 19 20 …" at bounding box center [714, 372] width 215 height 185
click at [688, 356] on table "Sun Mon Tue Wed Thu Fri Sat 1 2 3 4 5 6 7 8 9 10 11 12 13 14 15 16 17 18 19 20 …" at bounding box center [714, 372] width 215 height 185
click at [621, 259] on link "Prev" at bounding box center [619, 258] width 18 height 18
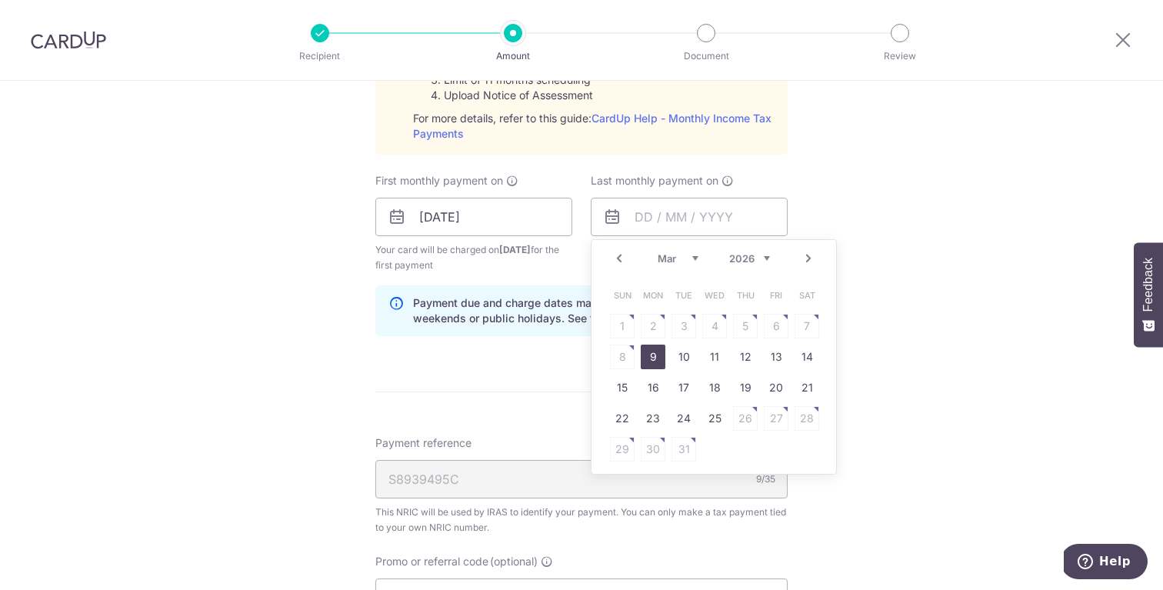
click at [655, 362] on link "9" at bounding box center [653, 357] width 25 height 25
type input "[DATE]"
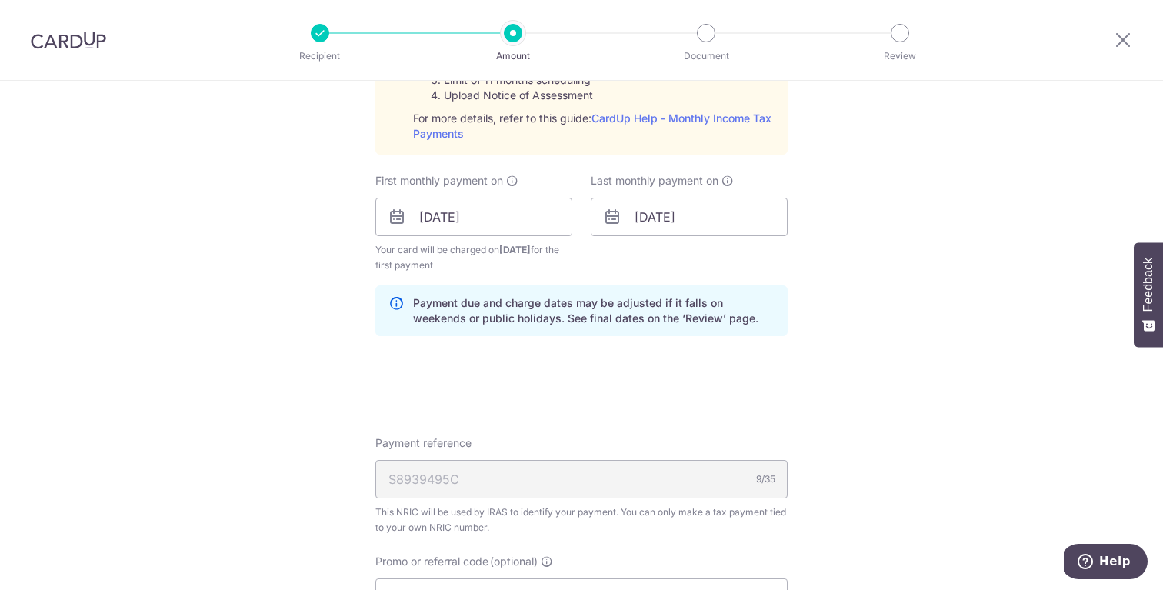
click at [838, 321] on div "Tell us more about your payment Enter one-time or monthly payment amount SGD 1,…" at bounding box center [581, 137] width 1163 height 1736
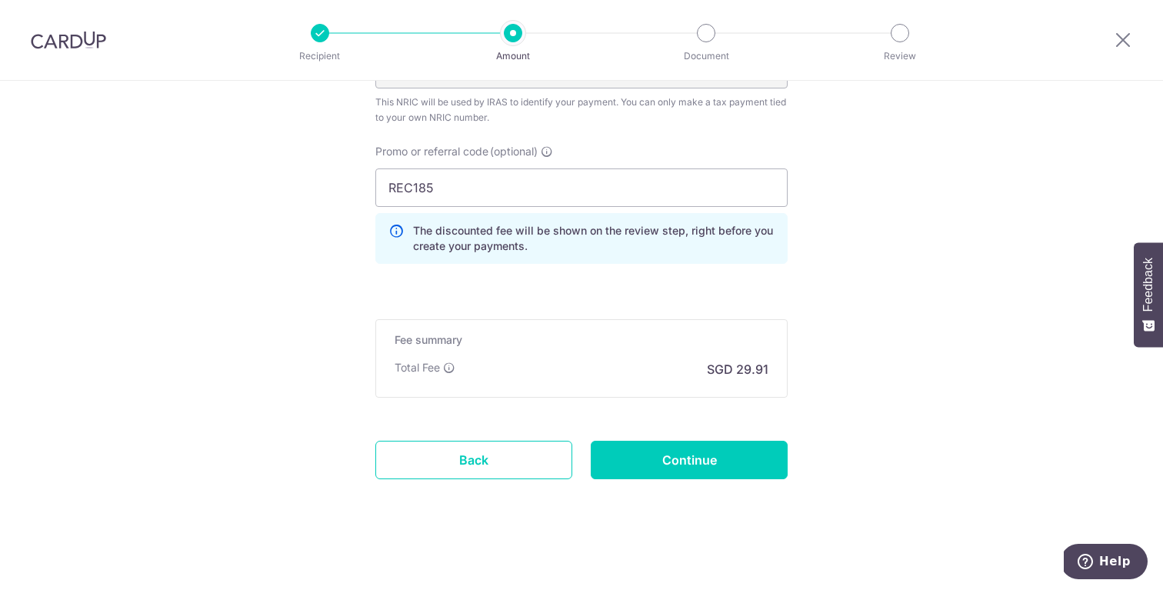
scroll to position [1227, 0]
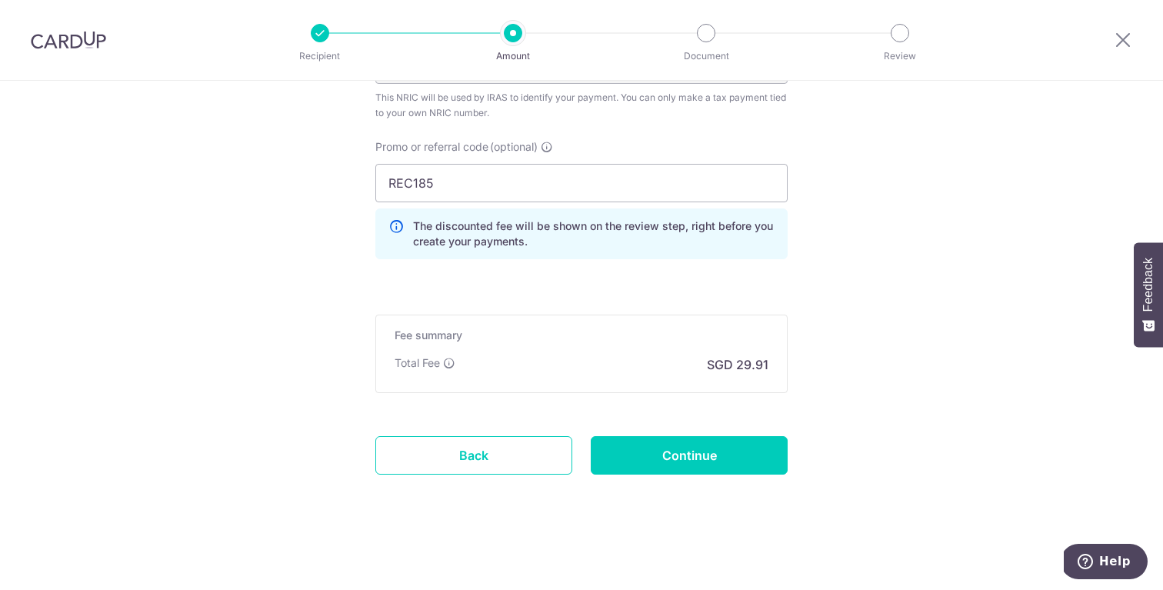
click at [498, 375] on div "Fee summary Base fee Extend fee Next-day fee Total Fee SGD 29.91" at bounding box center [581, 354] width 412 height 78
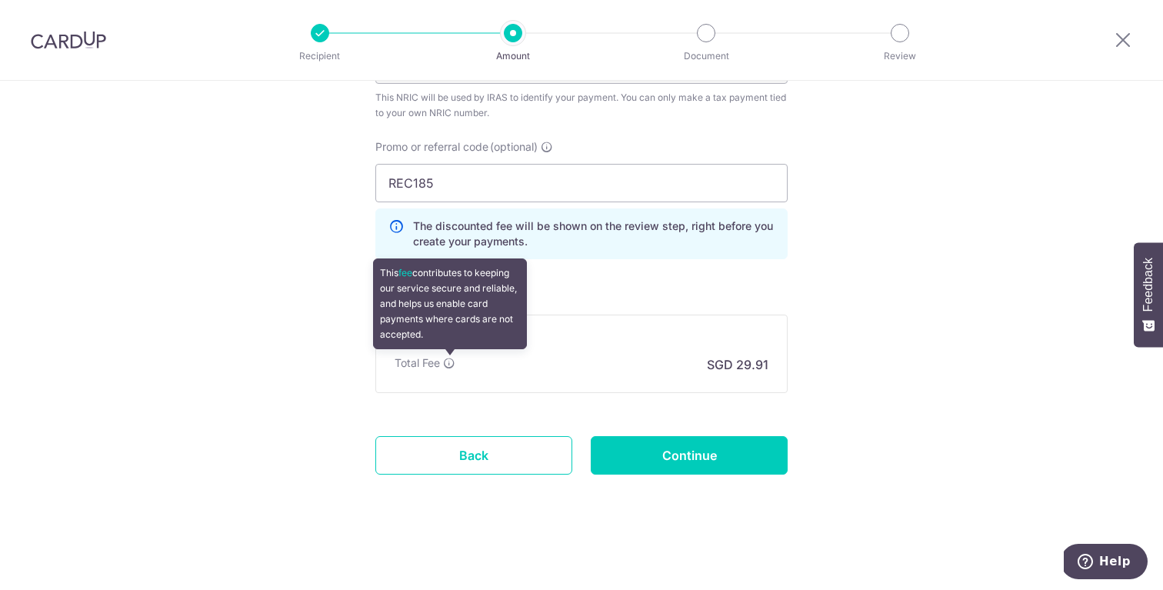
click at [452, 361] on icon at bounding box center [449, 363] width 12 height 12
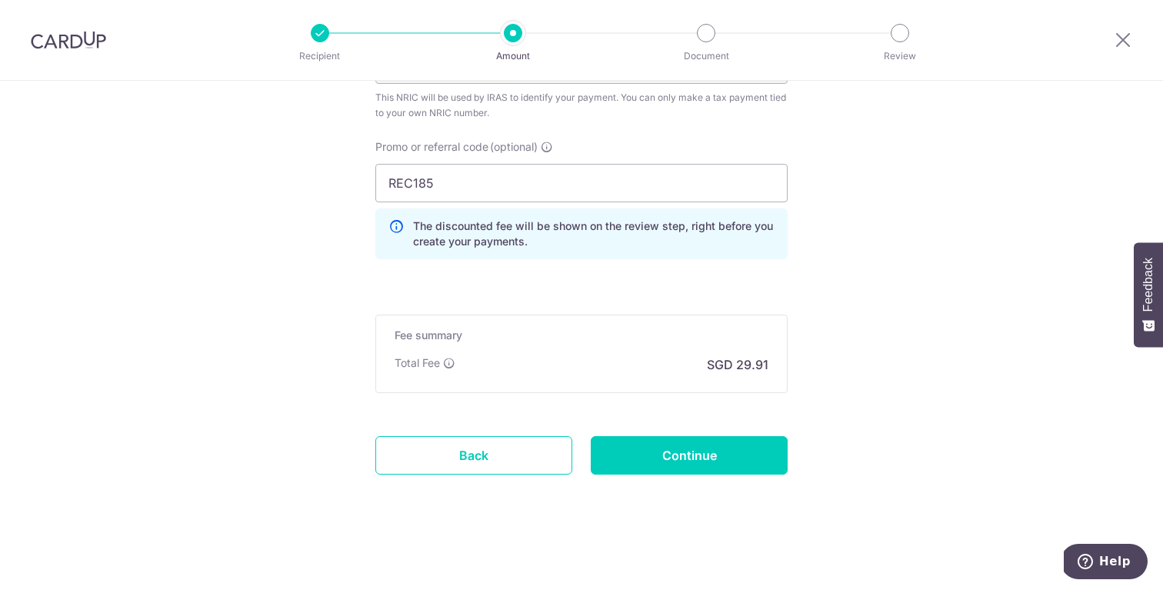
click at [721, 459] on input "Continue" at bounding box center [689, 455] width 197 height 38
type input "Create Schedule"
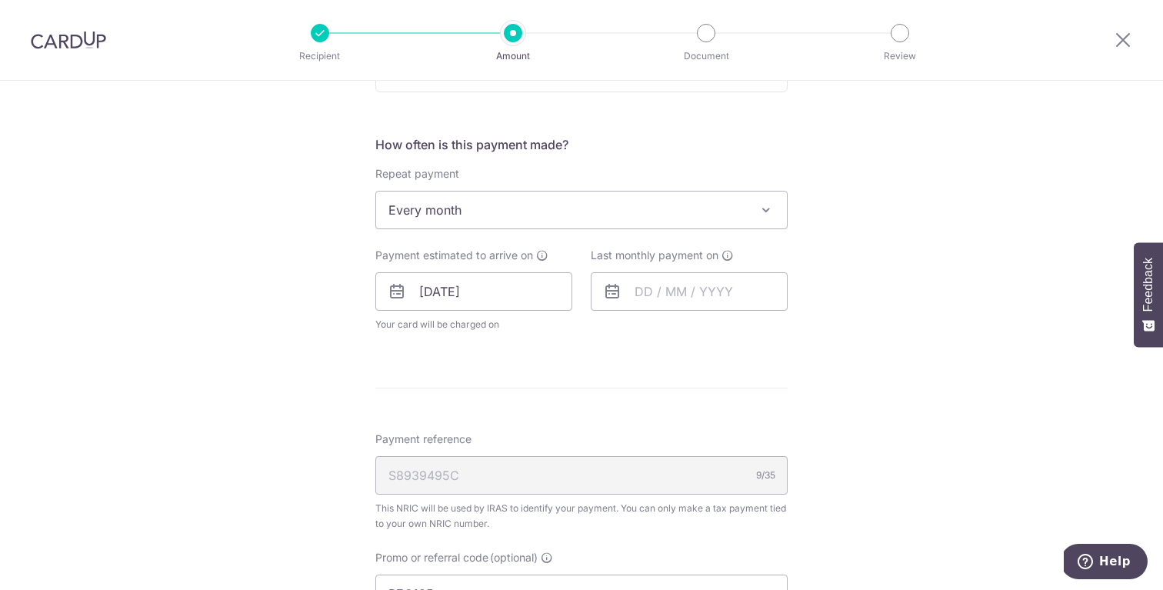
scroll to position [571, 0]
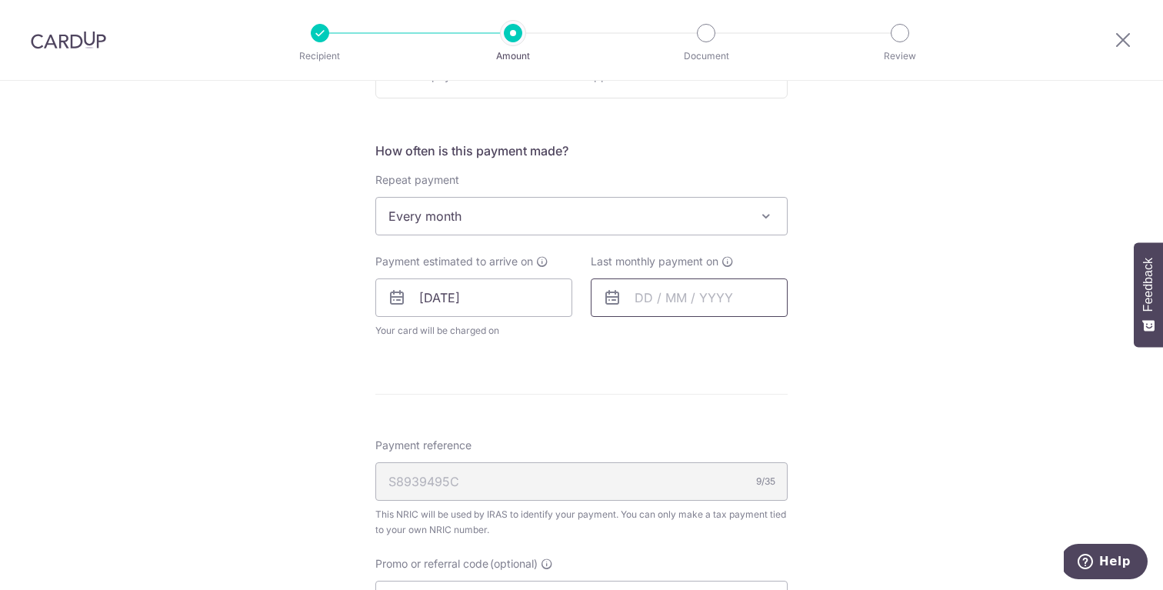
click at [716, 301] on input "text" at bounding box center [689, 297] width 197 height 38
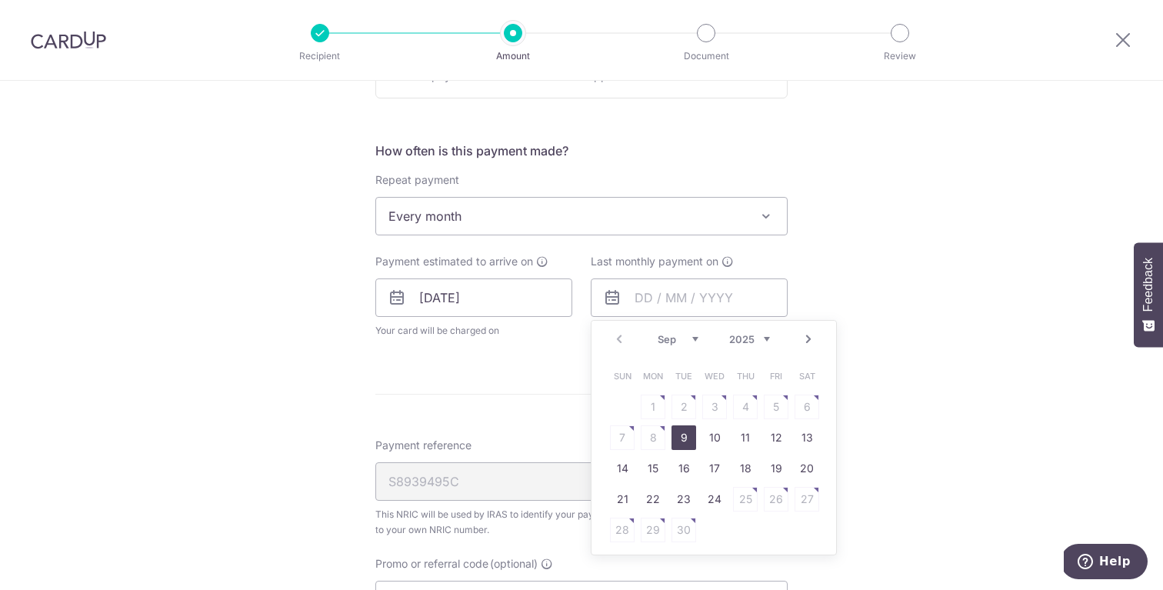
click at [621, 339] on div "Prev Next Sep Oct Nov [DATE] 2026" at bounding box center [713, 339] width 245 height 37
click at [674, 336] on select "Sep Oct Nov Dec" at bounding box center [678, 339] width 41 height 12
click at [758, 338] on select "2025 2026" at bounding box center [749, 339] width 41 height 12
click at [776, 405] on table "Sun Mon Tue Wed Thu Fri Sat 1 2 3 4 5 6 7 8 9 10 11 12 13 14 15 16 17 18 19 20 …" at bounding box center [714, 453] width 215 height 185
click at [645, 438] on link "7" at bounding box center [653, 437] width 25 height 25
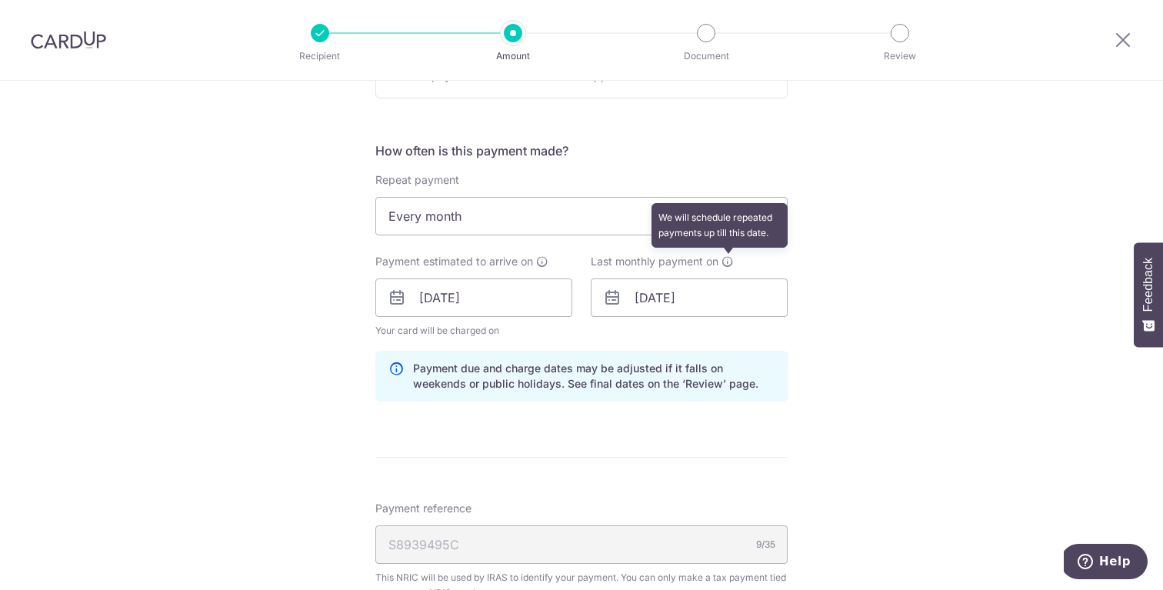
click at [723, 265] on icon at bounding box center [727, 261] width 12 height 12
click at [691, 294] on input "[DATE]" at bounding box center [689, 297] width 197 height 38
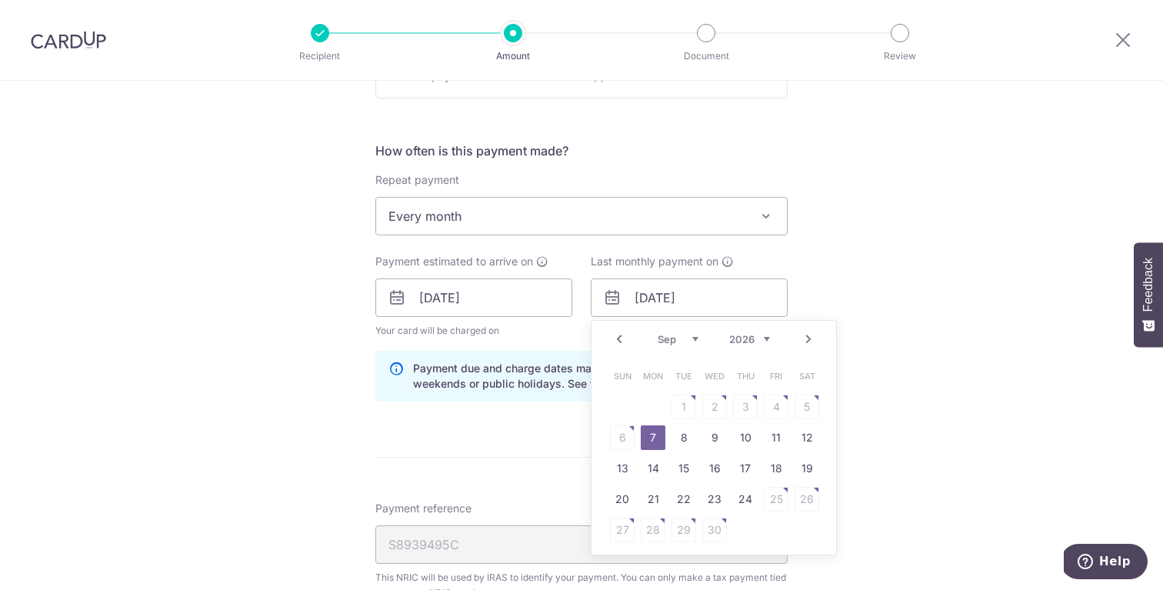
click at [684, 335] on select "Jan Feb Mar Apr May Jun [DATE] Aug Sep Oct" at bounding box center [678, 339] width 41 height 12
click at [678, 338] on select "Jan Feb Mar Apr May Jun [DATE] Aug Sep Oct" at bounding box center [678, 339] width 41 height 12
click at [714, 428] on link "7" at bounding box center [714, 437] width 25 height 25
type input "[DATE]"
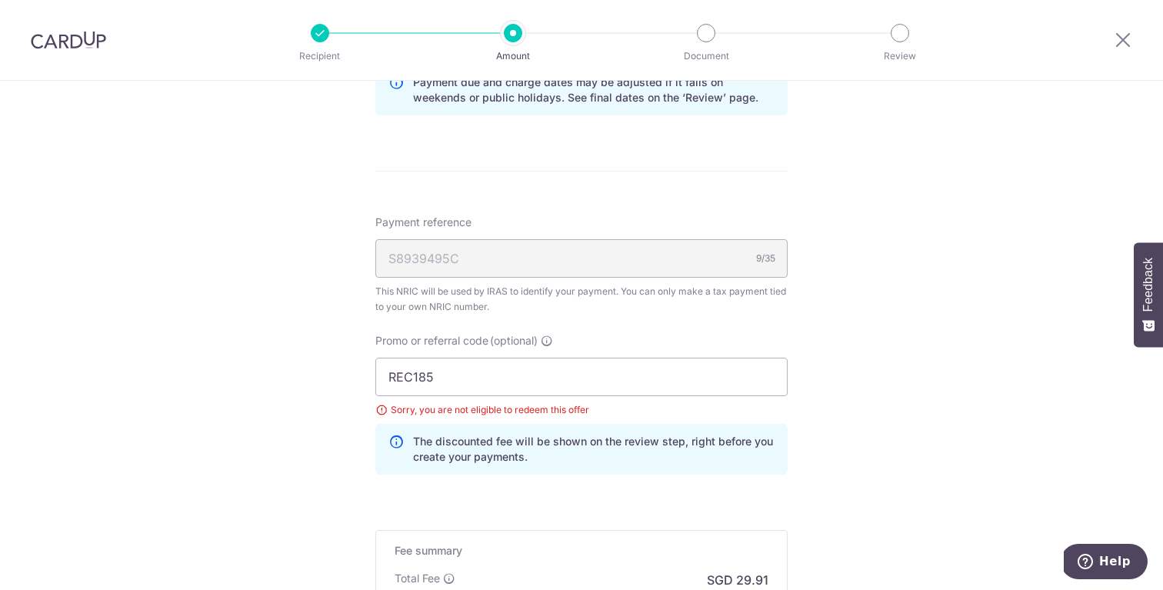
scroll to position [880, 0]
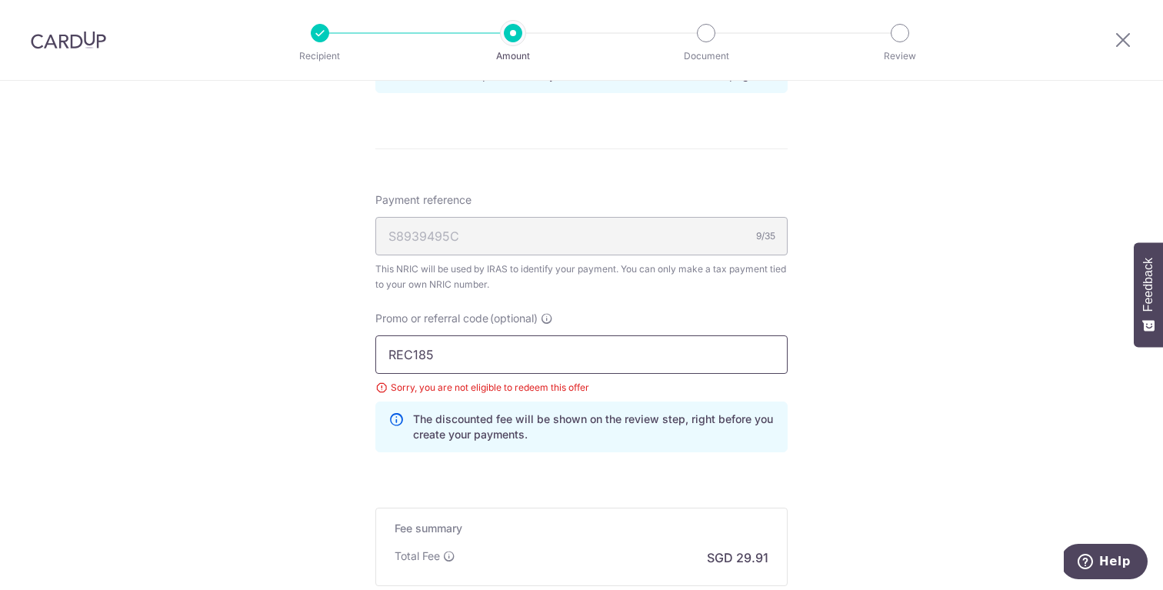
click at [751, 351] on input "REC185" at bounding box center [581, 354] width 412 height 38
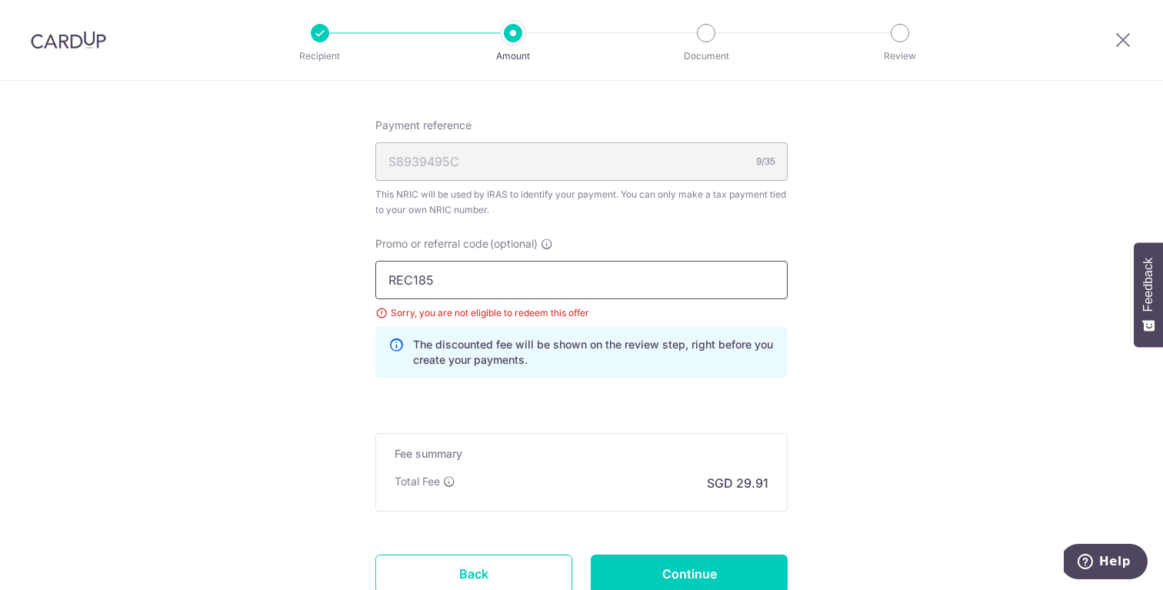
scroll to position [966, 0]
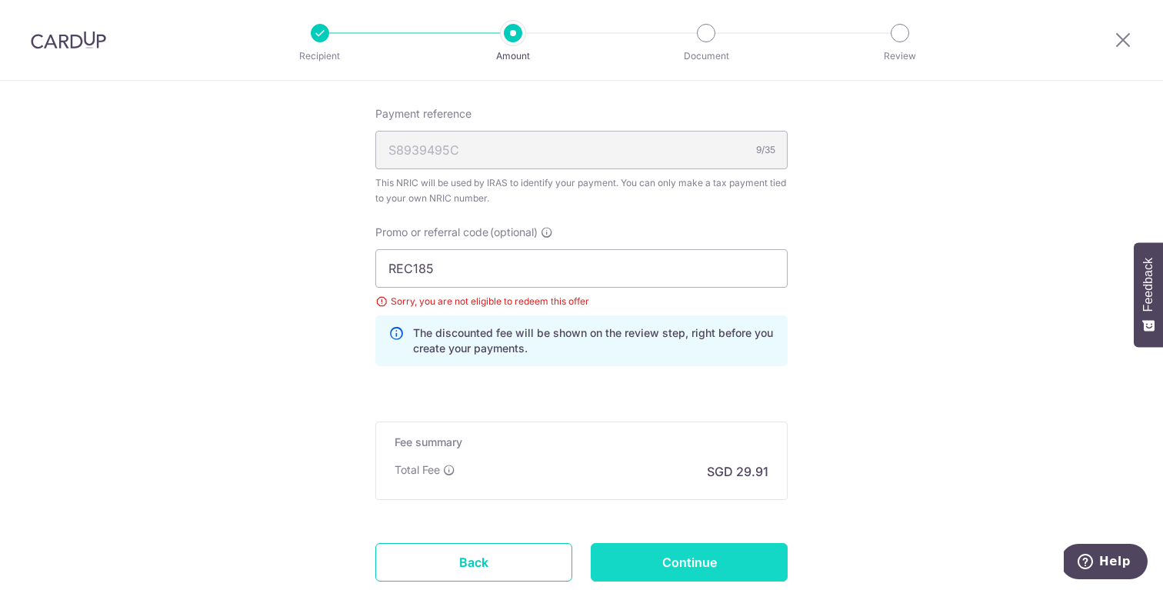
click at [698, 564] on input "Continue" at bounding box center [689, 562] width 197 height 38
type input "Update Schedule"
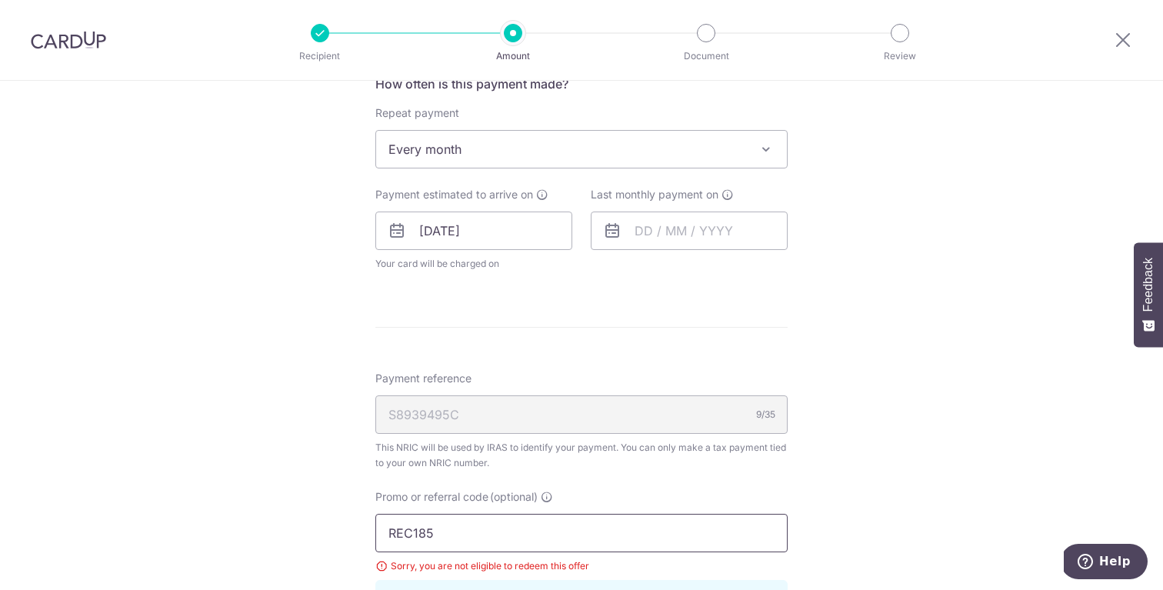
scroll to position [652, 0]
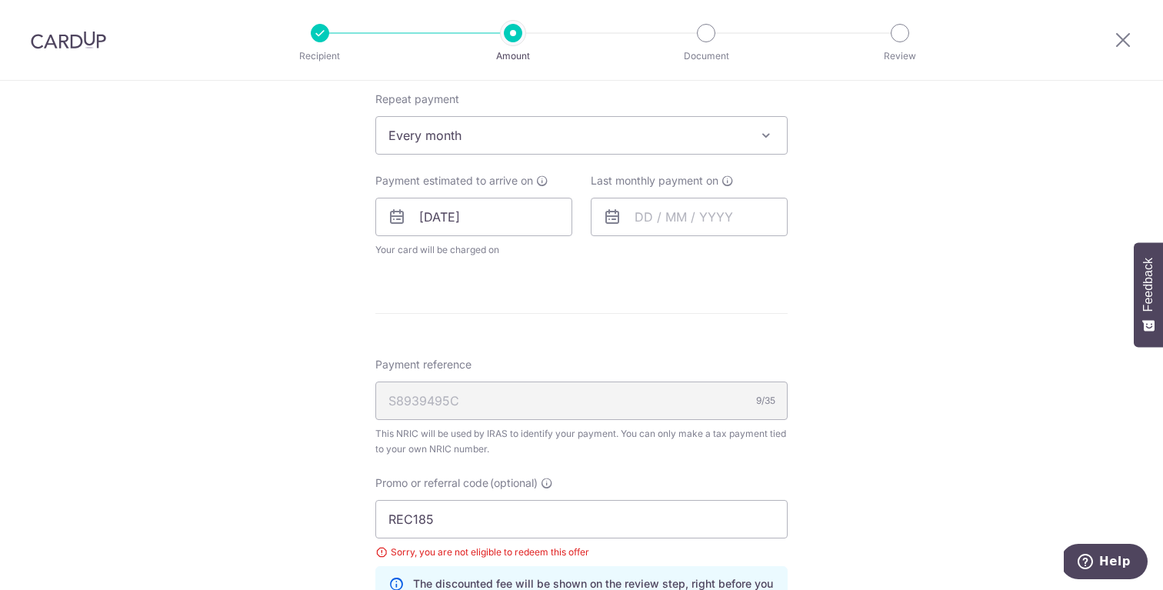
click at [660, 122] on span "Every month" at bounding box center [581, 135] width 411 height 37
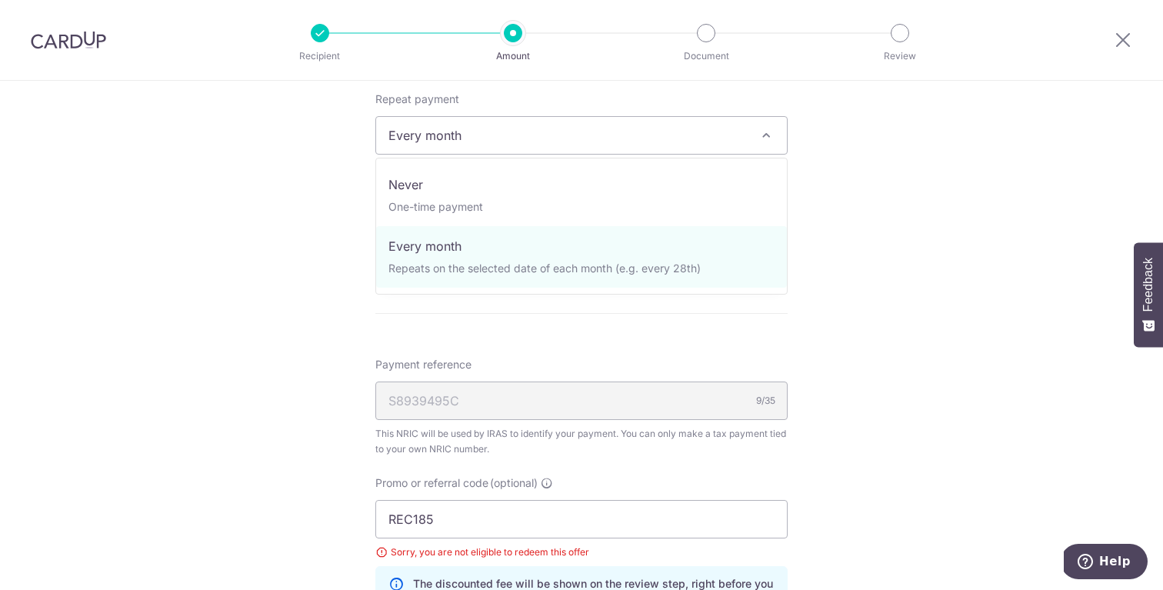
click at [911, 318] on div "Tell us more about your payment Enter one-time or monthly payment amount SGD 1,…" at bounding box center [581, 188] width 1163 height 1519
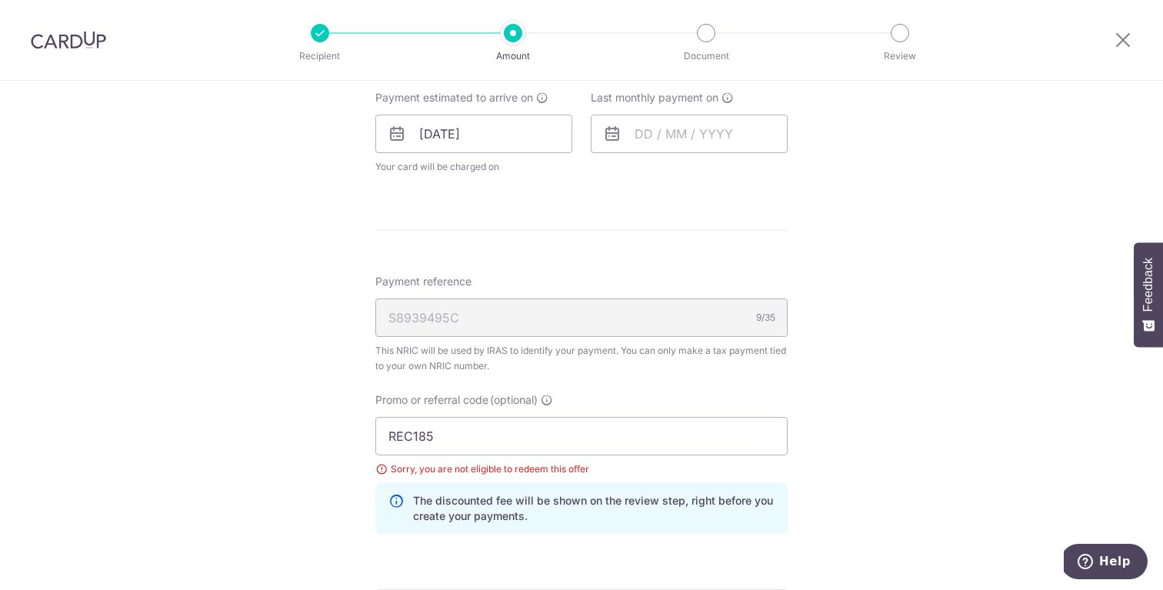
scroll to position [751, 0]
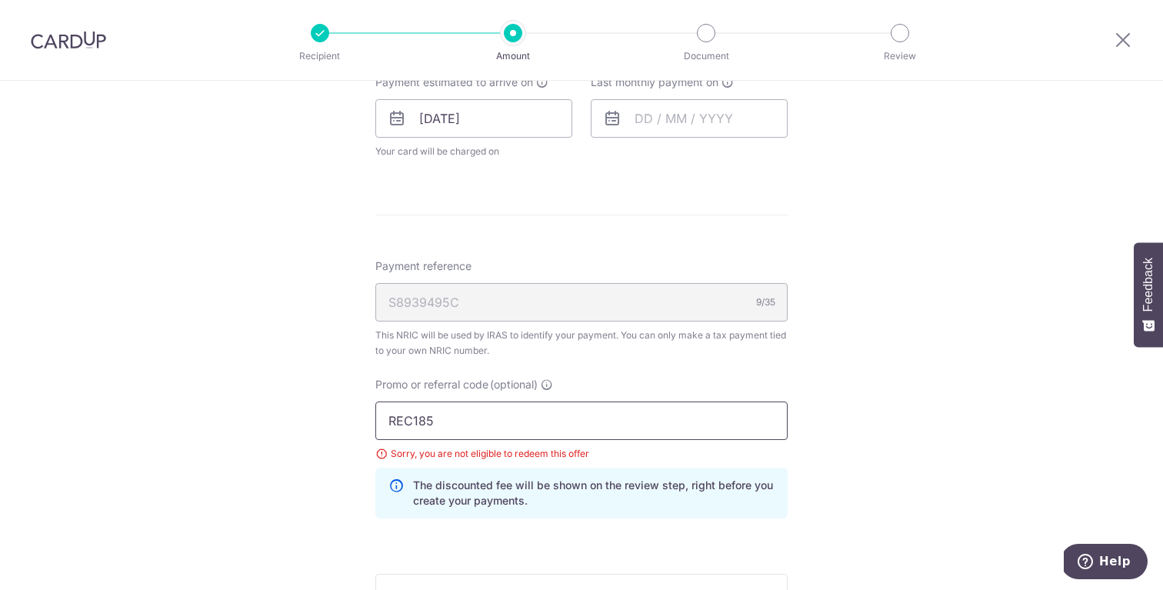
click at [531, 422] on input "REC185" at bounding box center [581, 420] width 412 height 38
click at [673, 106] on input "text" at bounding box center [689, 118] width 197 height 38
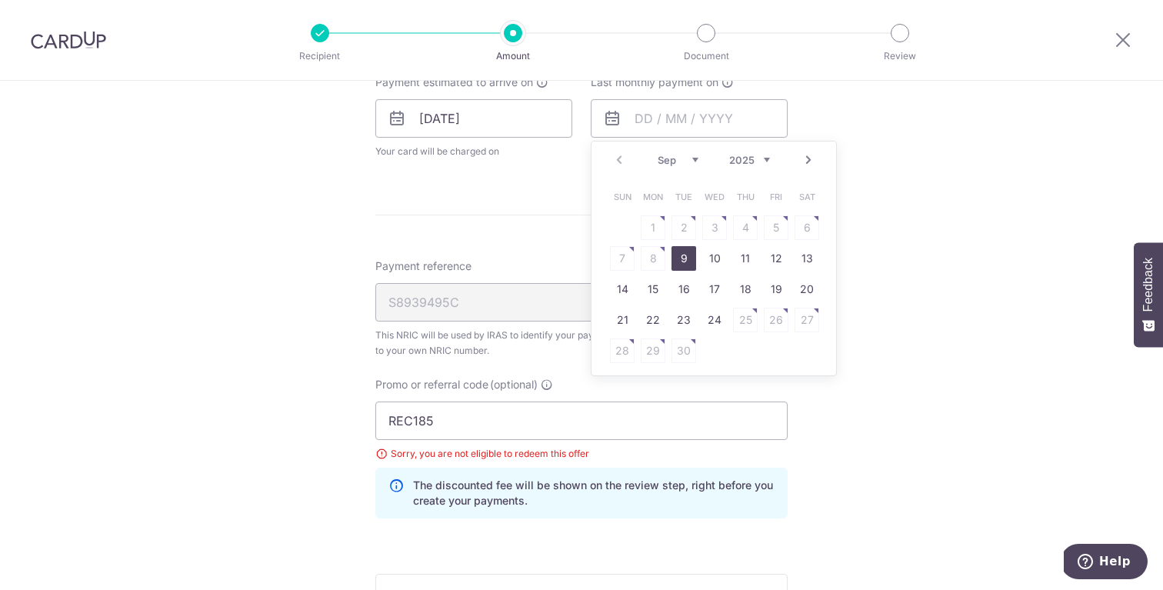
click at [691, 155] on select "Sep Oct Nov Dec" at bounding box center [678, 160] width 41 height 12
click at [740, 157] on select "2025 2026" at bounding box center [749, 160] width 41 height 12
click at [688, 158] on select "Jan Feb Mar Apr May Jun [DATE] Aug Sep Oct" at bounding box center [678, 160] width 41 height 12
click at [720, 249] on link "7" at bounding box center [714, 258] width 25 height 25
type input "[DATE]"
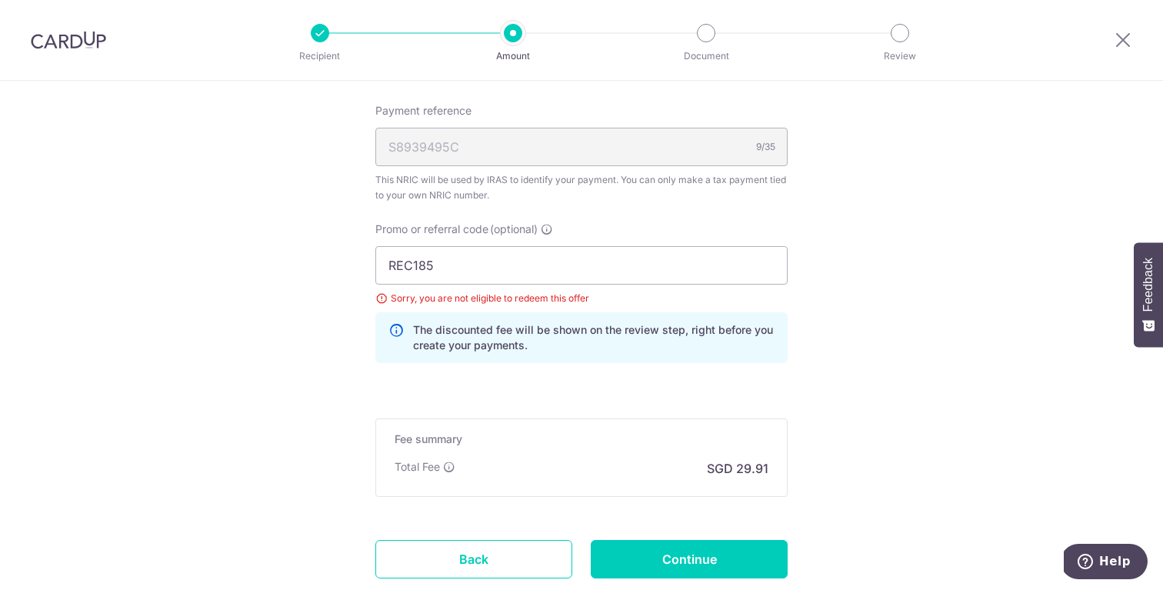
scroll to position [1038, 0]
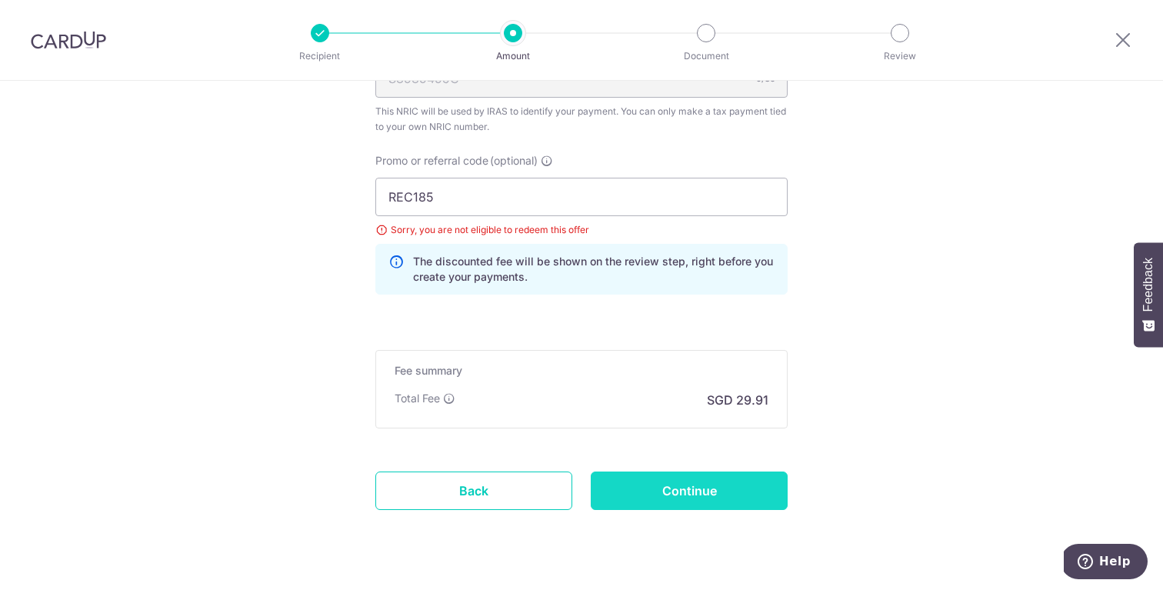
click at [712, 484] on input "Continue" at bounding box center [689, 490] width 197 height 38
type input "Update Schedule"
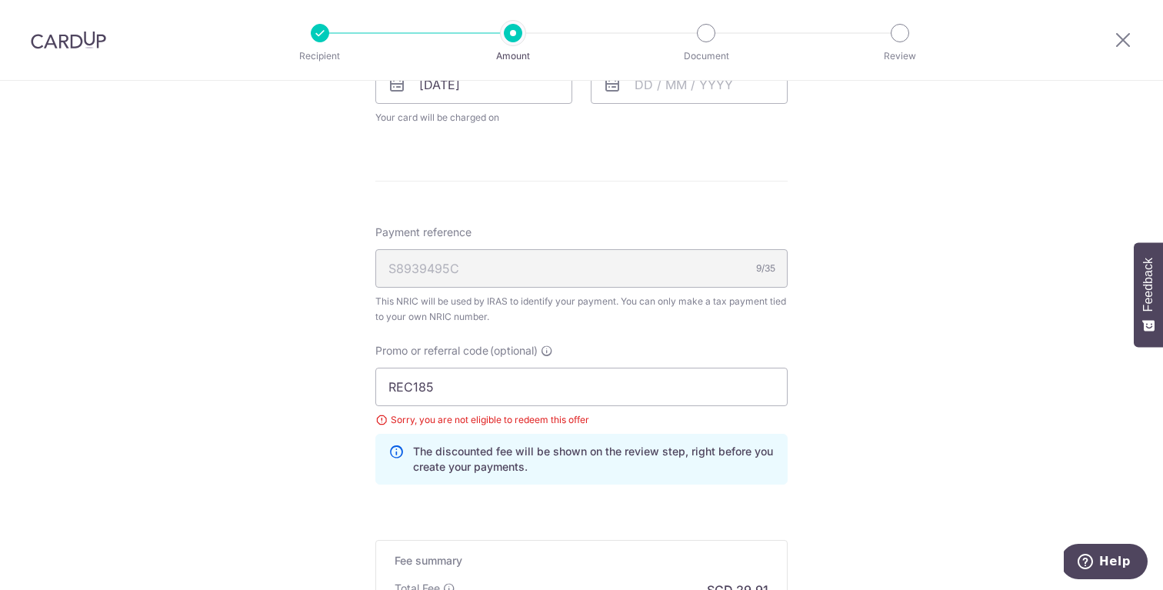
scroll to position [779, 0]
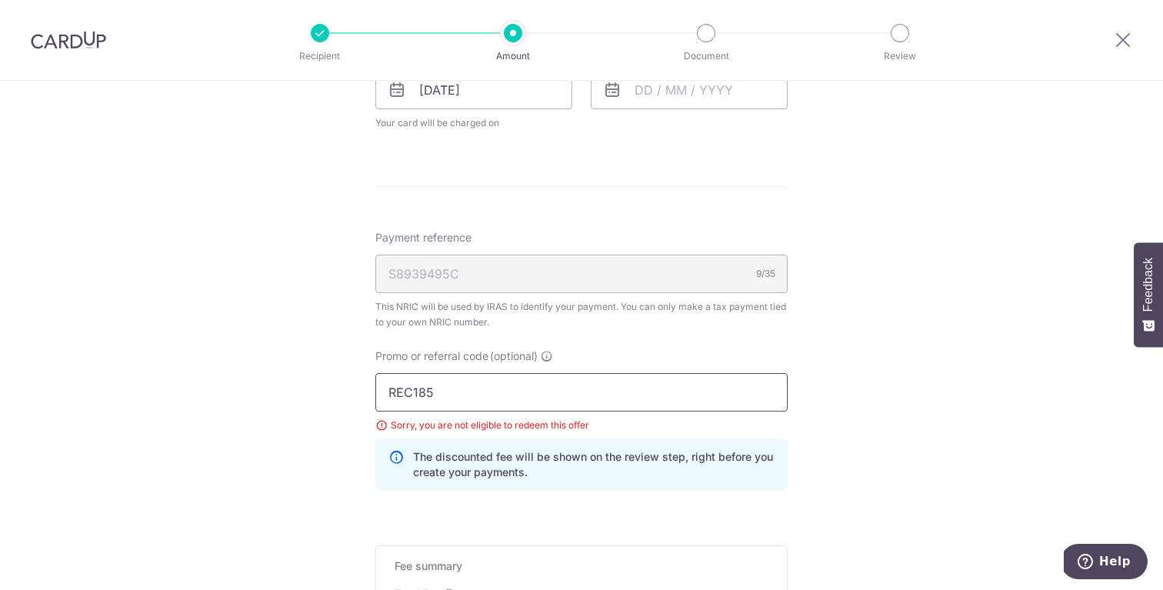
click at [491, 408] on input "REC185" at bounding box center [581, 392] width 412 height 38
drag, startPoint x: 491, startPoint y: 408, endPoint x: 333, endPoint y: 378, distance: 160.3
click at [333, 378] on div "Tell us more about your payment Enter one-time or monthly payment amount SGD 1,…" at bounding box center [581, 61] width 1163 height 1519
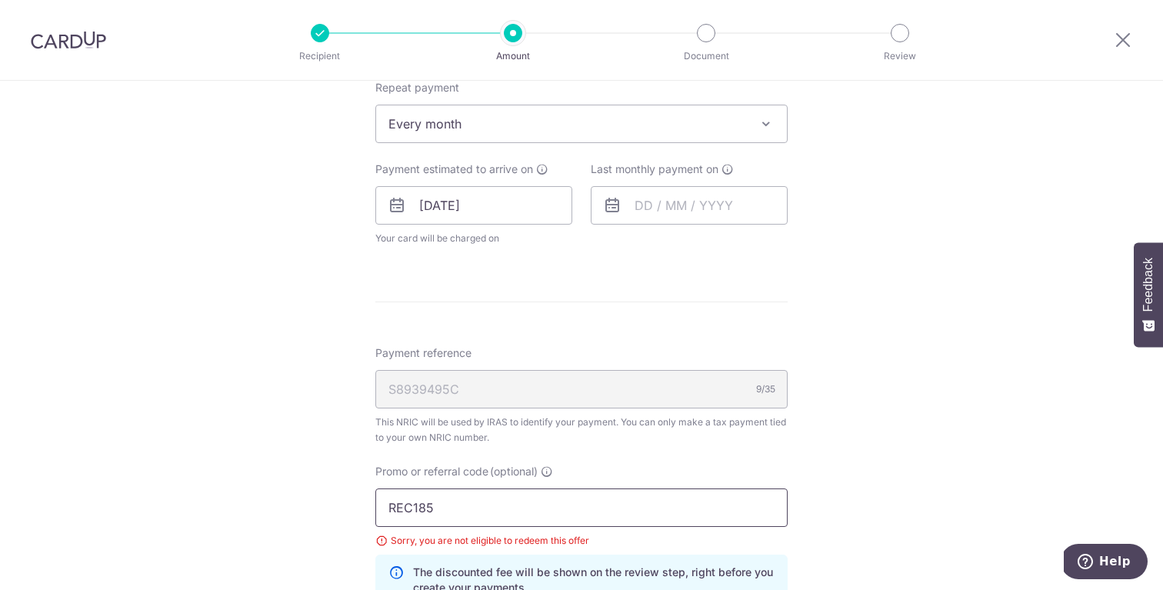
scroll to position [734, 0]
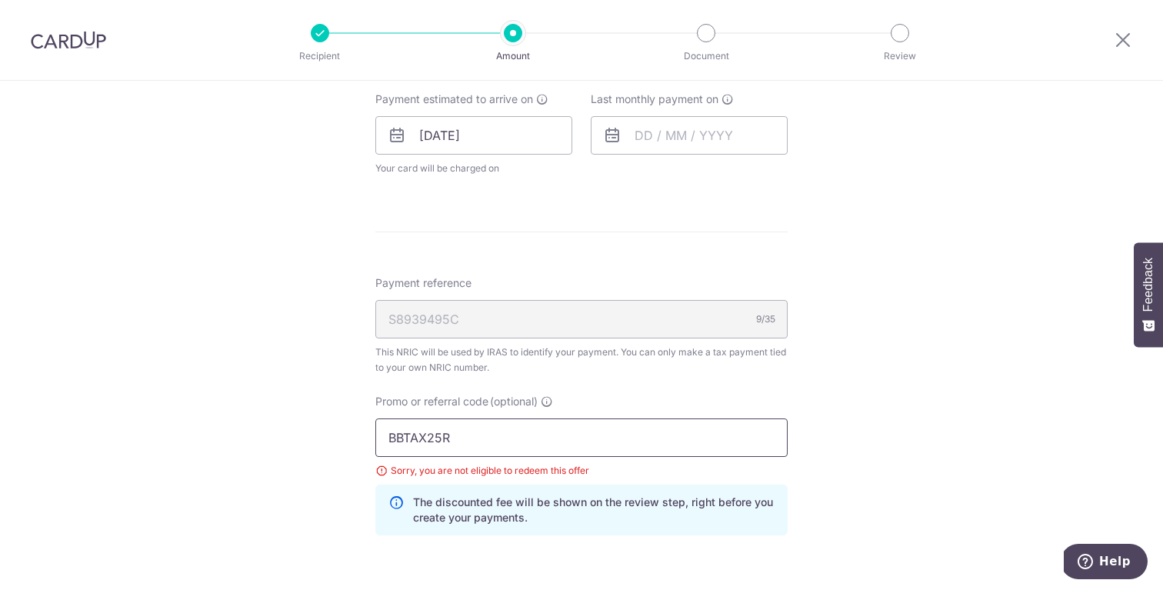
type input "BBTAX25R"
click at [662, 139] on input "text" at bounding box center [689, 135] width 197 height 38
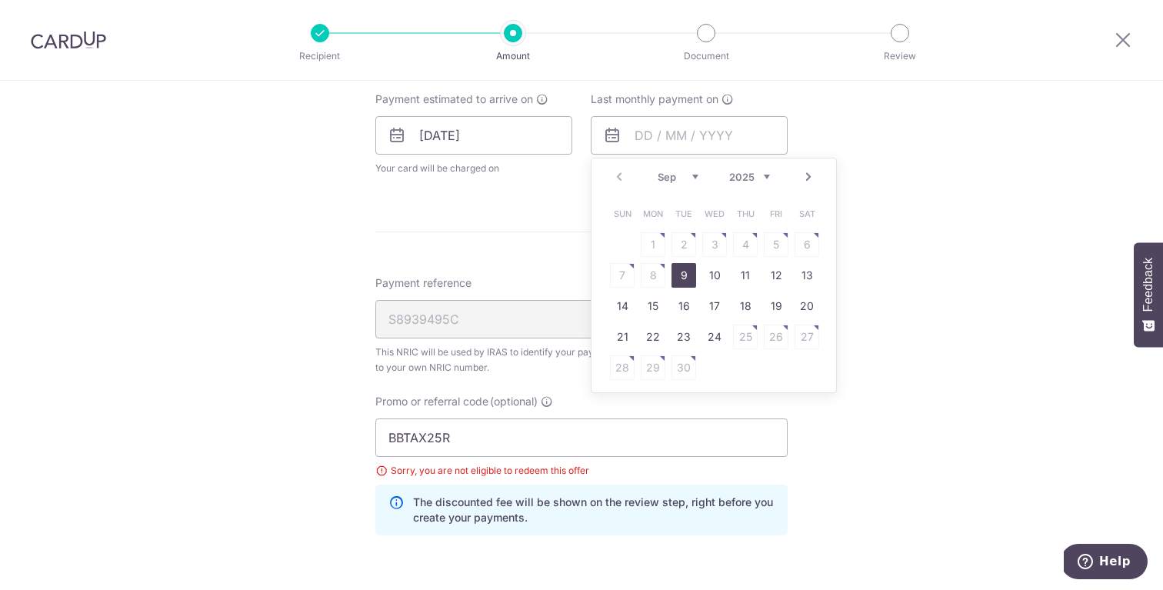
click at [737, 182] on select "2025 2026" at bounding box center [749, 177] width 41 height 12
click at [673, 180] on select "Jan Feb Mar Apr May Jun Jul Aug Sep Oct" at bounding box center [678, 177] width 41 height 12
click at [651, 278] on table "Sun Mon Tue Wed Thu Fri Sat 1 2 3 4 5 6 7 8 9 10 11 12 13 14 15 16 17 18 19 20 …" at bounding box center [714, 290] width 215 height 185
click at [675, 183] on div "Prev Next Jan Feb Mar Apr May Jun Jul Aug Sep Oct 2025 2026" at bounding box center [713, 176] width 245 height 37
click at [668, 173] on select "Jan Feb Mar Apr May Jun Jul Aug Sep Oct" at bounding box center [678, 177] width 41 height 12
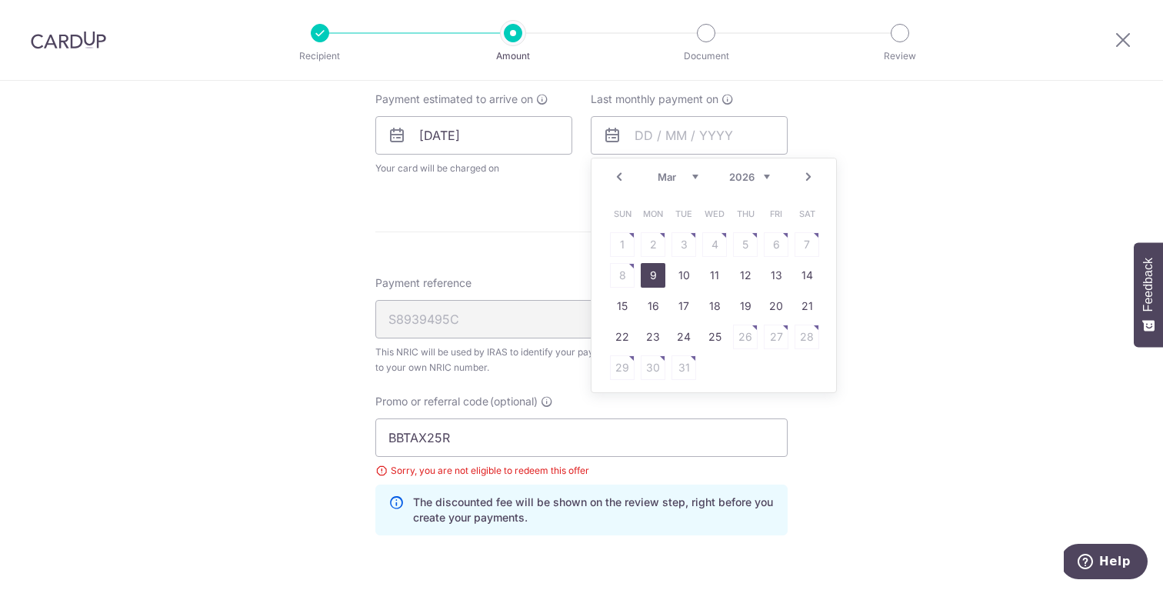
click at [645, 275] on link "9" at bounding box center [653, 275] width 25 height 25
type input "09/03/2026"
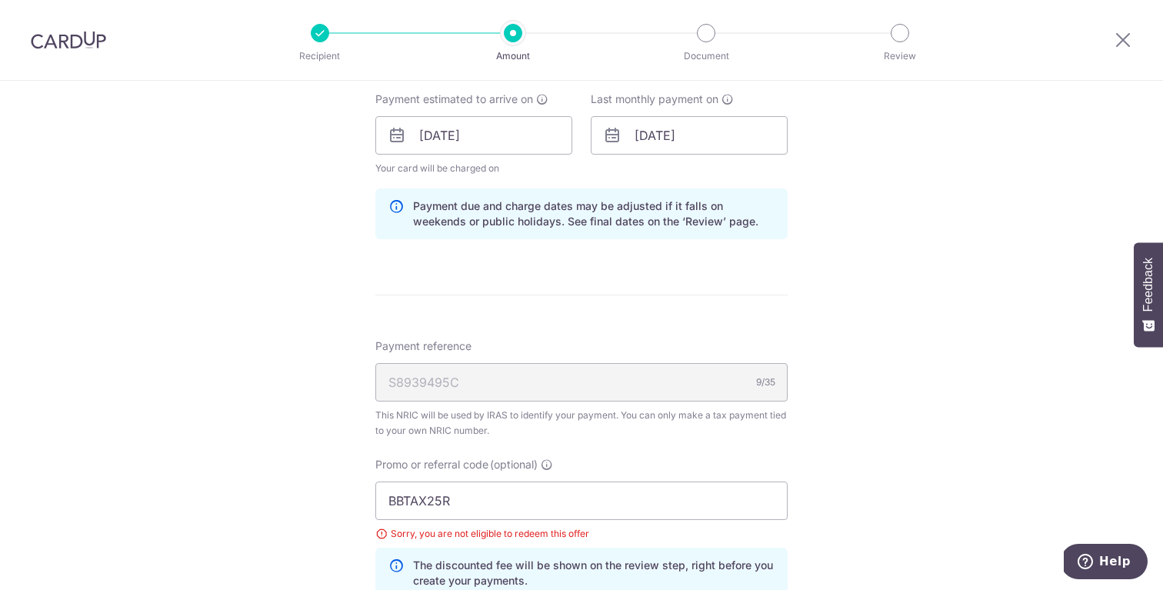
click at [323, 306] on div "Tell us more about your payment Enter one-time or monthly payment amount SGD 1,…" at bounding box center [581, 138] width 1163 height 1582
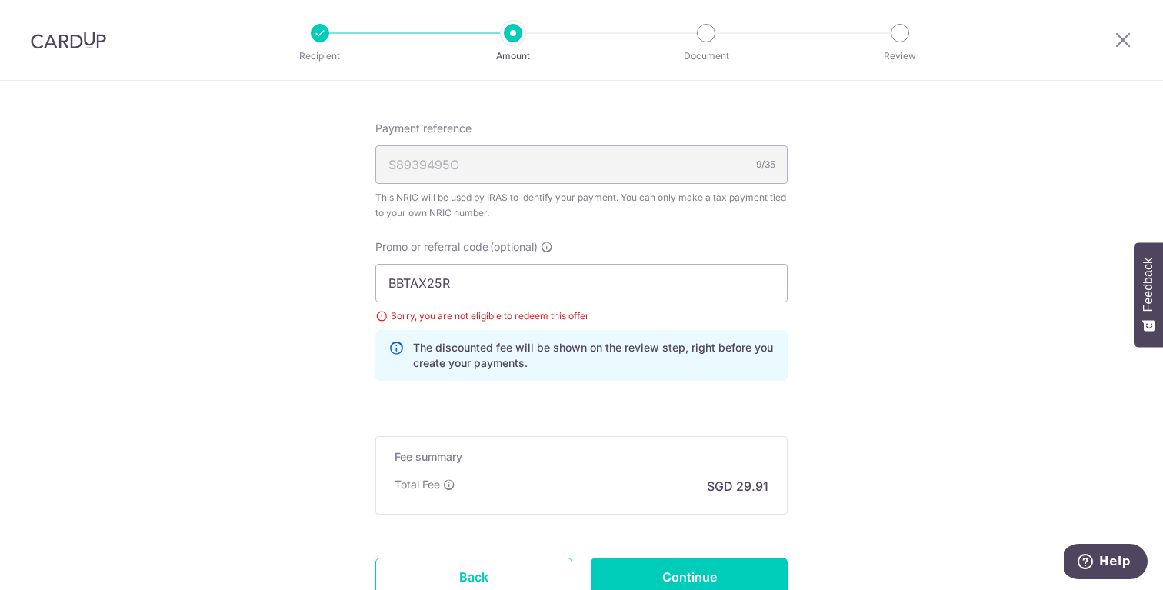
scroll to position [953, 0]
click at [464, 273] on input "BBTAX25R" at bounding box center [581, 281] width 412 height 38
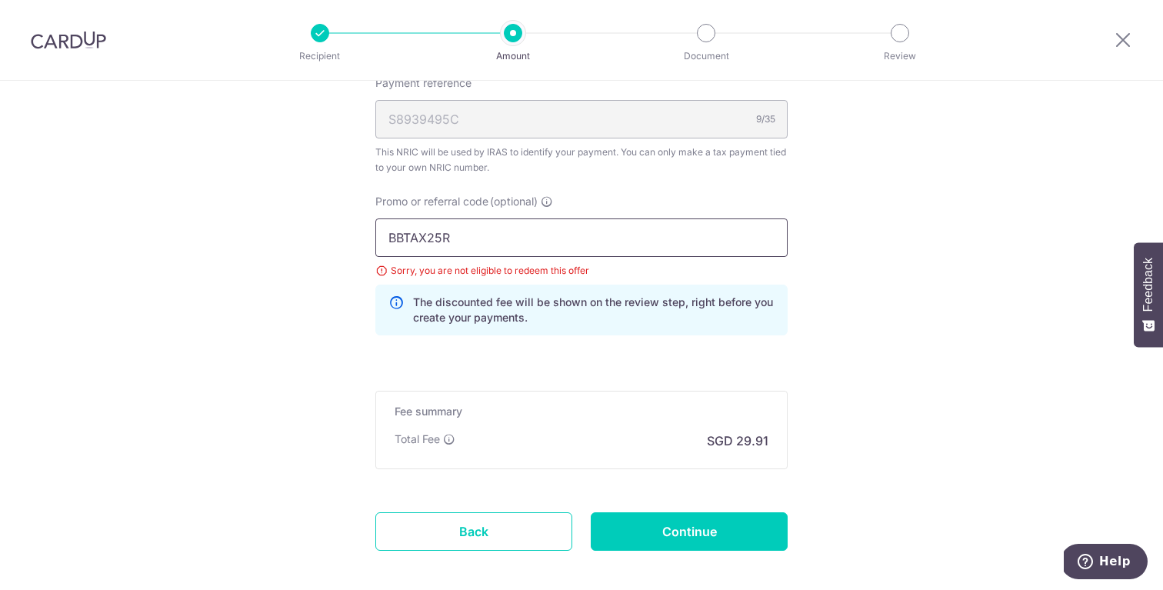
scroll to position [998, 0]
click at [735, 531] on input "Continue" at bounding box center [689, 530] width 197 height 38
type input "Update Schedule"
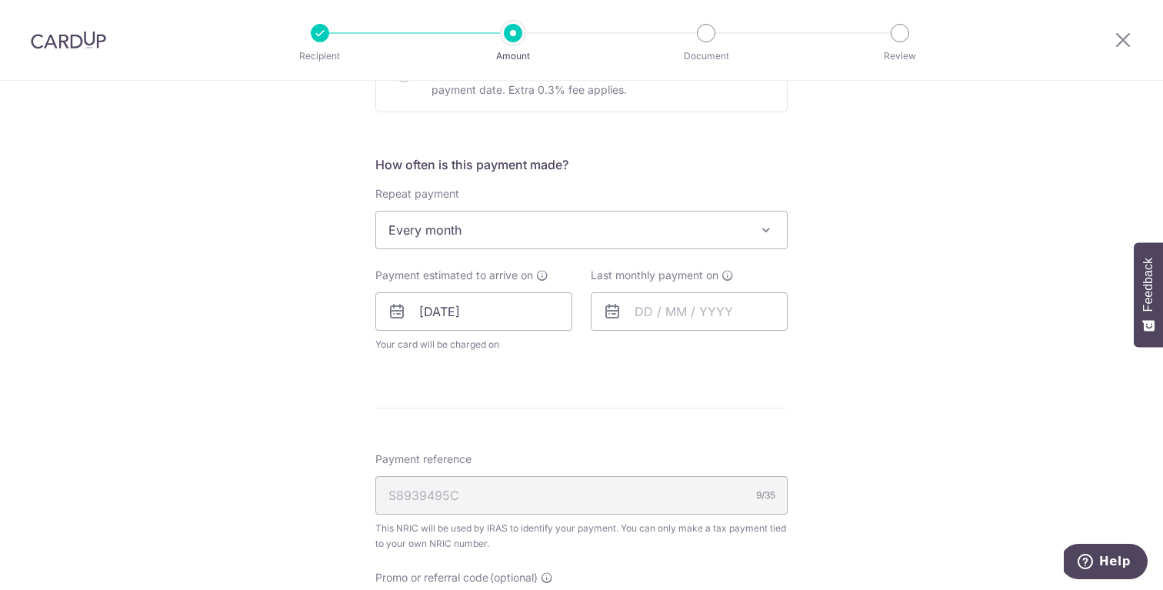
scroll to position [571, 0]
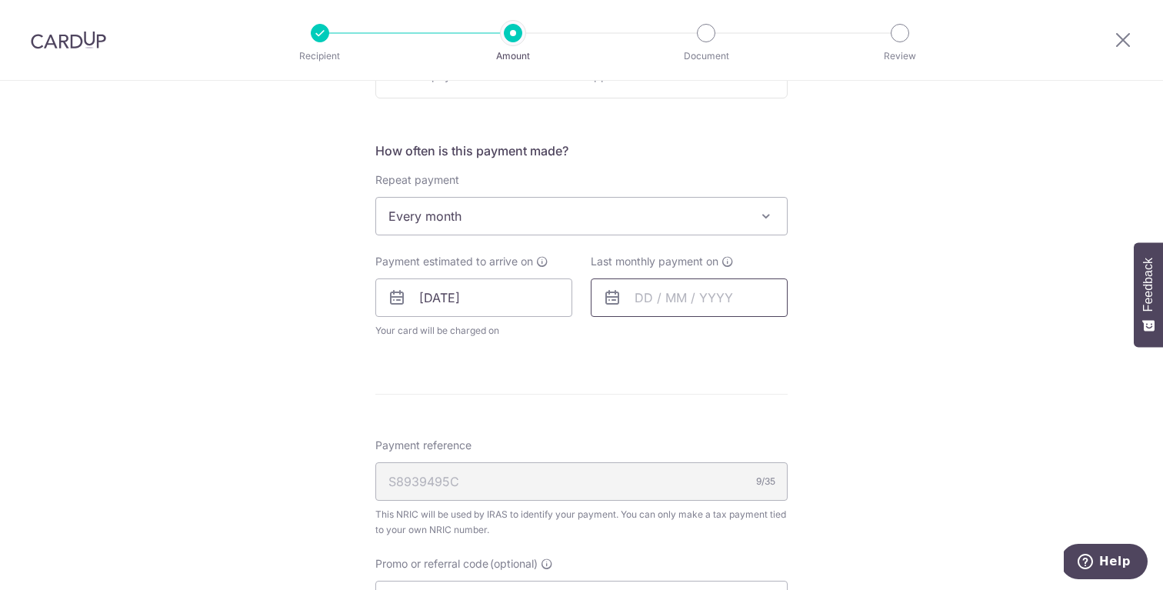
click at [716, 302] on input "text" at bounding box center [689, 297] width 197 height 38
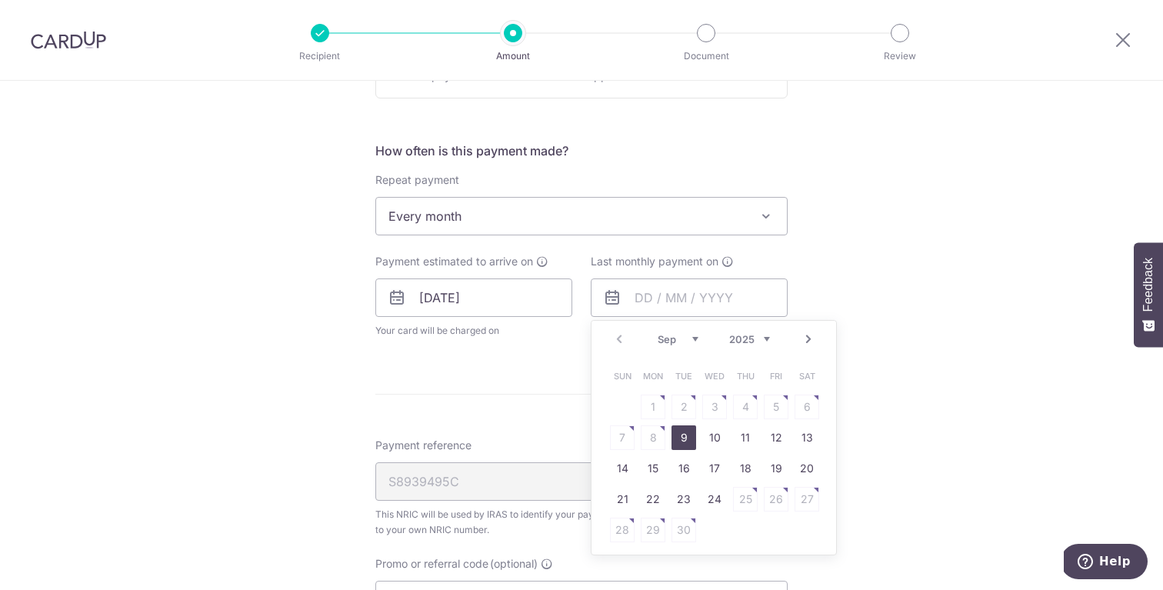
click at [678, 338] on select "Sep Oct Nov Dec" at bounding box center [678, 339] width 41 height 12
click at [741, 339] on select "2025 2026" at bounding box center [749, 339] width 41 height 12
click at [672, 341] on select "Jan Feb Mar Apr May Jun Jul Aug Sep Oct" at bounding box center [678, 339] width 41 height 12
click at [674, 341] on select "Jan Feb Mar Apr May Jun Jul Aug Sep Oct" at bounding box center [678, 339] width 41 height 12
click at [671, 333] on select "Jan Feb Mar Apr May Jun Jul Aug Sep Oct" at bounding box center [678, 339] width 41 height 12
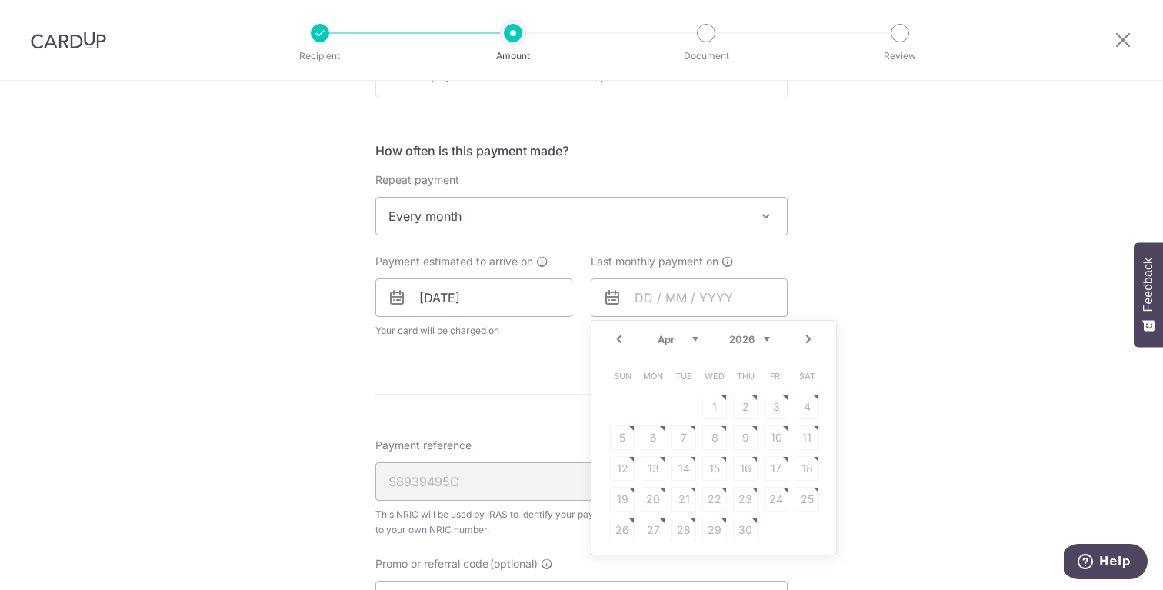
click at [677, 340] on select "Jan Feb Mar Apr May Jun Jul Aug Sep Oct" at bounding box center [678, 339] width 41 height 12
click at [643, 435] on link "9" at bounding box center [653, 437] width 25 height 25
type input "09/03/2026"
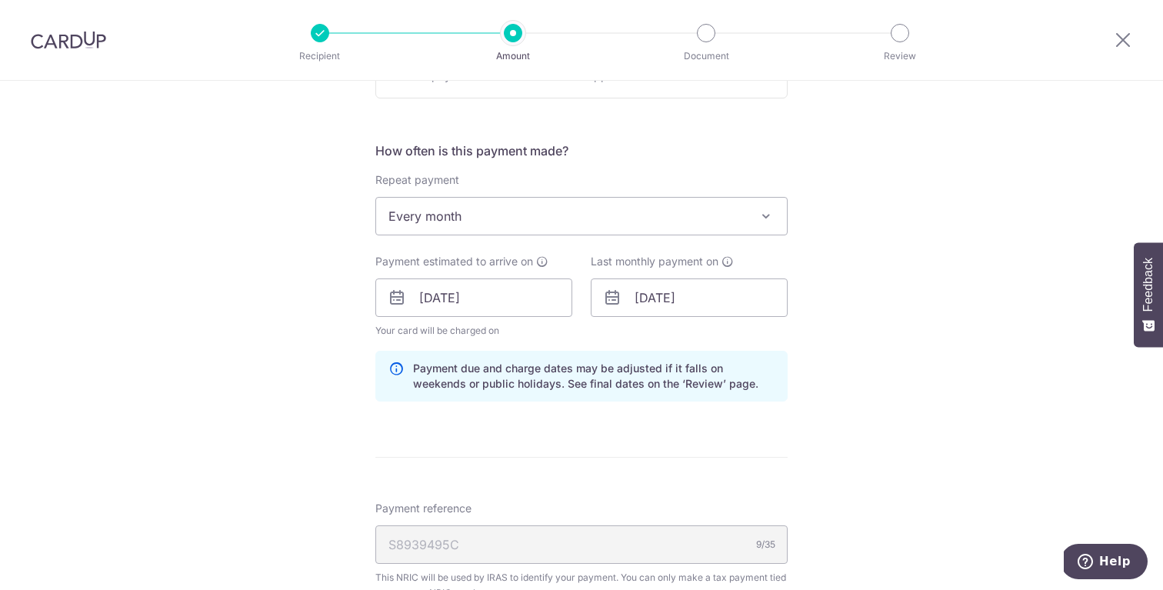
click at [856, 403] on div "Tell us more about your payment Enter one-time or monthly payment amount SGD 1,…" at bounding box center [581, 300] width 1163 height 1582
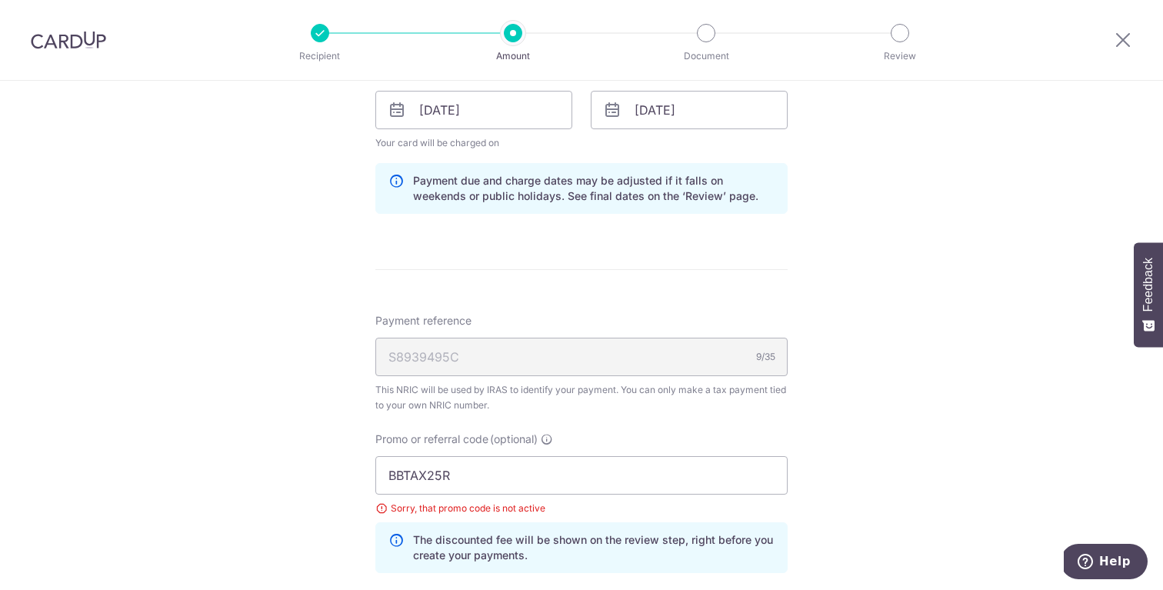
scroll to position [946, 0]
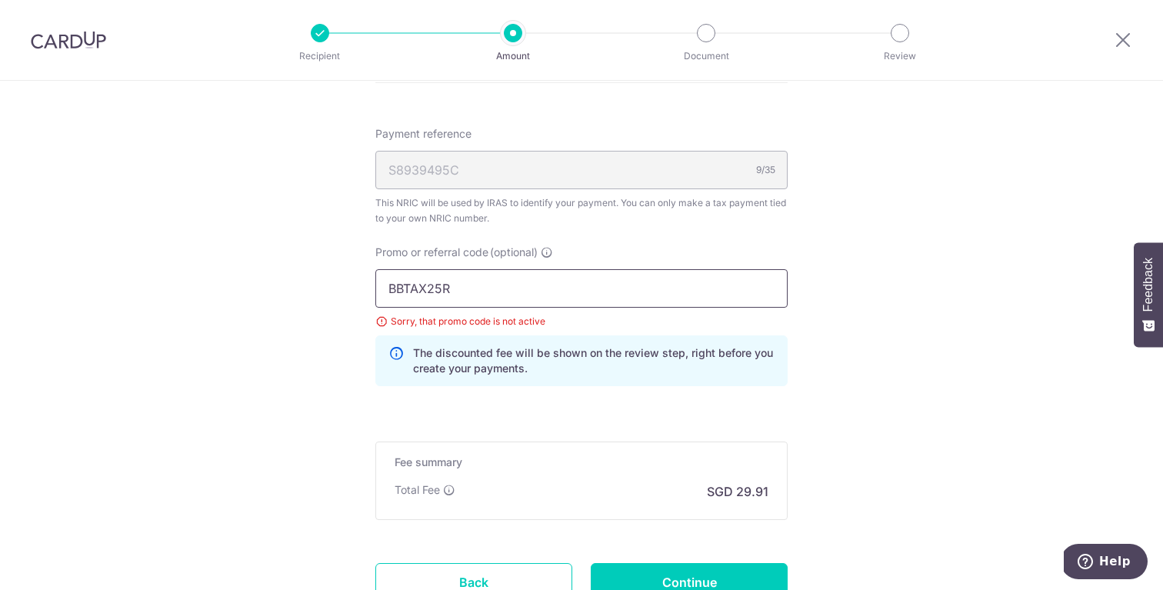
click at [543, 301] on input "BBTAX25R" at bounding box center [581, 288] width 412 height 38
type input "B"
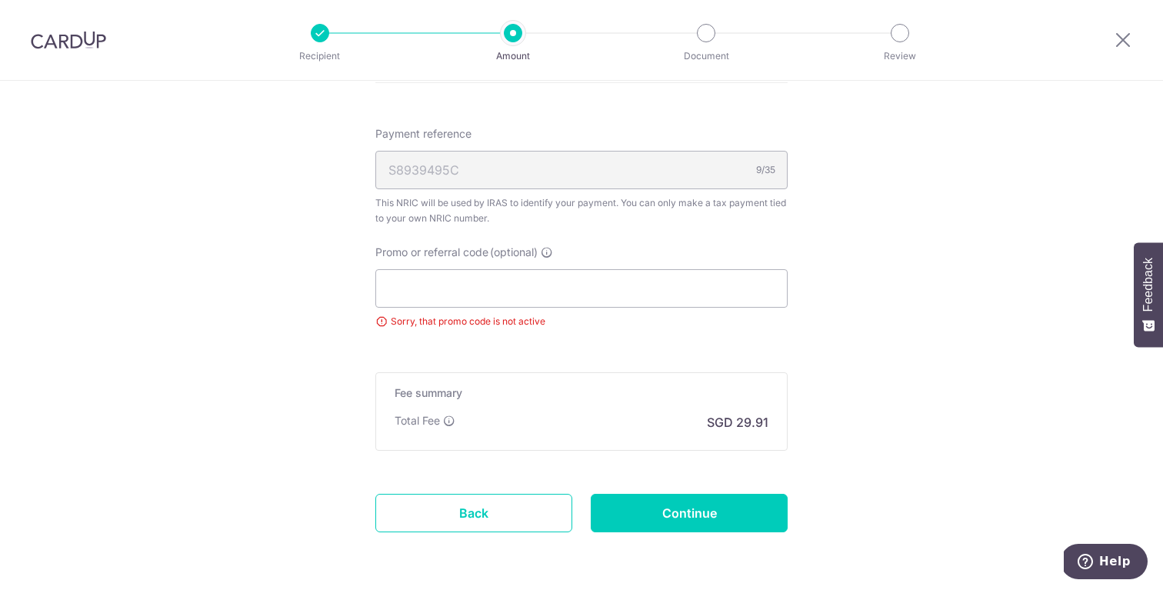
click at [701, 511] on input "Continue" at bounding box center [689, 513] width 197 height 38
type input "Update Schedule"
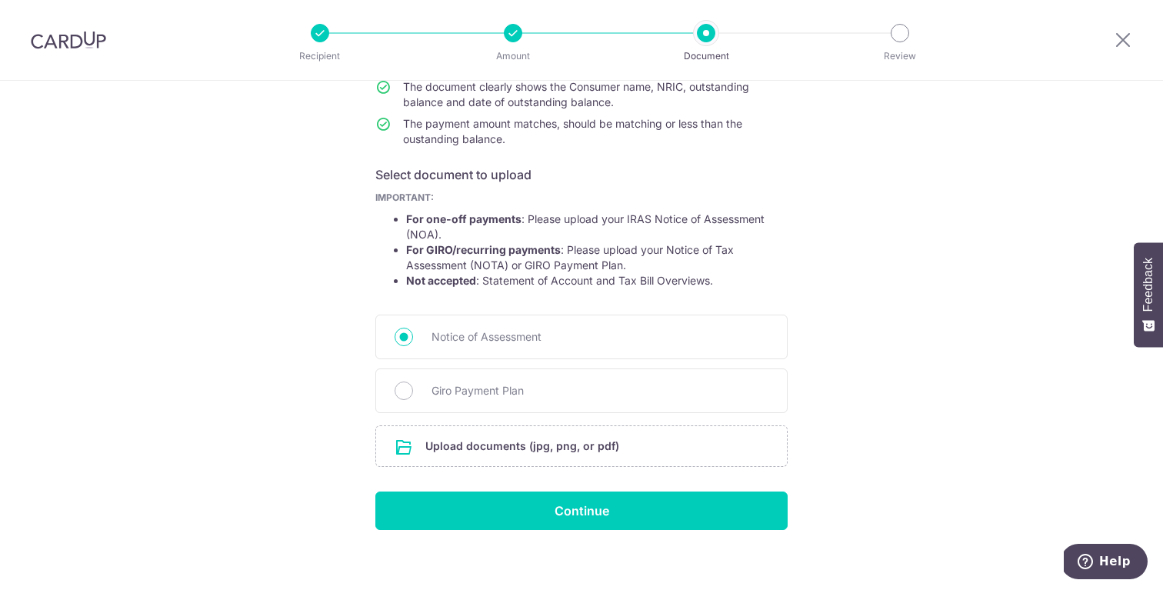
scroll to position [195, 0]
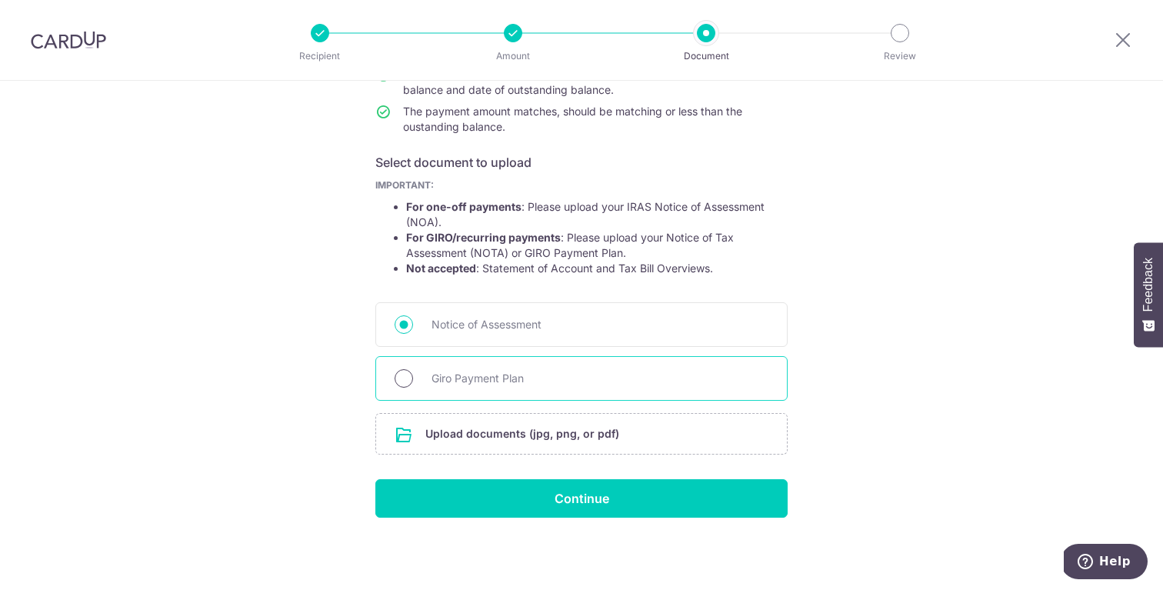
click at [397, 371] on input "Giro Payment Plan" at bounding box center [404, 378] width 18 height 18
radio input "true"
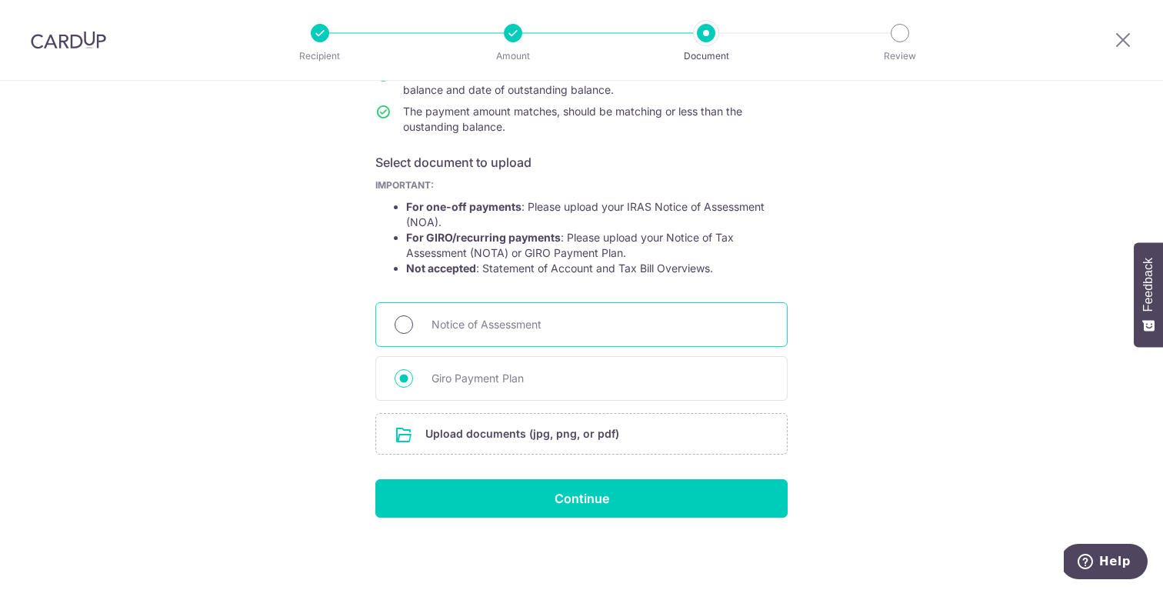
click at [395, 321] on input "Notice of Assessment" at bounding box center [404, 324] width 18 height 18
radio input "true"
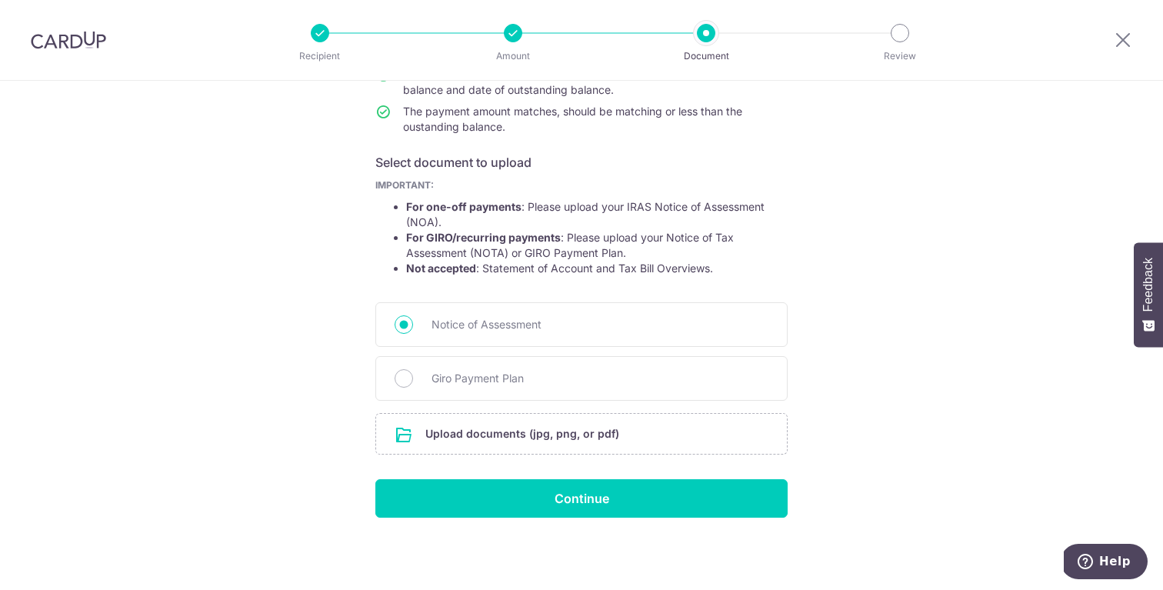
scroll to position [0, 0]
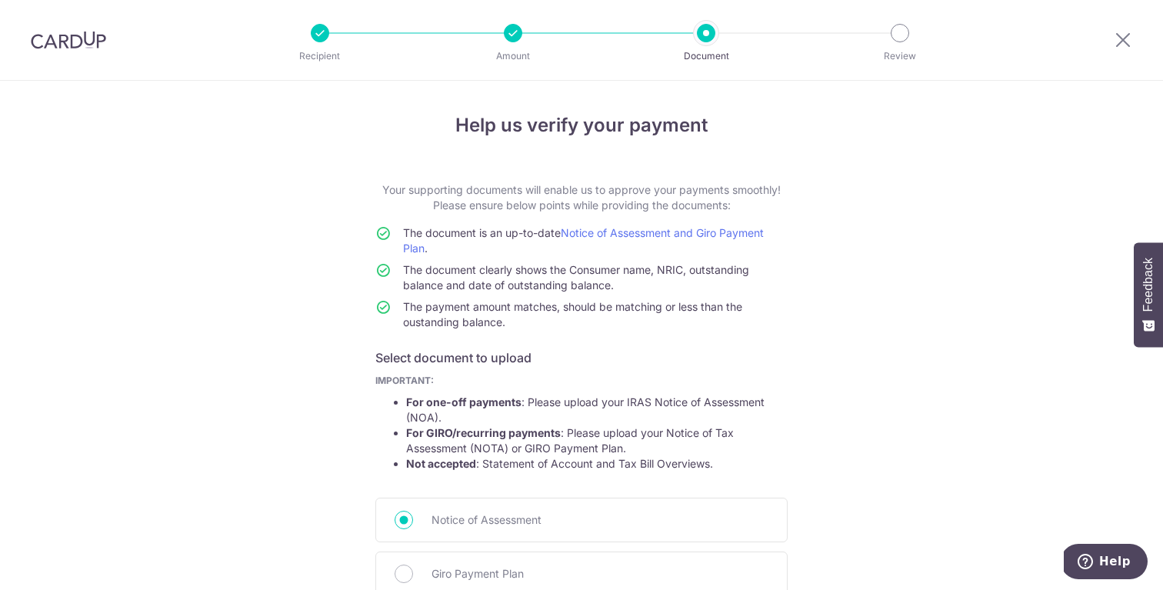
click at [508, 28] on div at bounding box center [513, 33] width 18 height 18
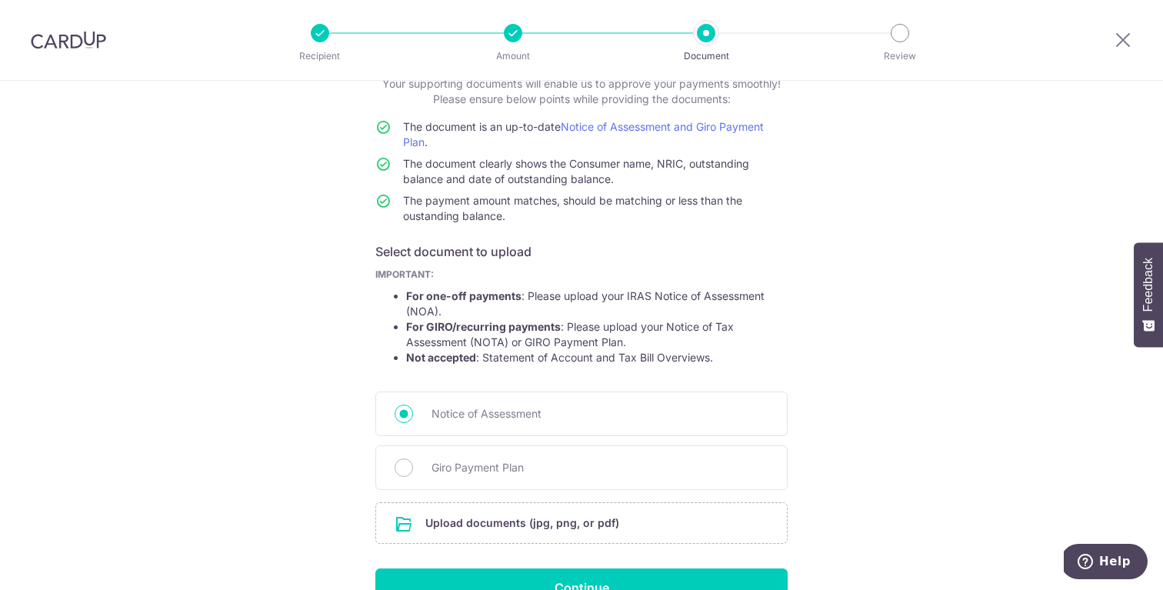
scroll to position [108, 0]
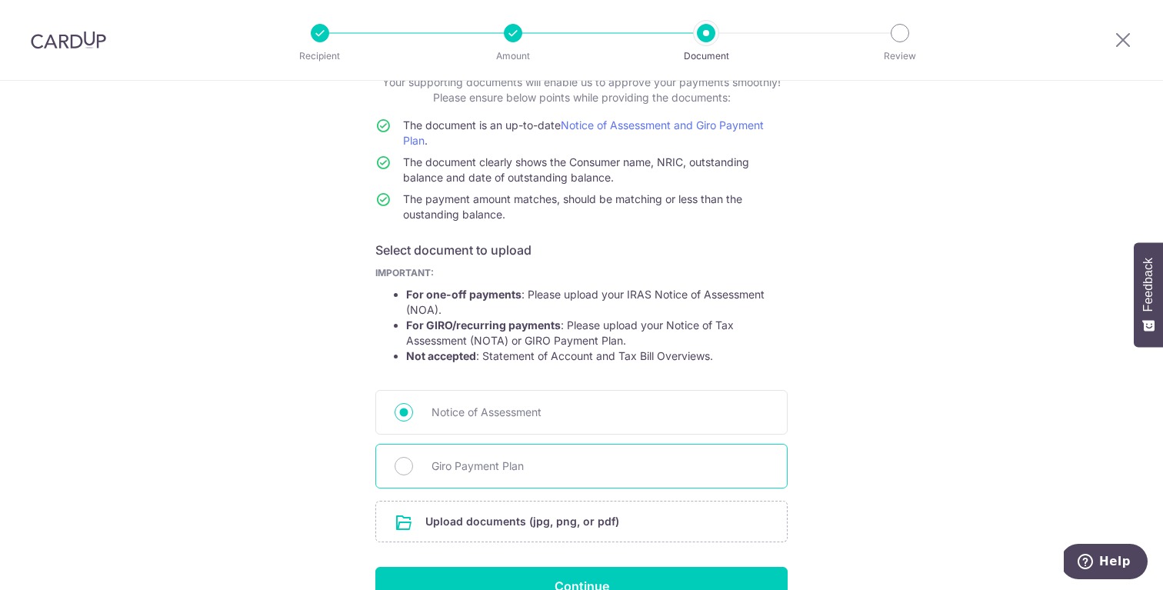
click at [468, 467] on span "Giro Payment Plan" at bounding box center [599, 466] width 337 height 18
click at [413, 467] on input "Giro Payment Plan" at bounding box center [404, 466] width 18 height 18
radio input "true"
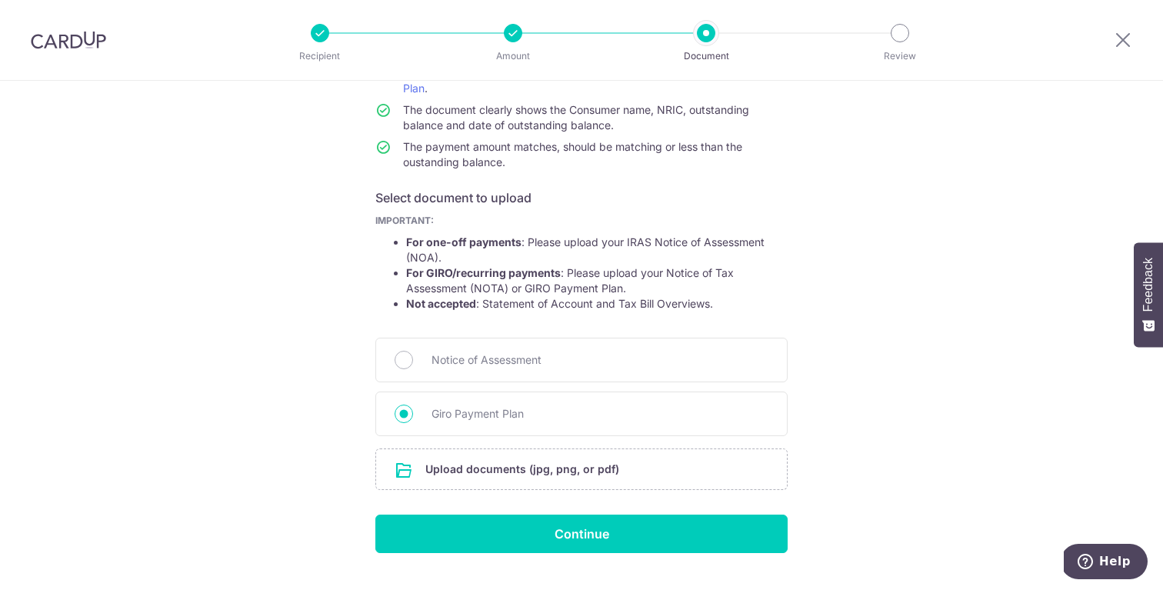
scroll to position [195, 0]
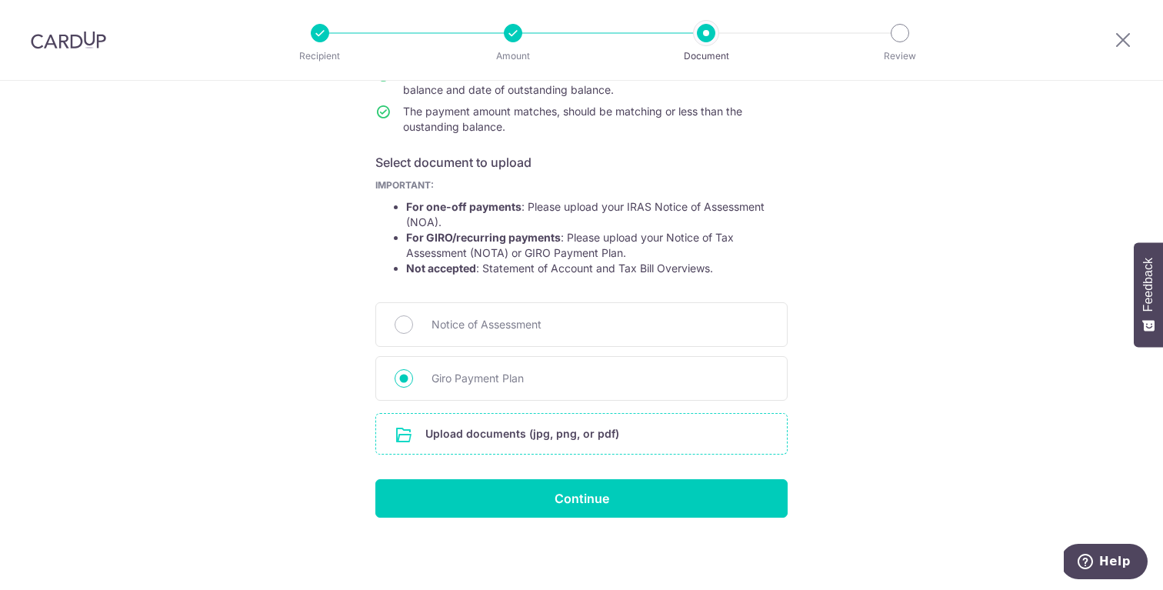
click at [513, 432] on input "file" at bounding box center [581, 434] width 411 height 40
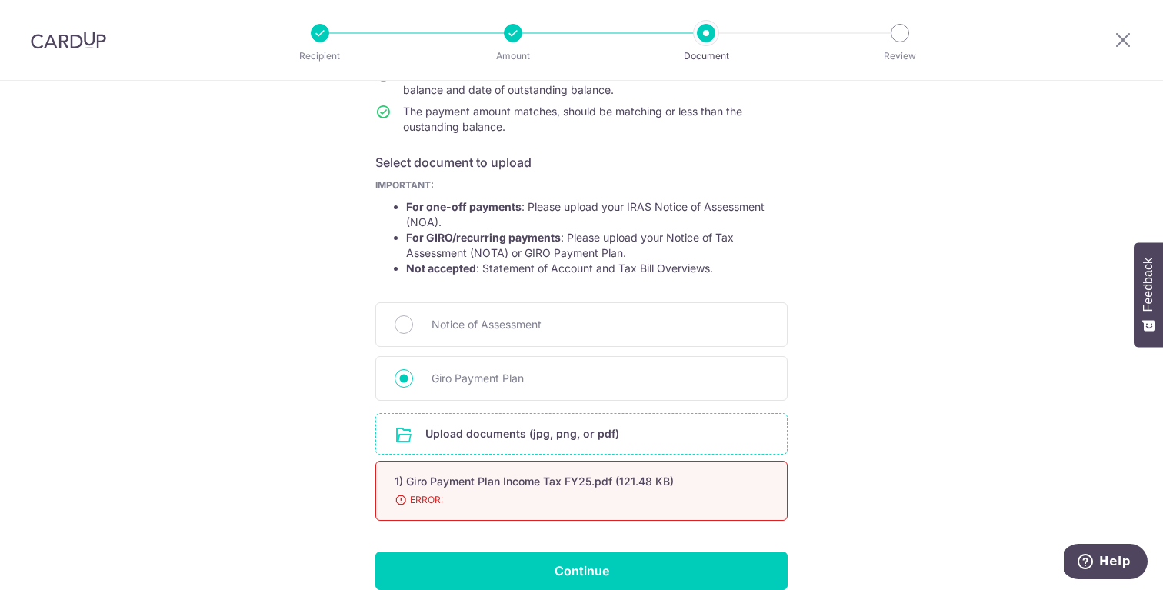
click at [411, 501] on span "ERROR:" at bounding box center [563, 499] width 337 height 15
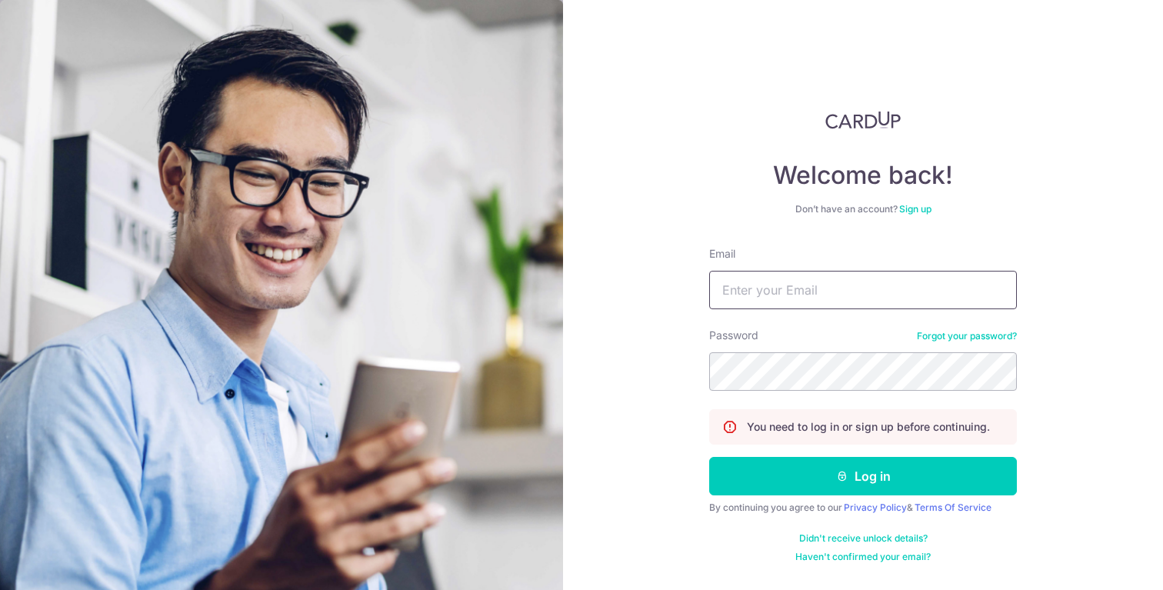
click at [815, 283] on input "Email" at bounding box center [863, 290] width 308 height 38
type input "[DOMAIN_NAME][EMAIL_ADDRESS][DOMAIN_NAME]"
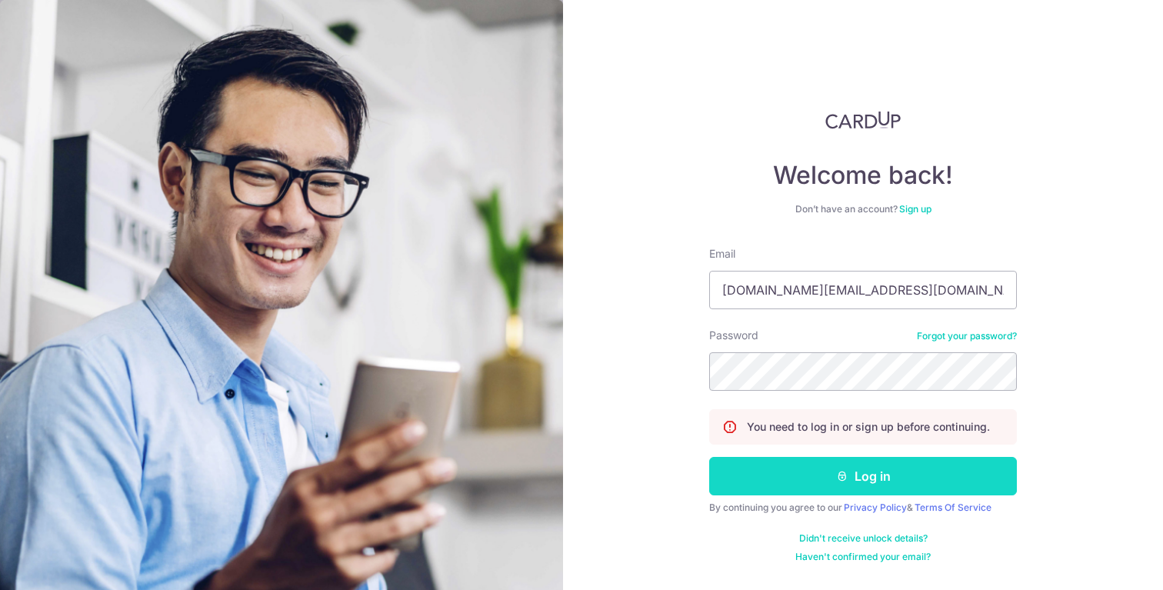
click at [834, 478] on button "Log in" at bounding box center [863, 476] width 308 height 38
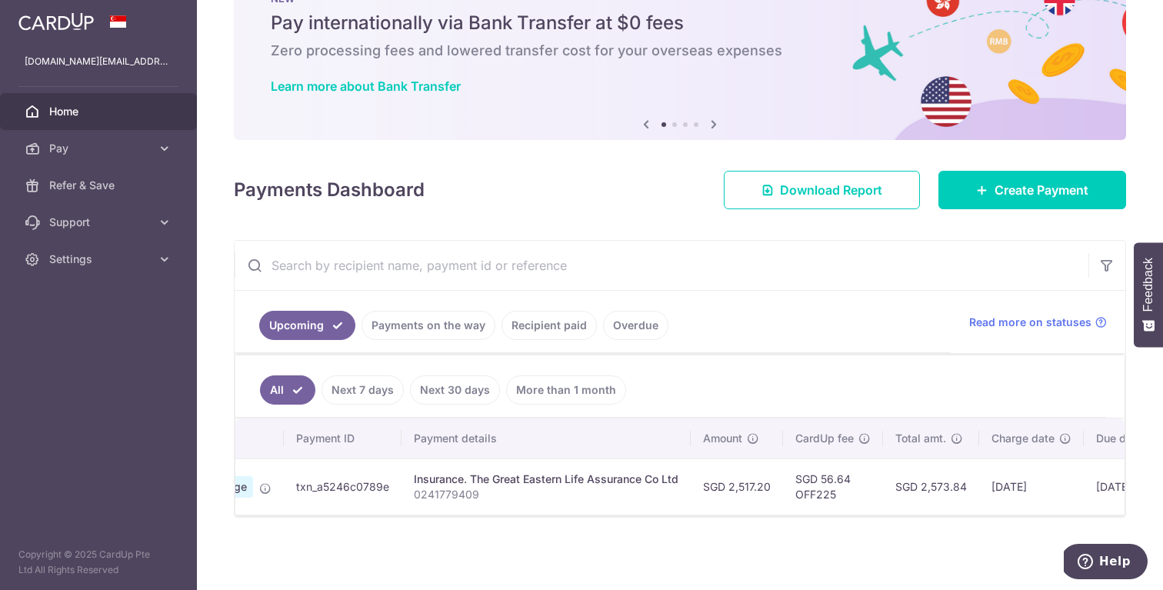
scroll to position [0, 313]
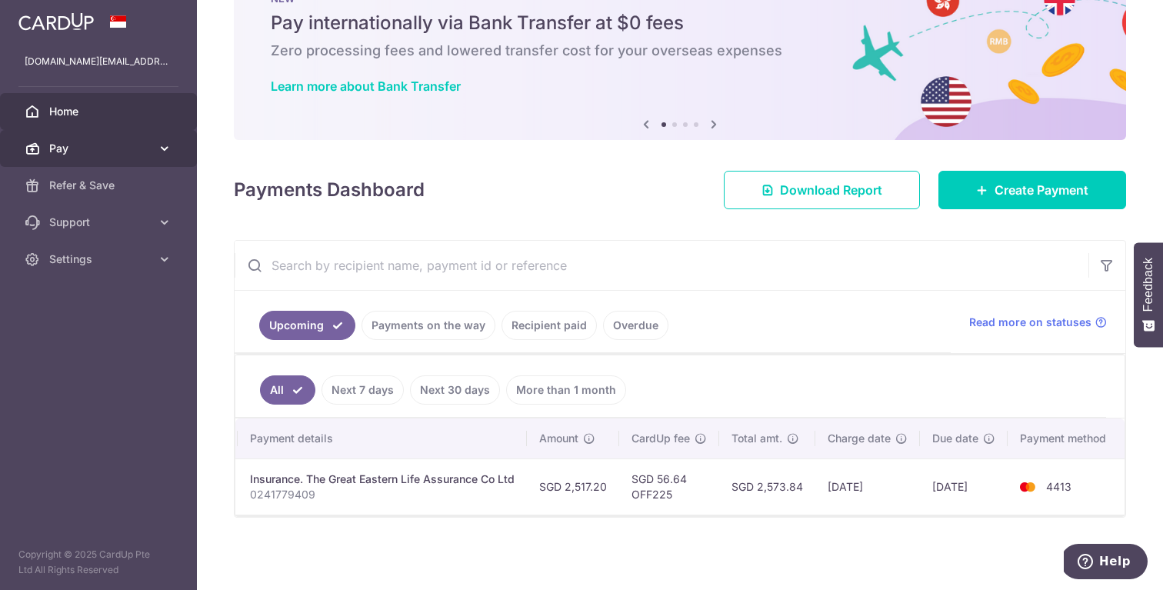
click at [150, 148] on span "Pay" at bounding box center [100, 148] width 102 height 15
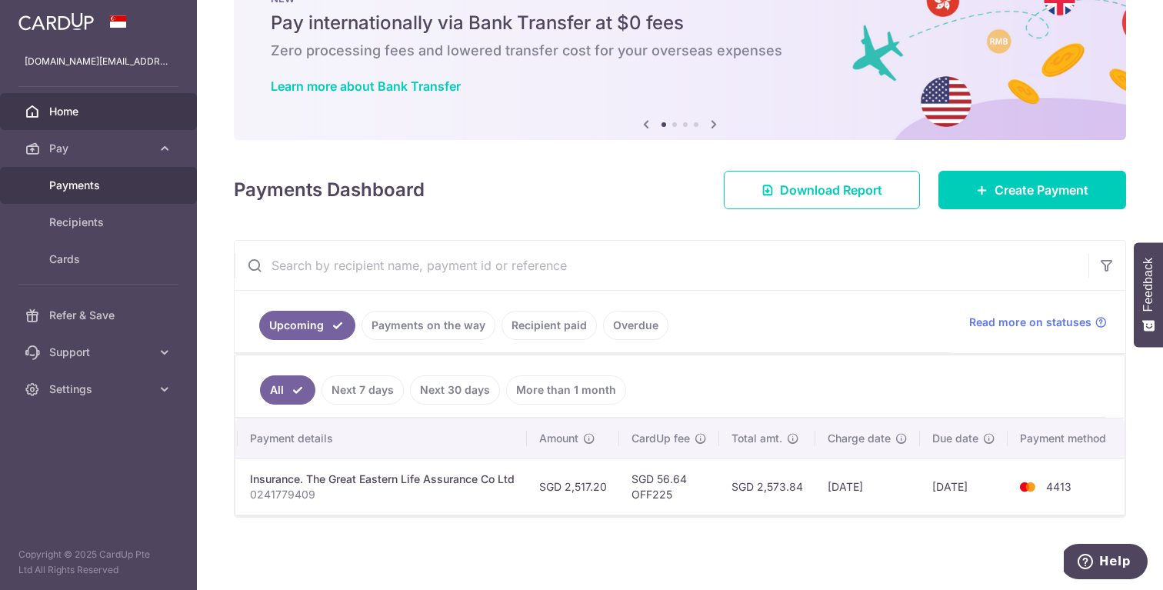
click at [78, 185] on span "Payments" at bounding box center [100, 185] width 102 height 15
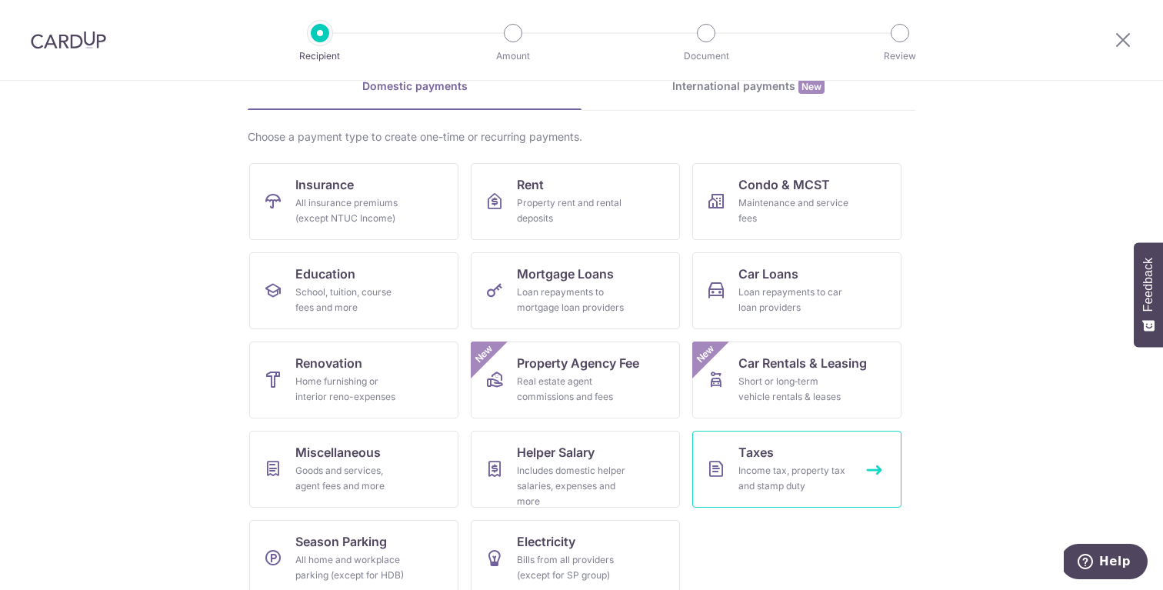
scroll to position [98, 0]
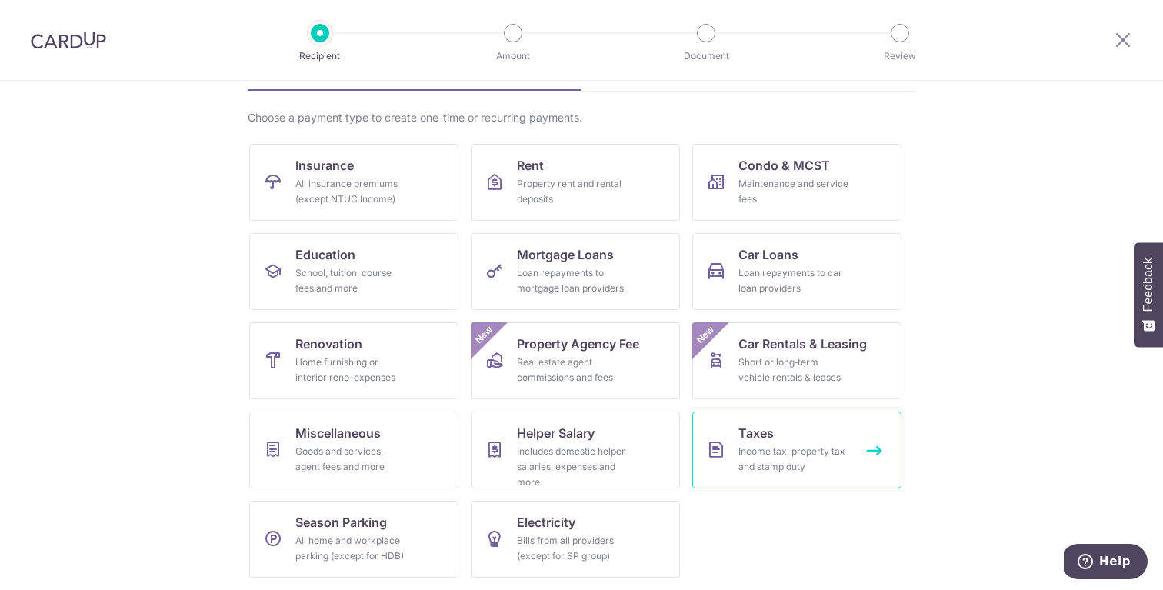
click at [796, 477] on link "Taxes Income tax, property tax and stamp duty" at bounding box center [796, 449] width 209 height 77
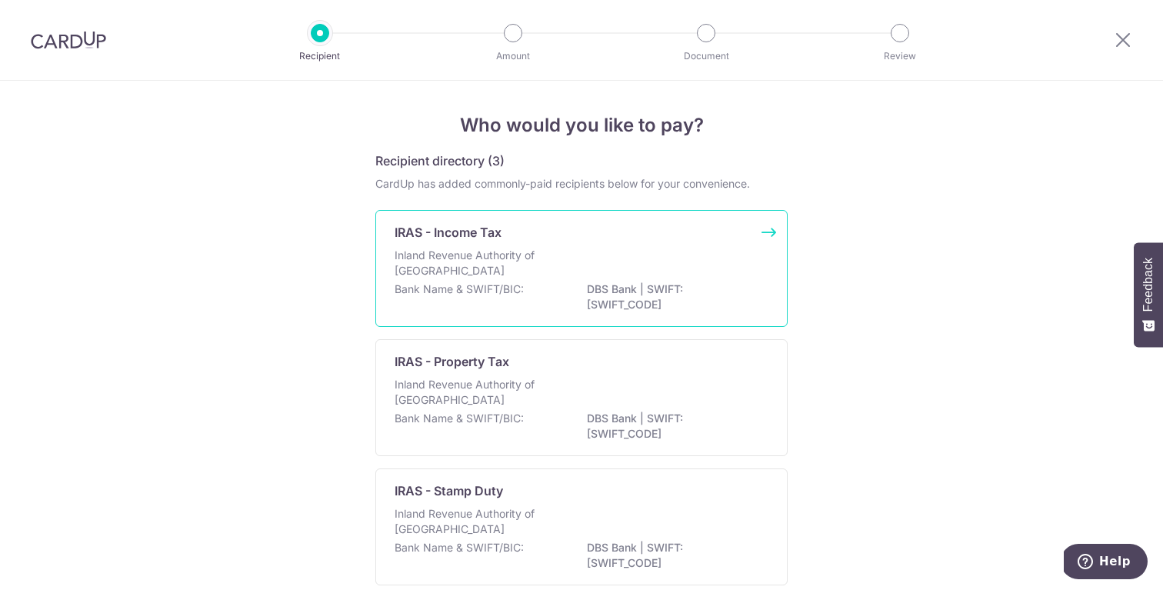
click at [678, 243] on div "IRAS - Income Tax Inland Revenue Authority of Singapore Bank Name & SWIFT/BIC: …" at bounding box center [581, 268] width 412 height 117
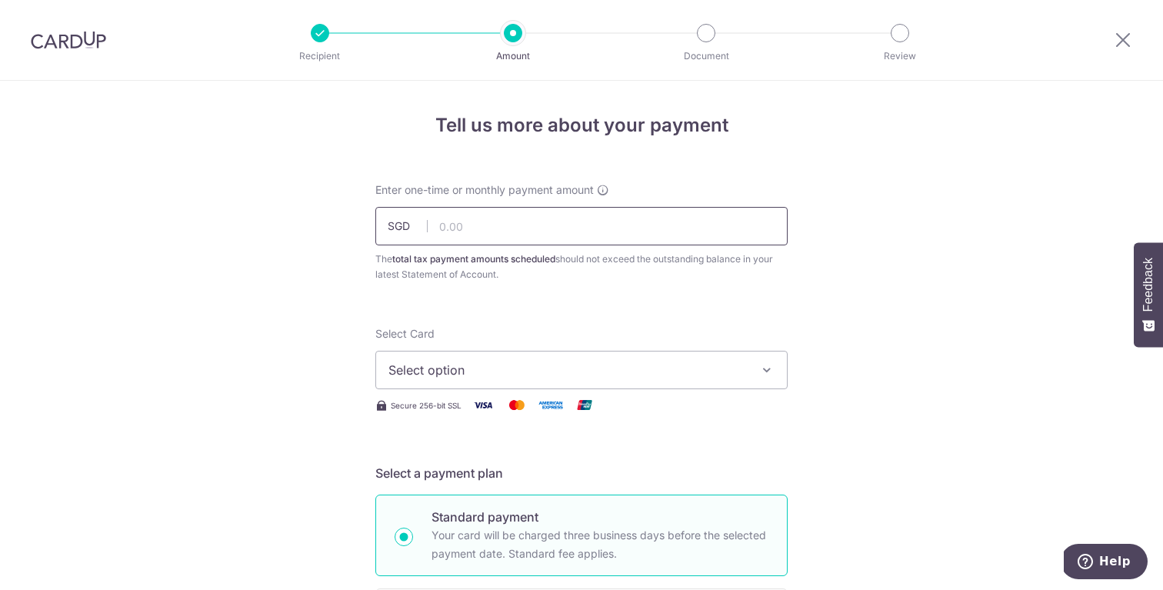
click at [606, 235] on input "text" at bounding box center [581, 226] width 412 height 38
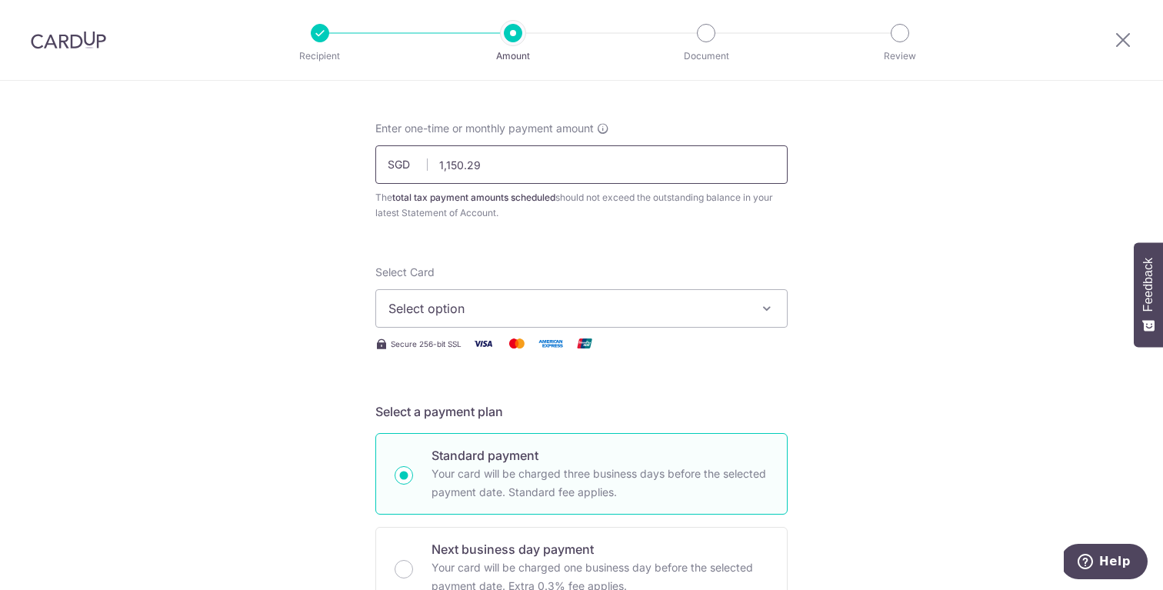
scroll to position [62, 0]
click at [641, 306] on span "Select option" at bounding box center [567, 307] width 358 height 18
type input "1,150.29"
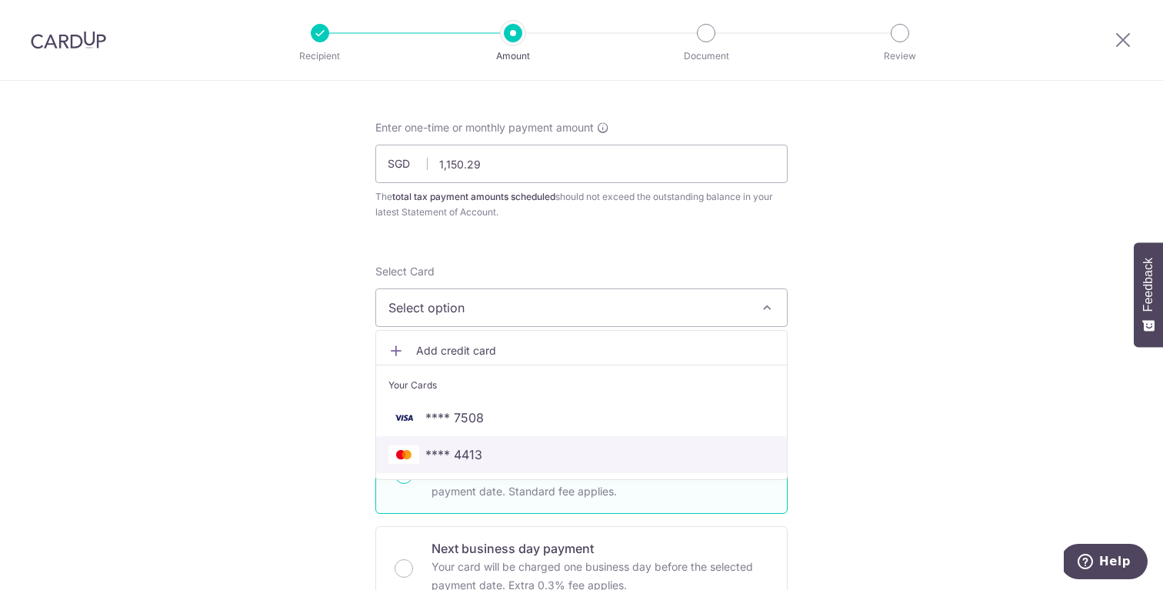
click at [470, 453] on span "**** 4413" at bounding box center [453, 454] width 57 height 18
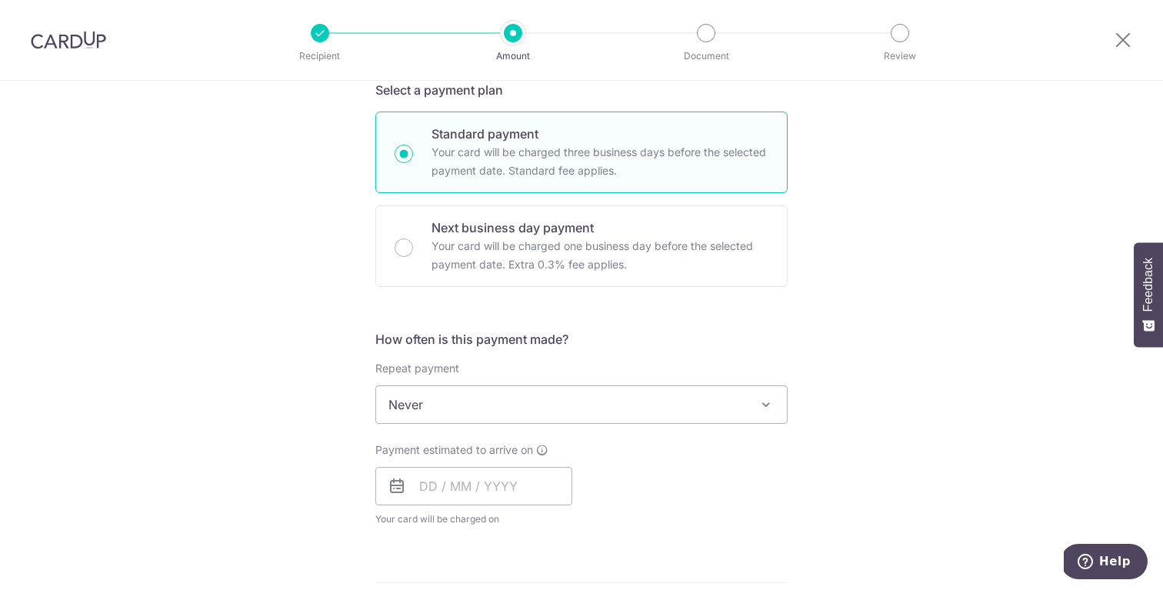
scroll to position [390, 0]
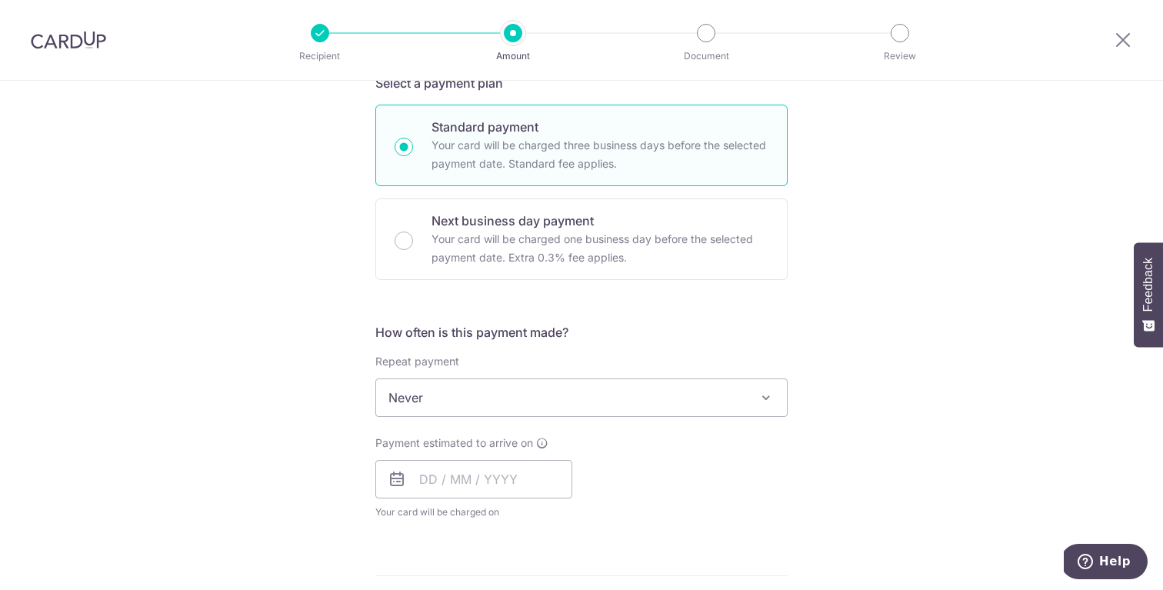
click at [446, 415] on span "Never" at bounding box center [581, 397] width 411 height 37
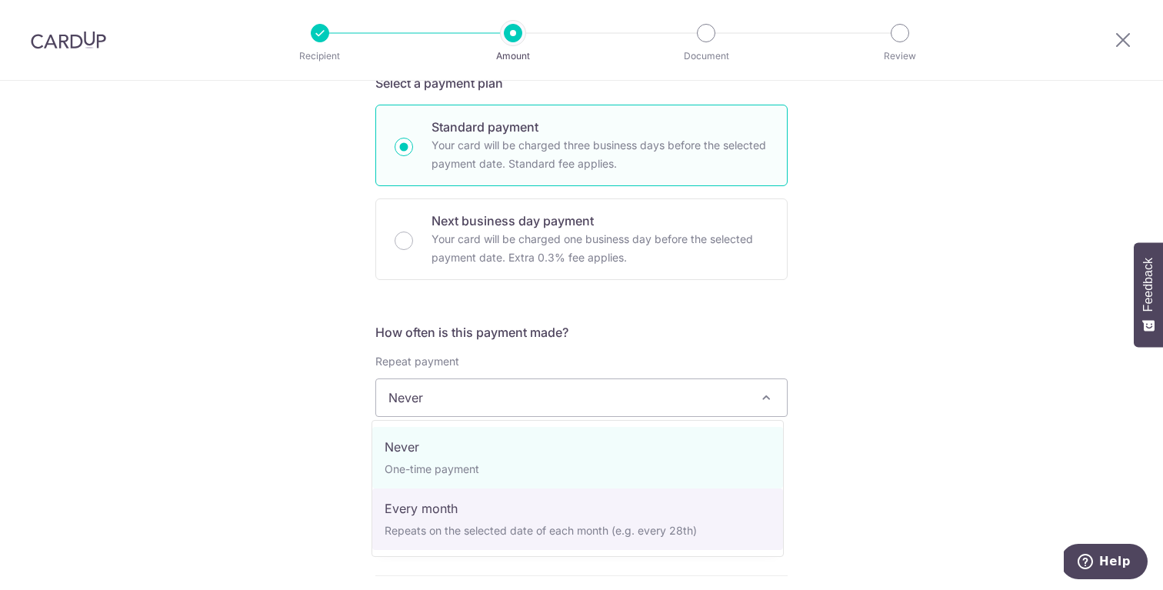
select select "3"
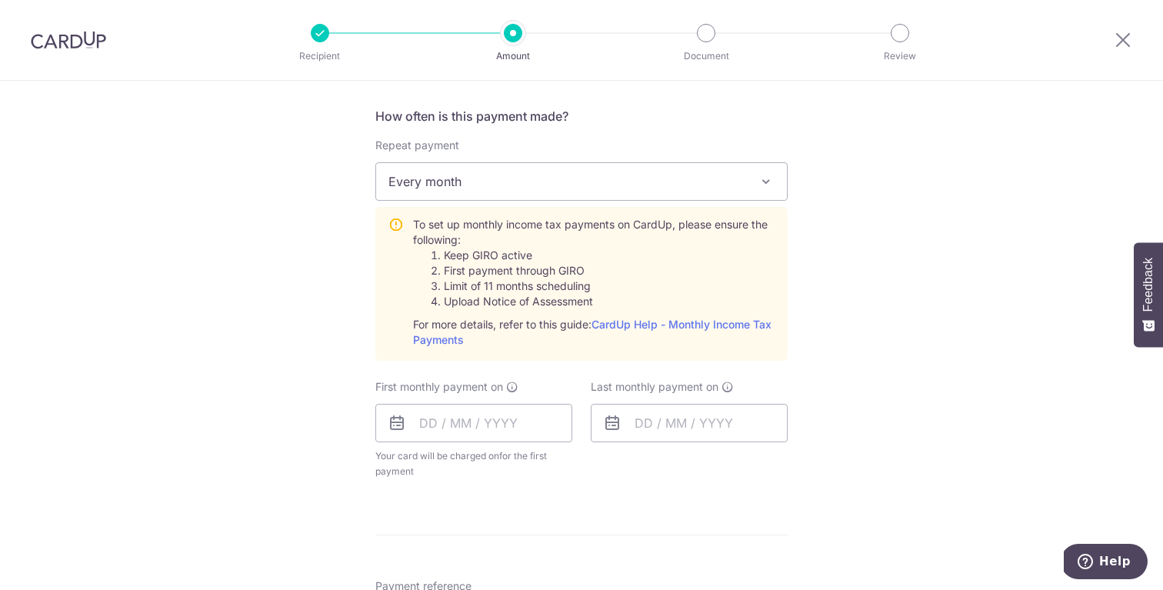
scroll to position [623, 0]
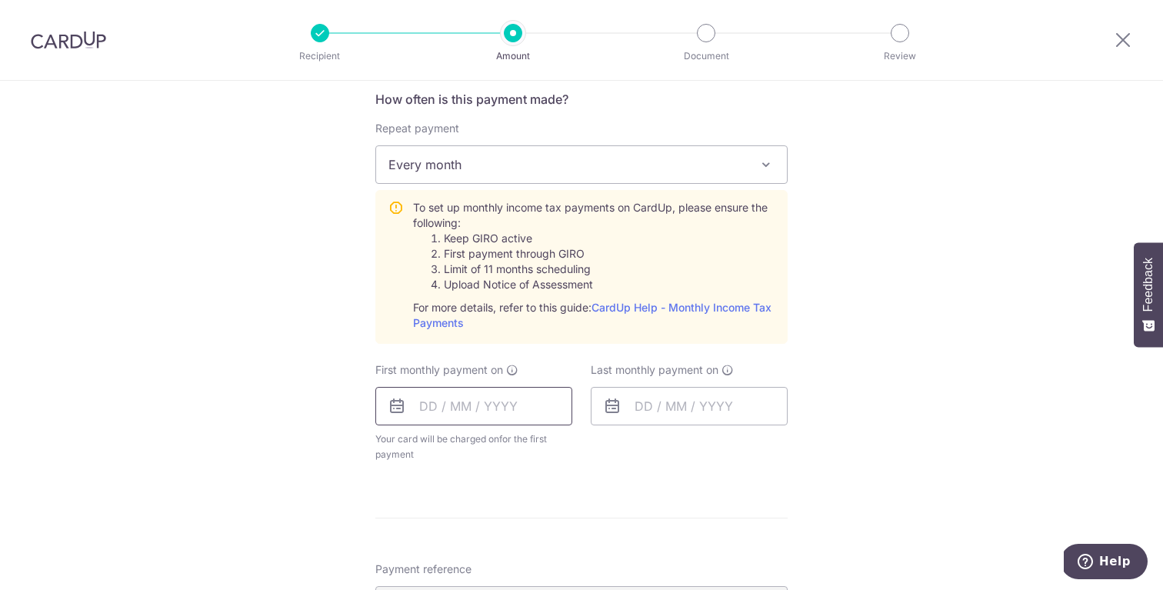
click at [441, 393] on input "text" at bounding box center [473, 406] width 197 height 38
click at [808, 492] on div "Tell us more about your payment Enter one-time or monthly payment amount SGD 1,…" at bounding box center [581, 260] width 1163 height 1604
click at [463, 408] on input "text" at bounding box center [473, 406] width 197 height 38
click at [464, 447] on select "Sep Oct Nov Dec" at bounding box center [462, 447] width 41 height 12
click at [461, 541] on link "7" at bounding box center [468, 546] width 25 height 25
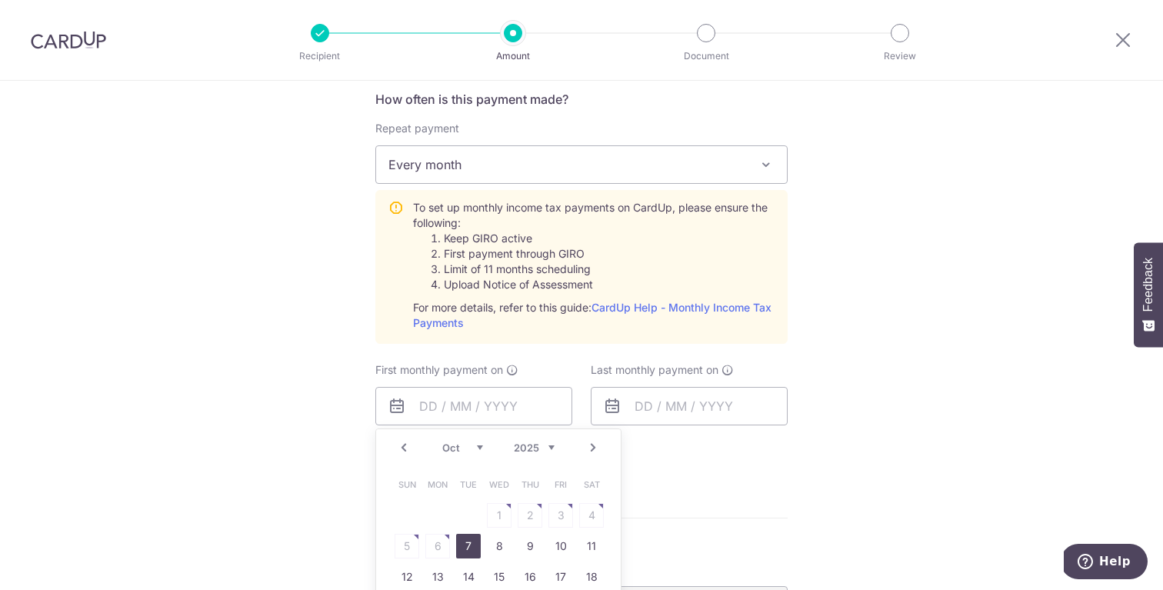
type input "[DATE]"
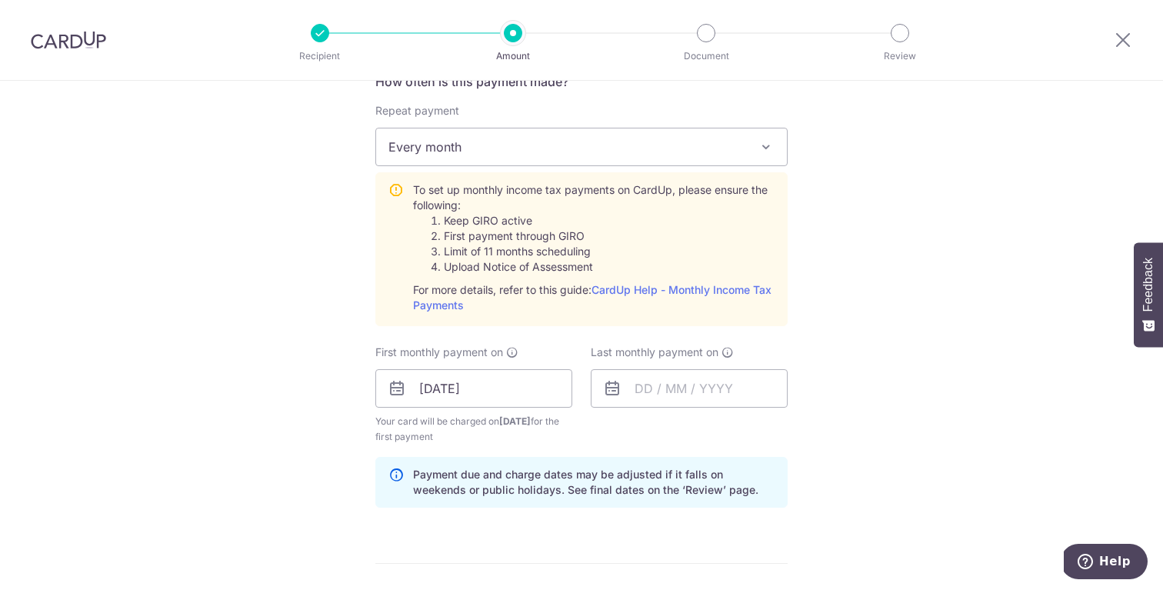
scroll to position [641, 0]
click at [643, 391] on input "text" at bounding box center [689, 387] width 197 height 38
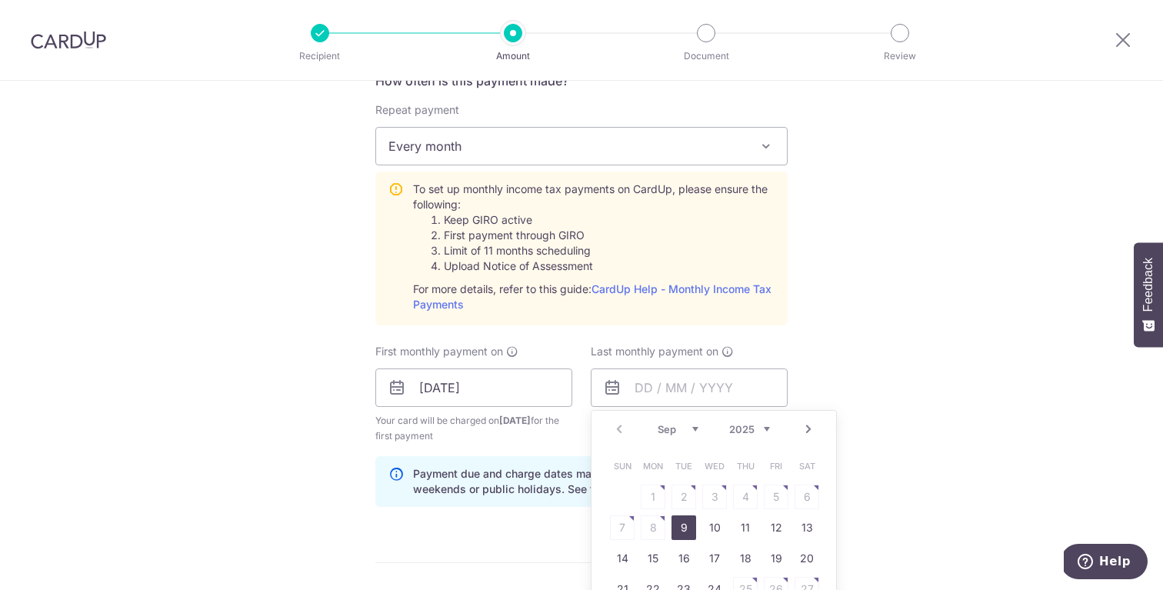
click at [688, 428] on select "Sep Oct Nov Dec" at bounding box center [678, 429] width 41 height 12
click at [735, 425] on select "2025 2026" at bounding box center [749, 429] width 41 height 12
click at [674, 432] on select "Jan Feb Mar Apr May Jun Jul Aug Sep Oct" at bounding box center [678, 429] width 41 height 12
click at [644, 519] on link "9" at bounding box center [653, 527] width 25 height 25
type input "09/03/2026"
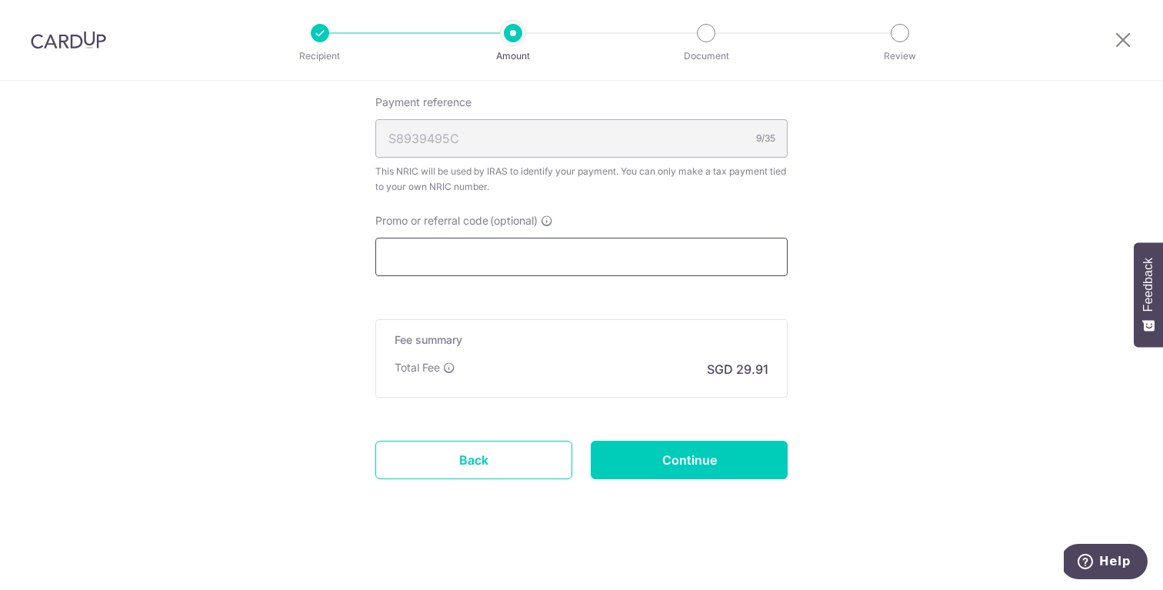
scroll to position [1157, 0]
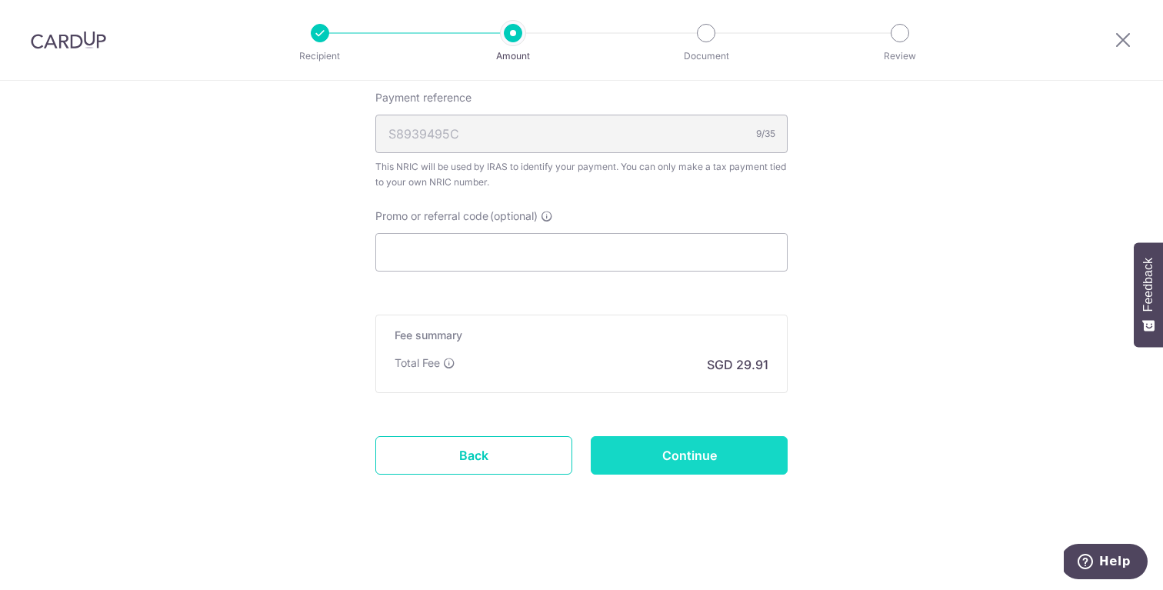
click at [666, 448] on input "Continue" at bounding box center [689, 455] width 197 height 38
type input "Create Schedule"
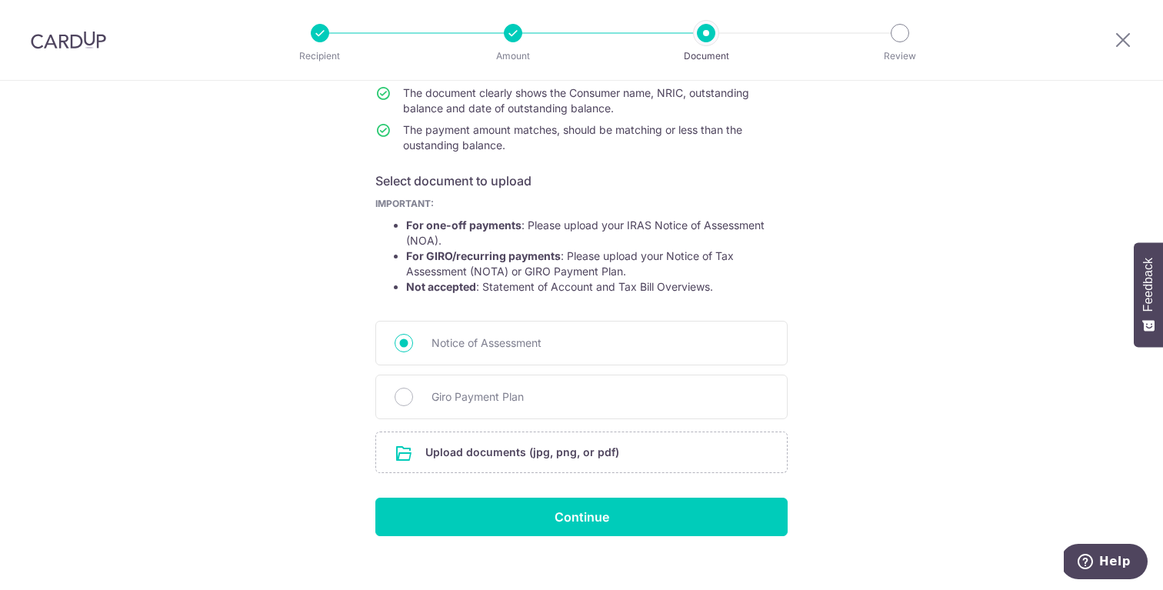
scroll to position [195, 0]
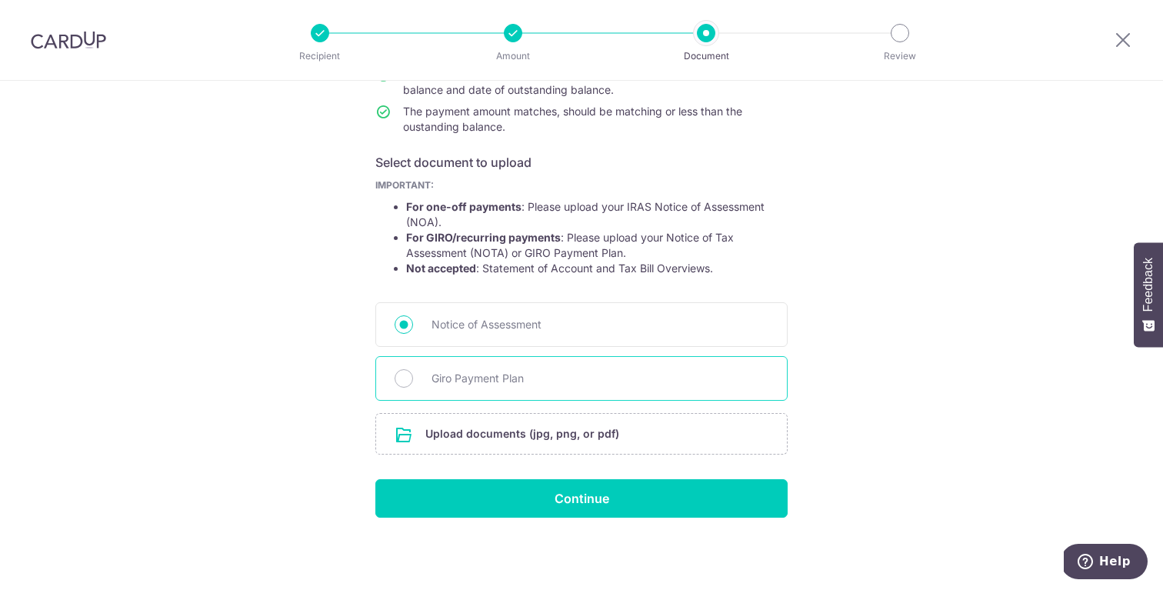
click at [501, 368] on div "Giro Payment Plan" at bounding box center [581, 378] width 412 height 45
click at [425, 381] on div "Giro Payment Plan" at bounding box center [581, 378] width 412 height 45
click at [397, 375] on input "Giro Payment Plan" at bounding box center [404, 378] width 18 height 18
radio input "true"
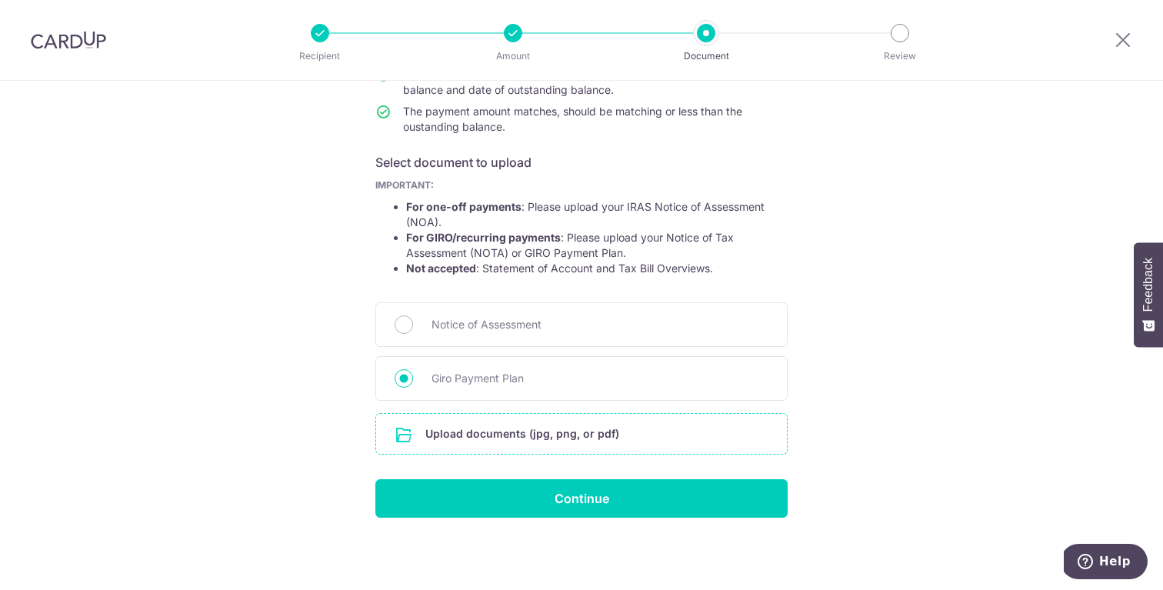
click at [436, 425] on input "file" at bounding box center [581, 434] width 411 height 40
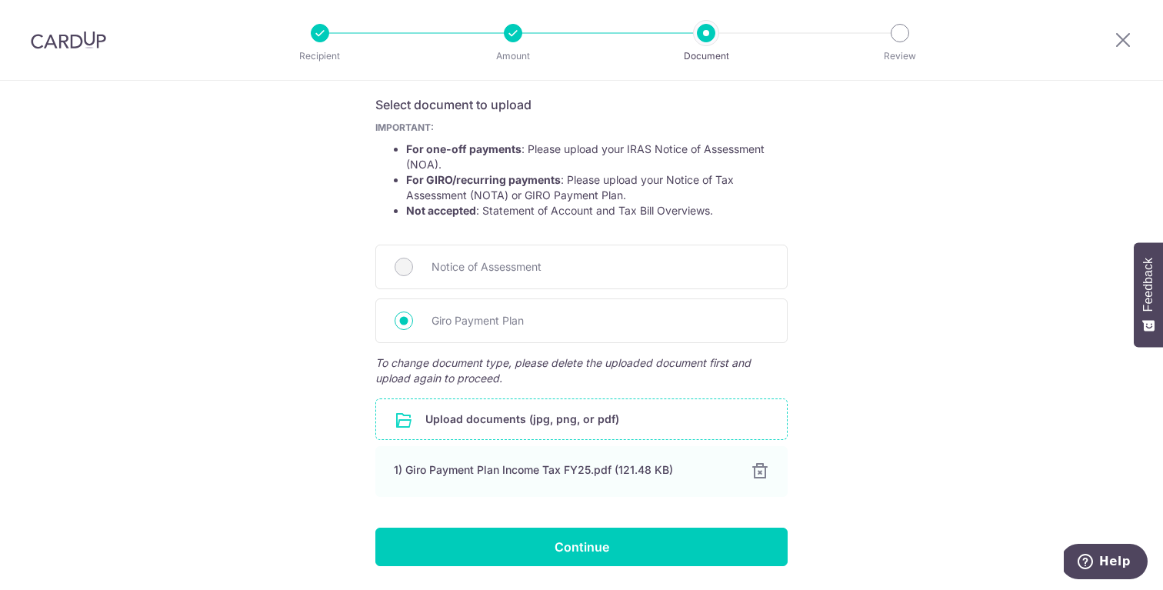
scroll to position [257, 0]
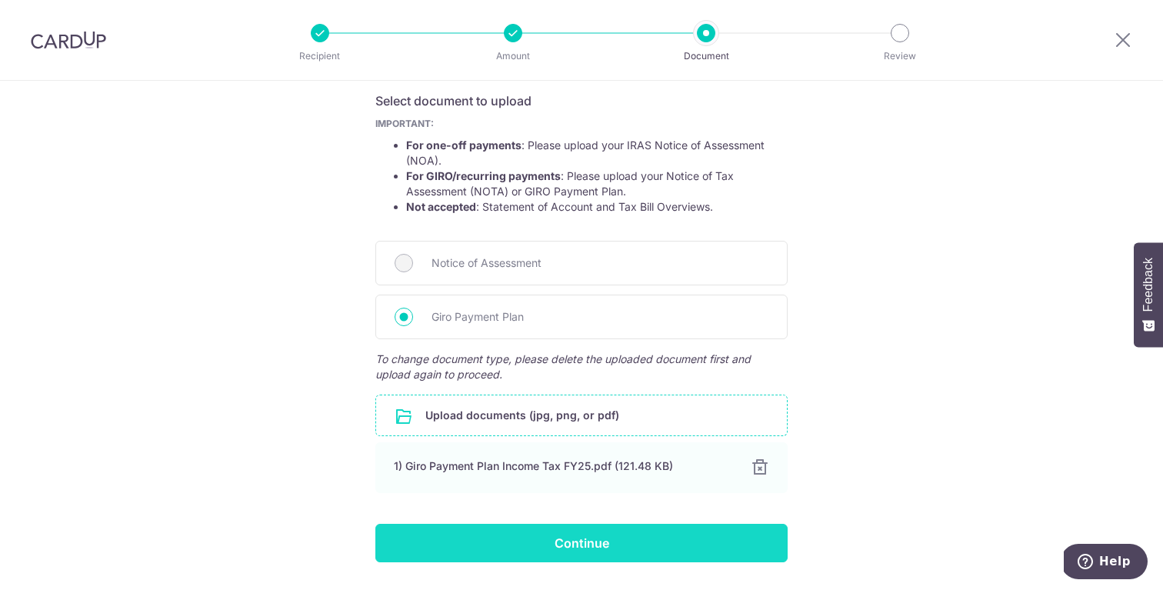
click at [618, 532] on input "Continue" at bounding box center [581, 543] width 412 height 38
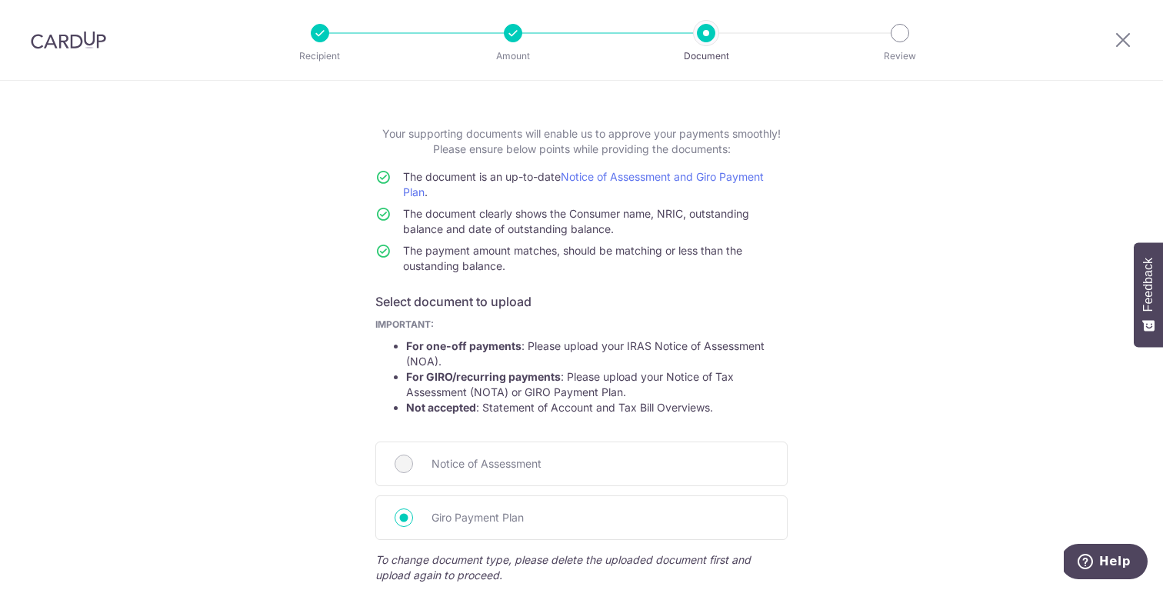
scroll to position [53, 0]
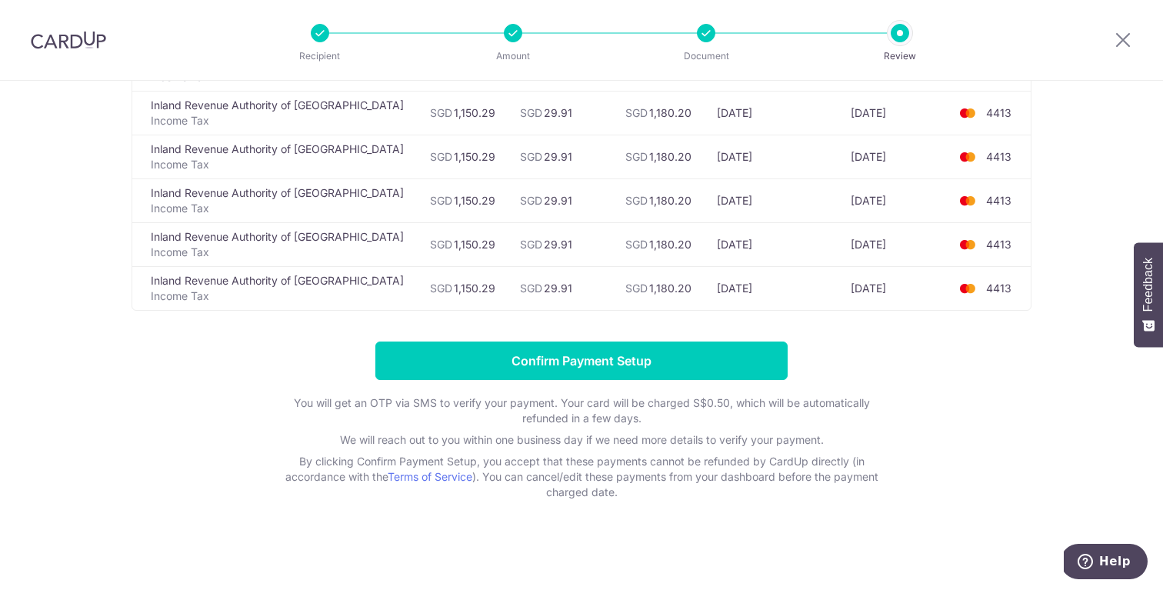
scroll to position [192, 0]
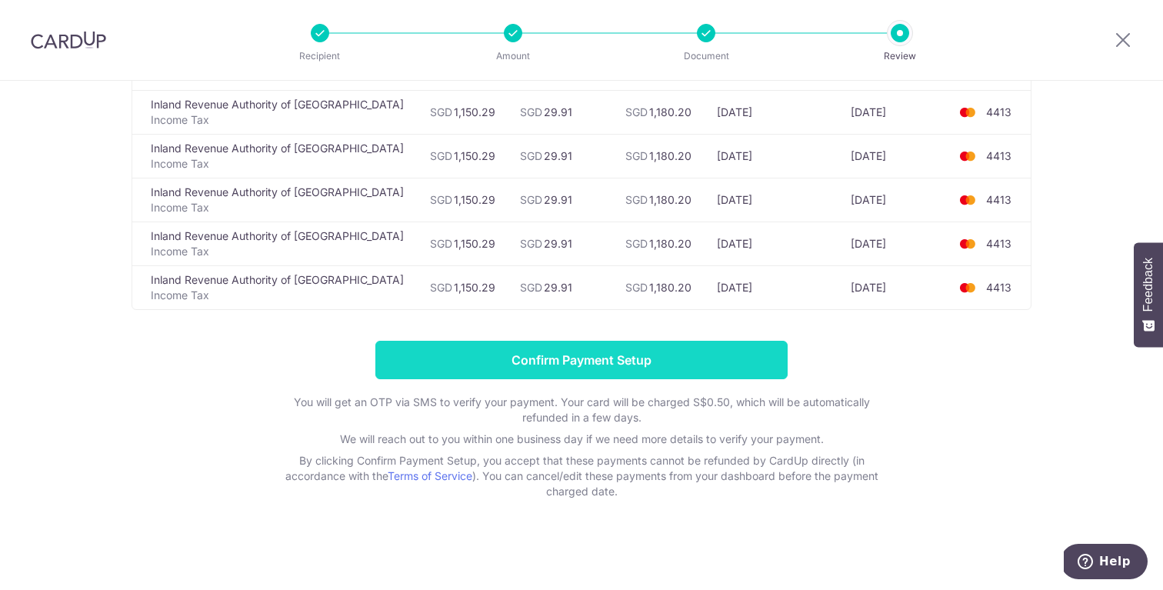
click at [575, 374] on input "Confirm Payment Setup" at bounding box center [581, 360] width 412 height 38
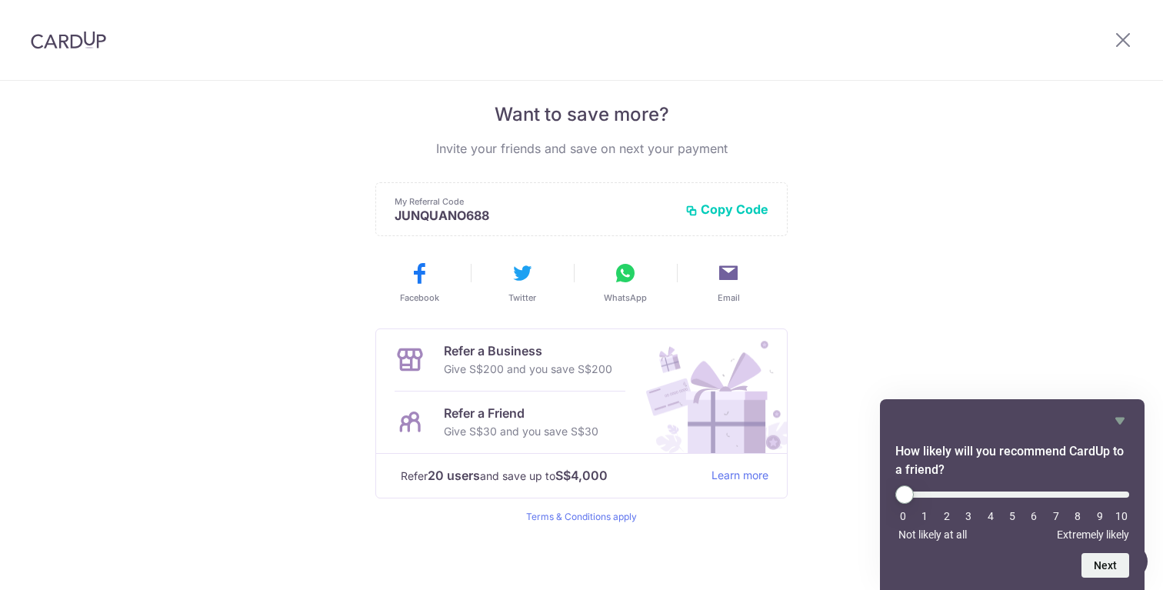
scroll to position [312, 0]
